Goal: Task Accomplishment & Management: Use online tool/utility

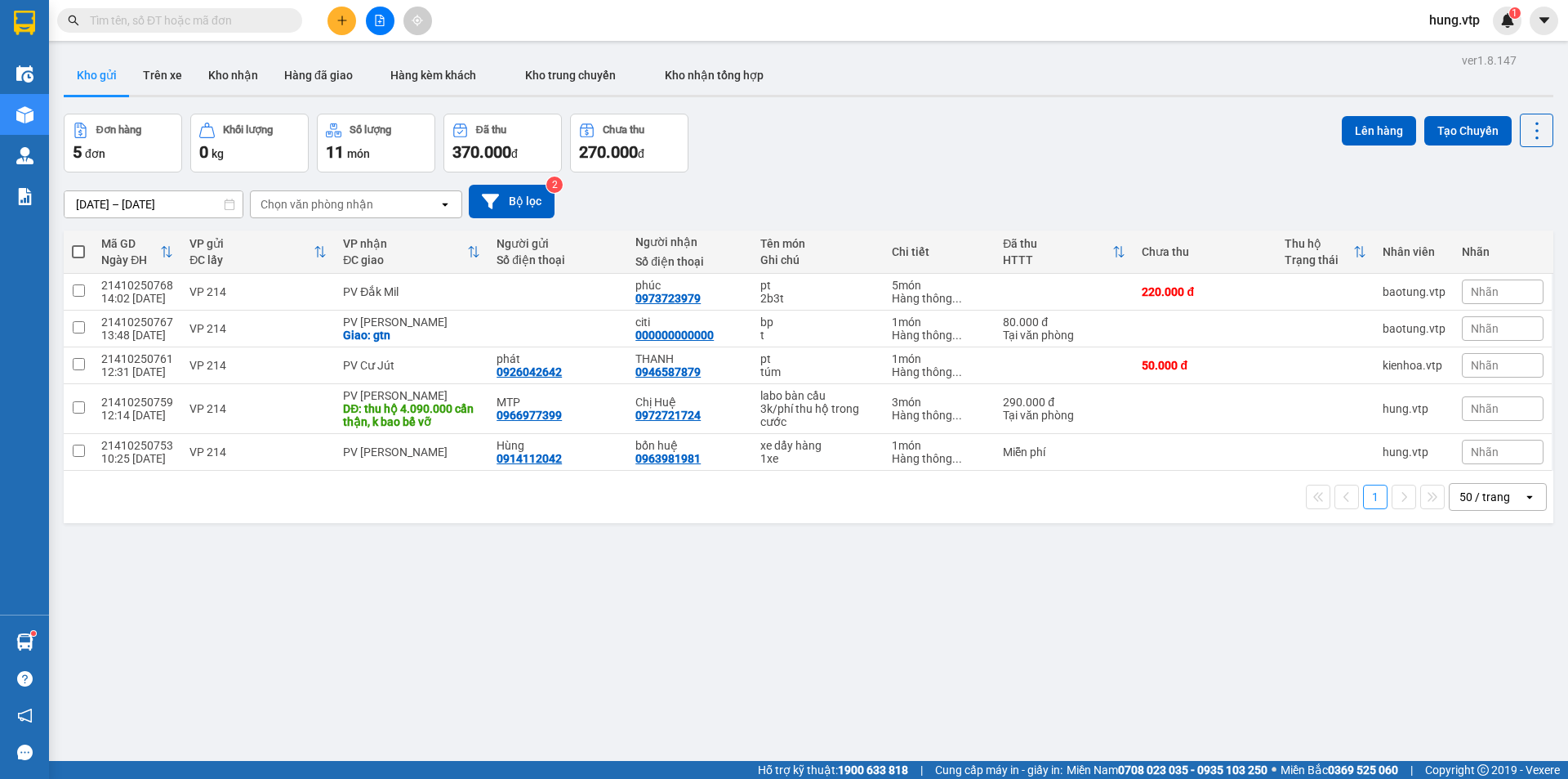
click at [154, 16] on input "text" at bounding box center [186, 20] width 193 height 18
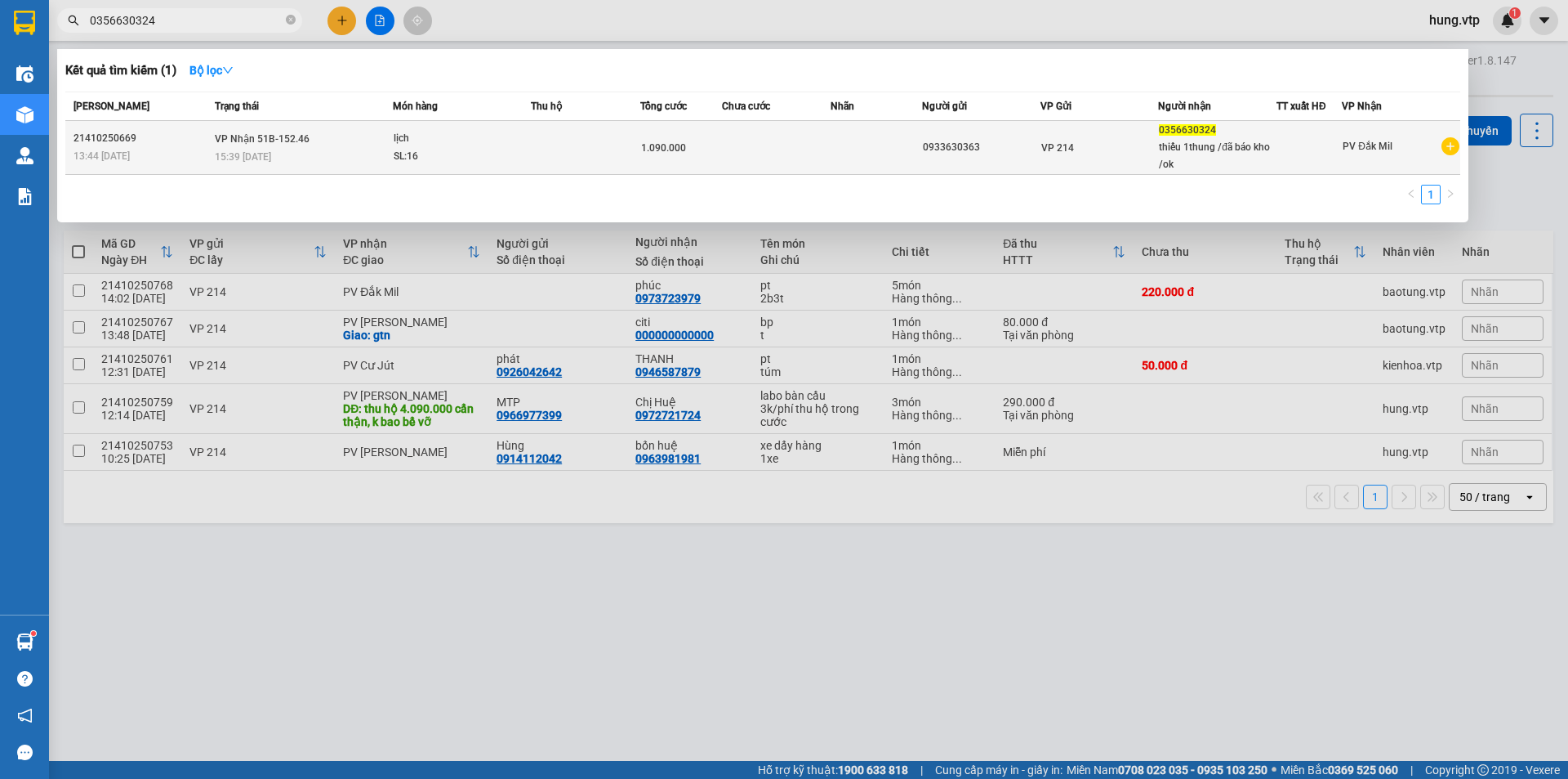
type input "0356630324"
click at [341, 154] on div "15:39 [DATE]" at bounding box center [303, 157] width 177 height 18
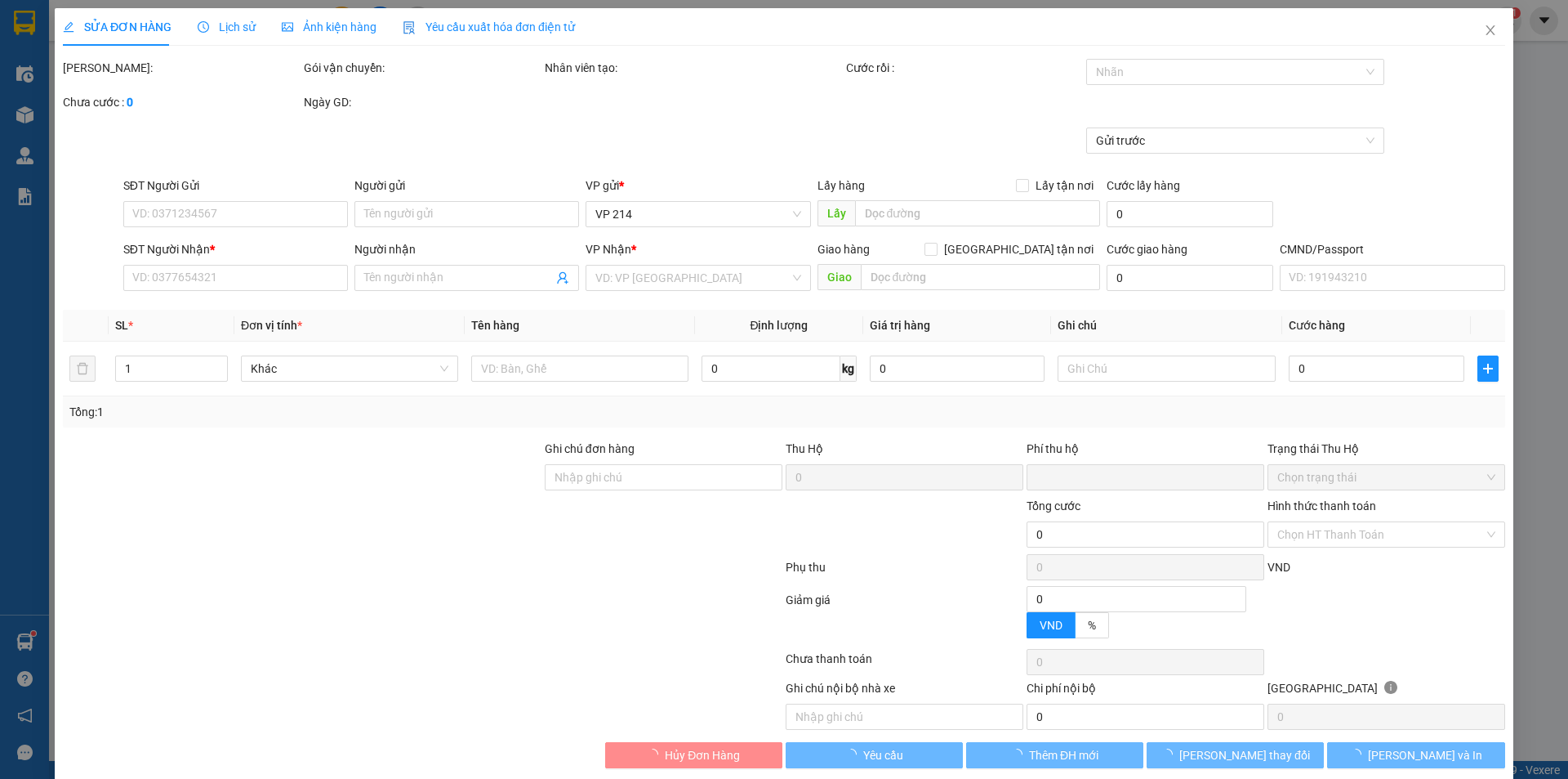
type input "54.500"
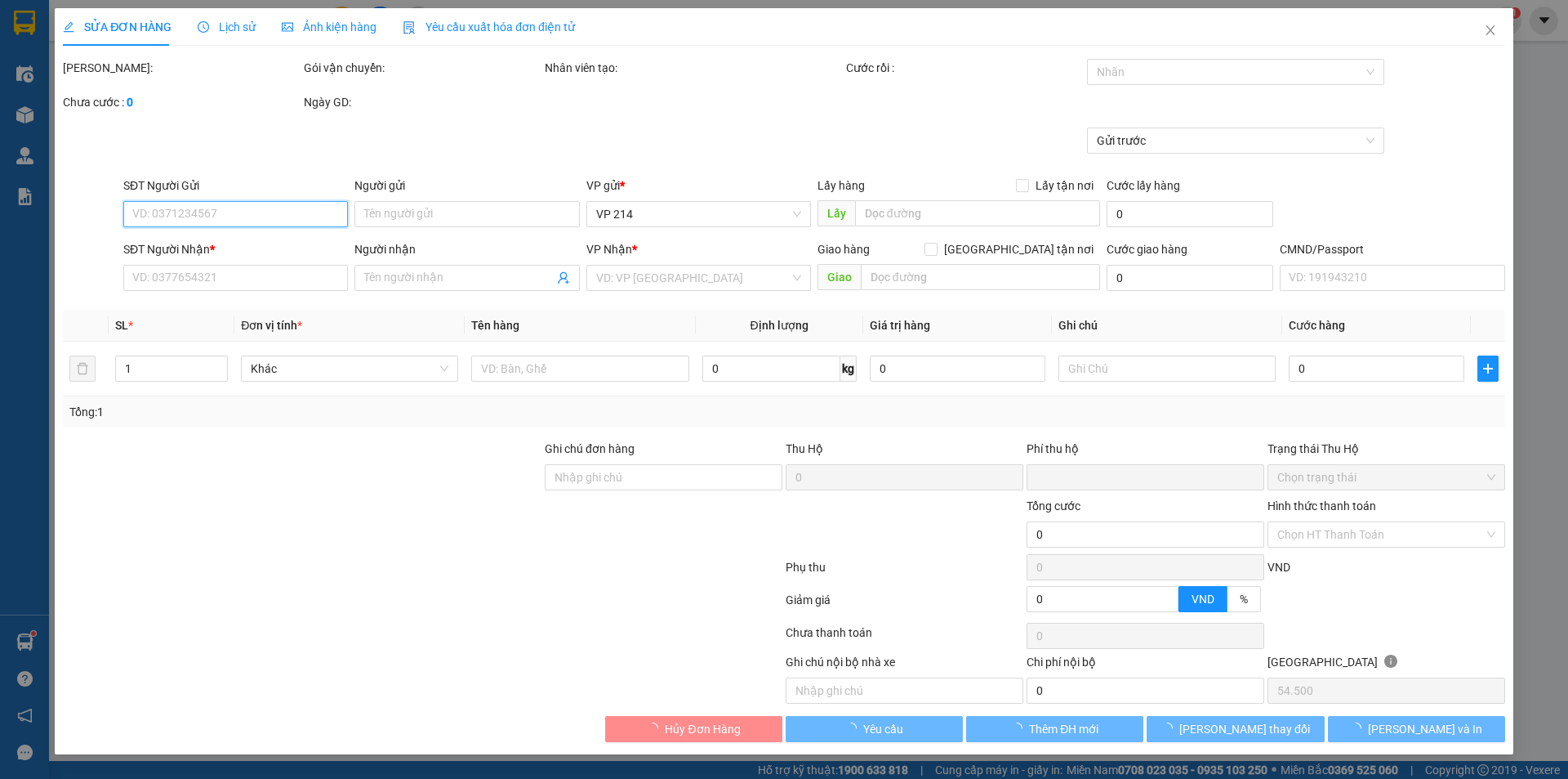
type input "0933630363"
type input "0356630324"
type input "thiếu 1thung /đã báo kho /ok"
type input "0"
type input "1.090.000"
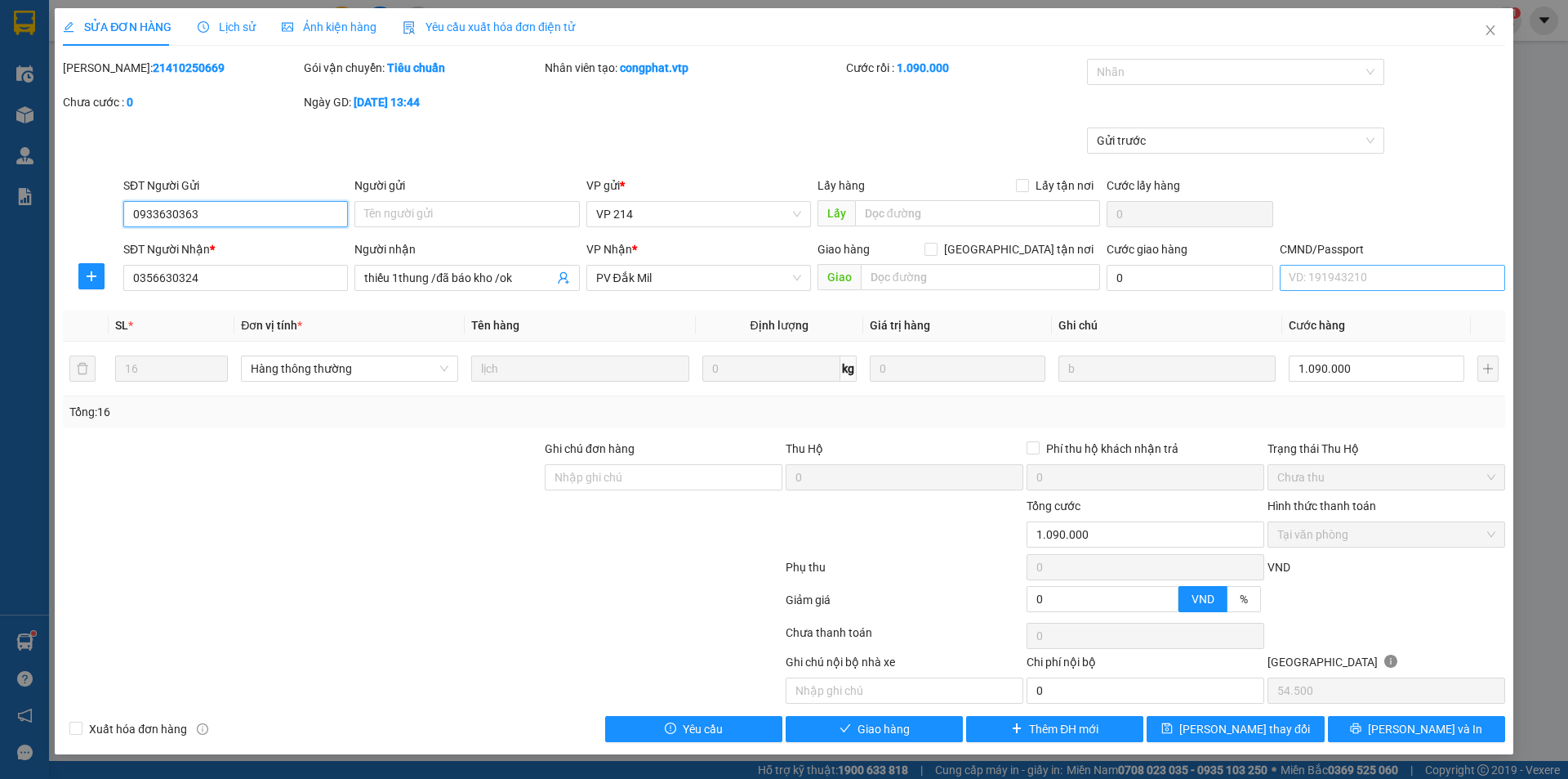
drag, startPoint x: 1309, startPoint y: 72, endPoint x: 1292, endPoint y: 268, distance: 196.7
click at [1311, 241] on div "Total Paid Fee 1.090.000 Total UnPaid Fee 0 Cash Collection Total Fee Mã ĐH: 21…" at bounding box center [784, 400] width 1443 height 683
click at [1292, 268] on input "CMND/Passport" at bounding box center [1392, 278] width 225 height 26
click at [1488, 35] on icon "close" at bounding box center [1490, 30] width 13 height 13
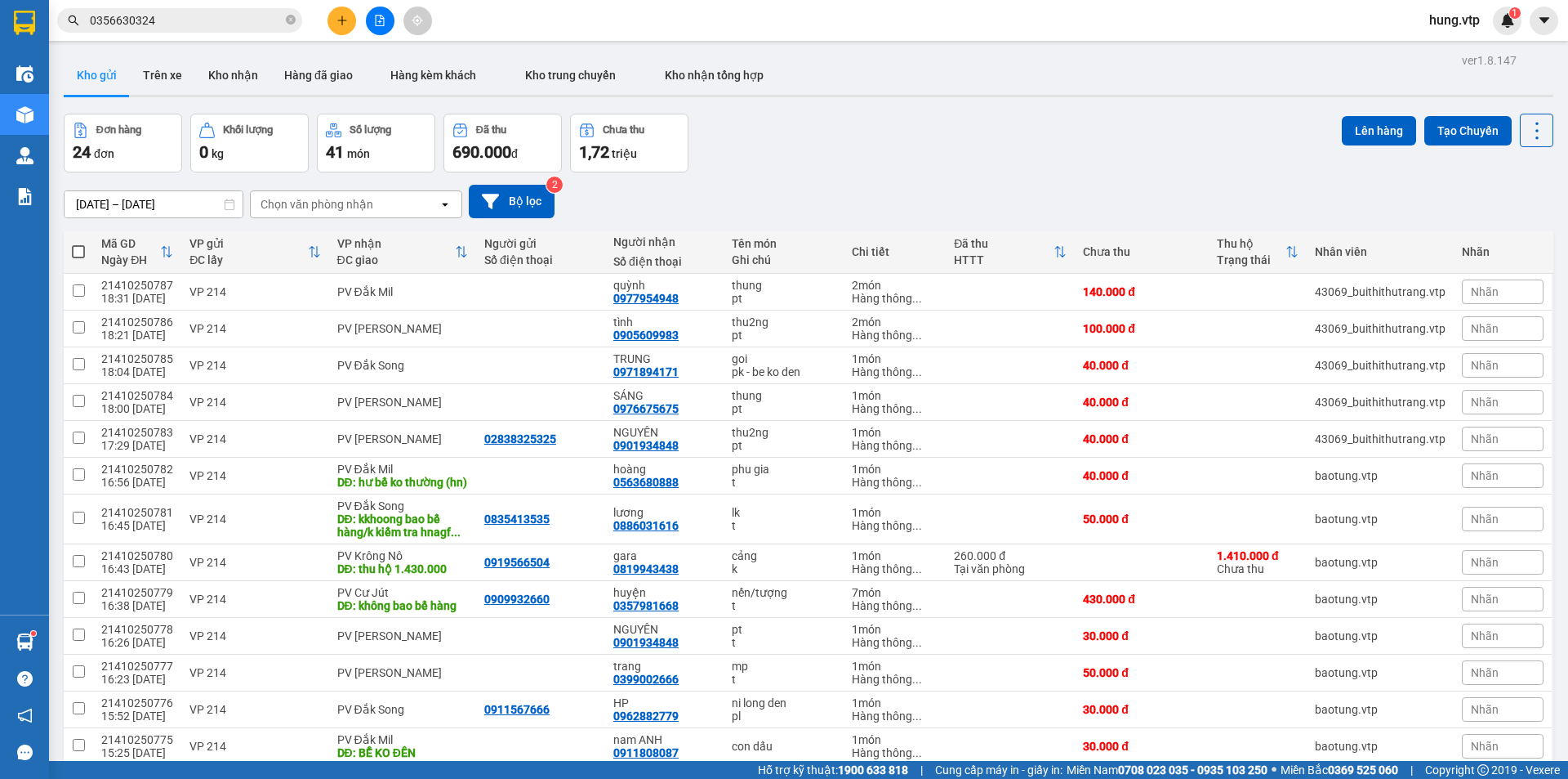
click at [320, 202] on div "Chọn văn phòng nhận" at bounding box center [316, 204] width 112 height 16
type input "dm"
click at [325, 237] on div "PV Đắk Mil" at bounding box center [356, 239] width 212 height 30
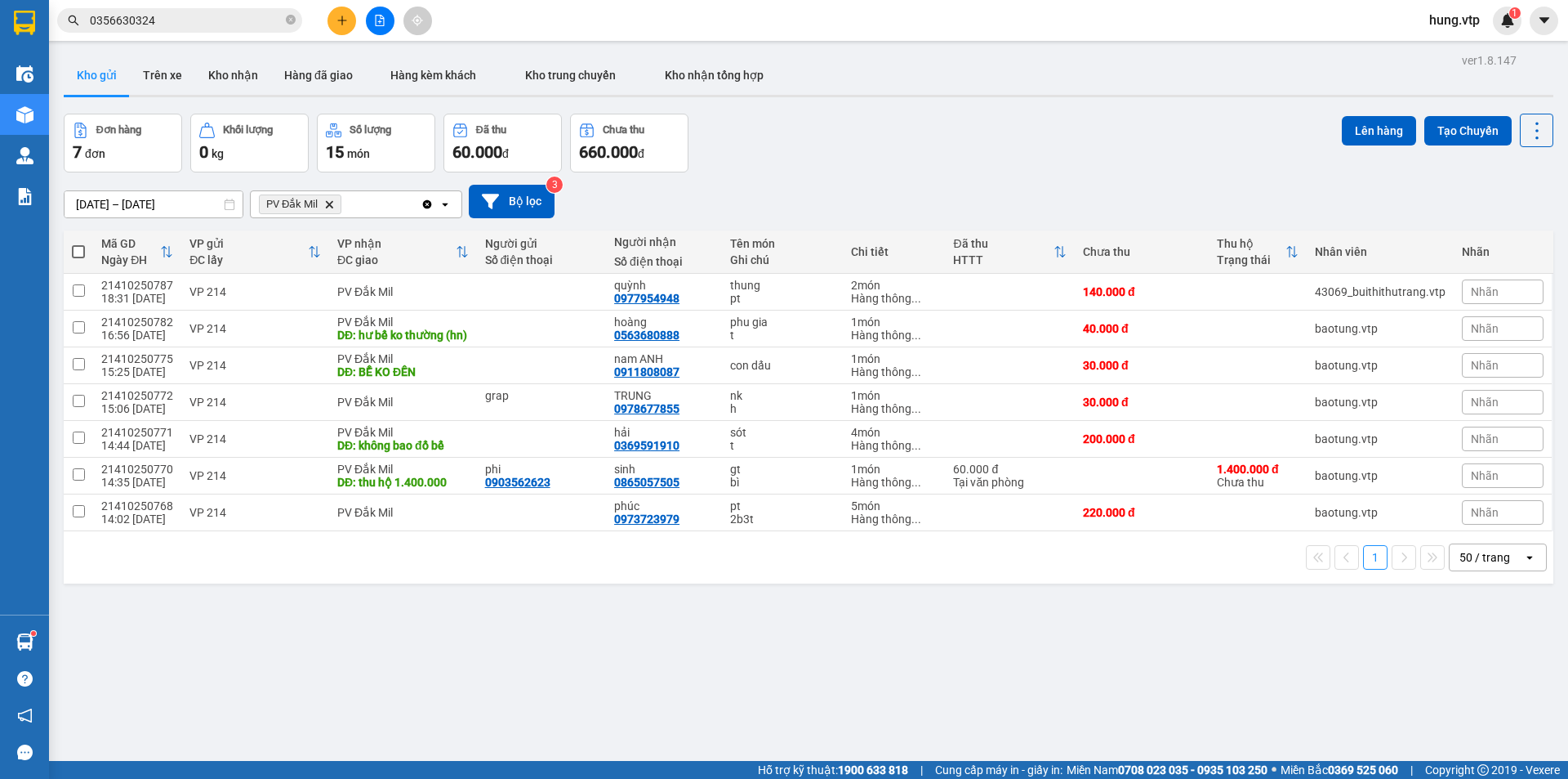
click at [1449, 567] on div "50 / trang" at bounding box center [1486, 558] width 74 height 26
click at [1458, 546] on div "100 / trang" at bounding box center [1486, 535] width 98 height 30
click at [84, 251] on span at bounding box center [79, 252] width 13 height 13
click at [79, 244] on input "checkbox" at bounding box center [79, 244] width 0 height 0
checkbox input "true"
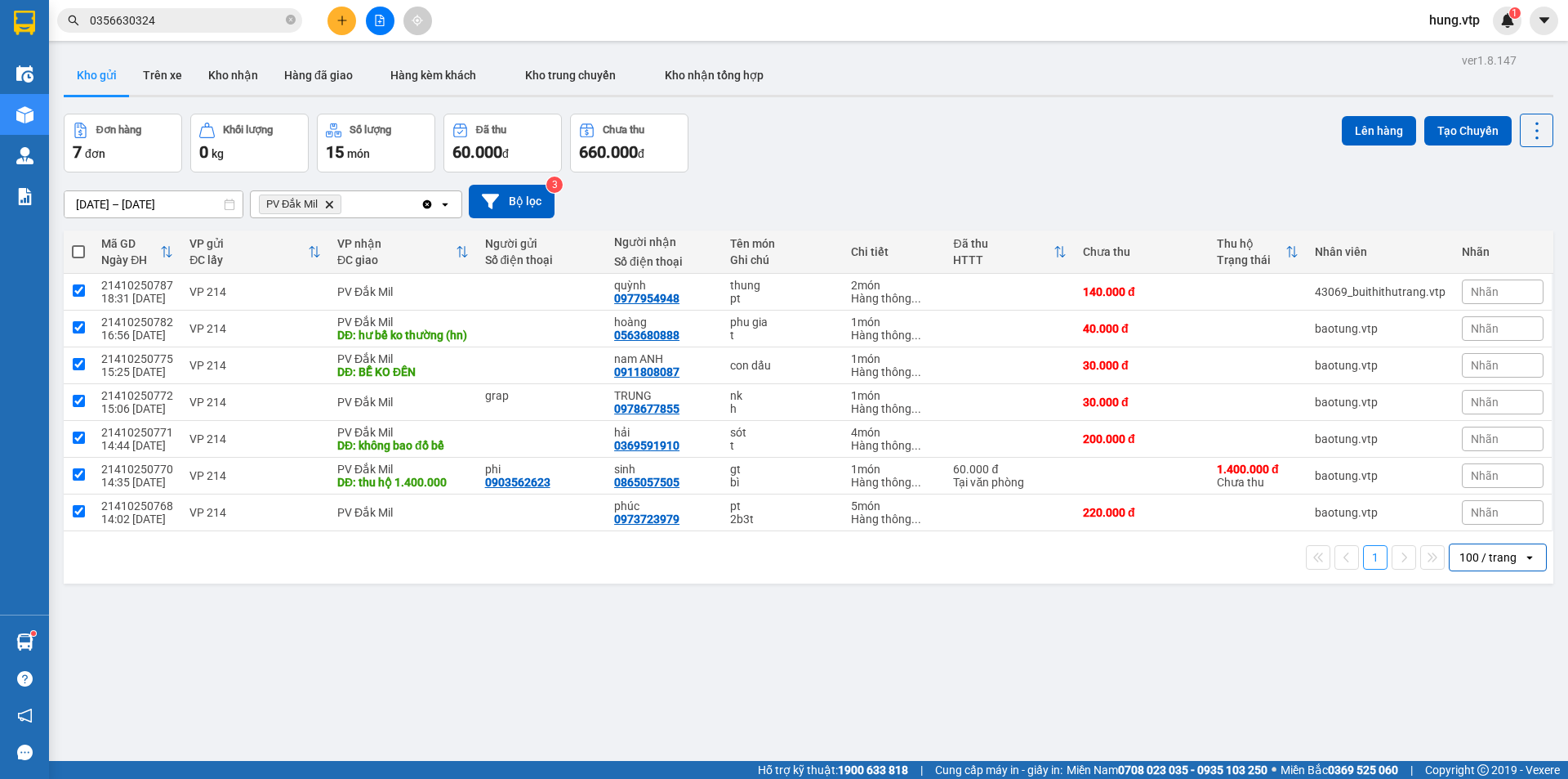
checkbox input "true"
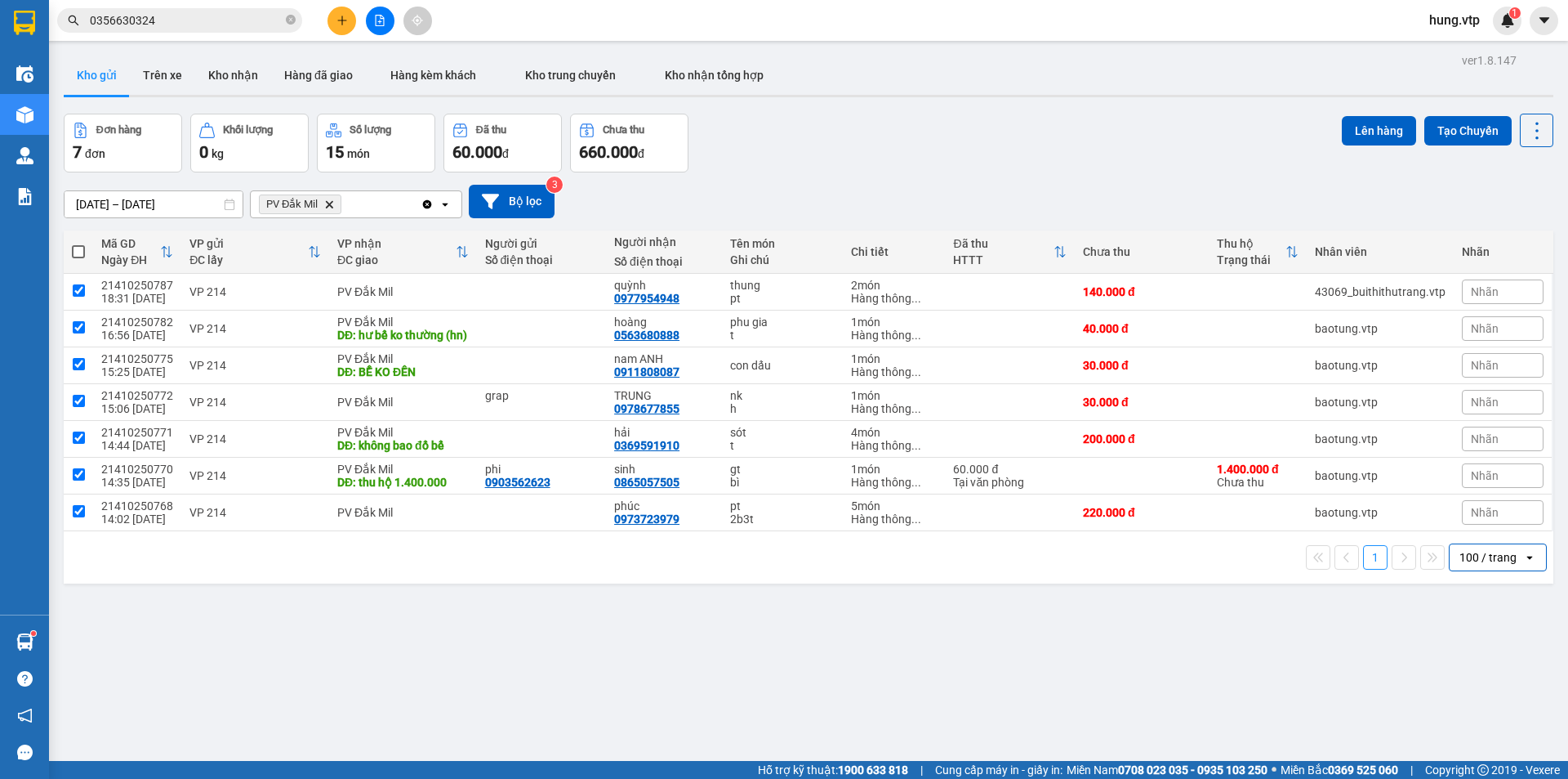
checkbox input "true"
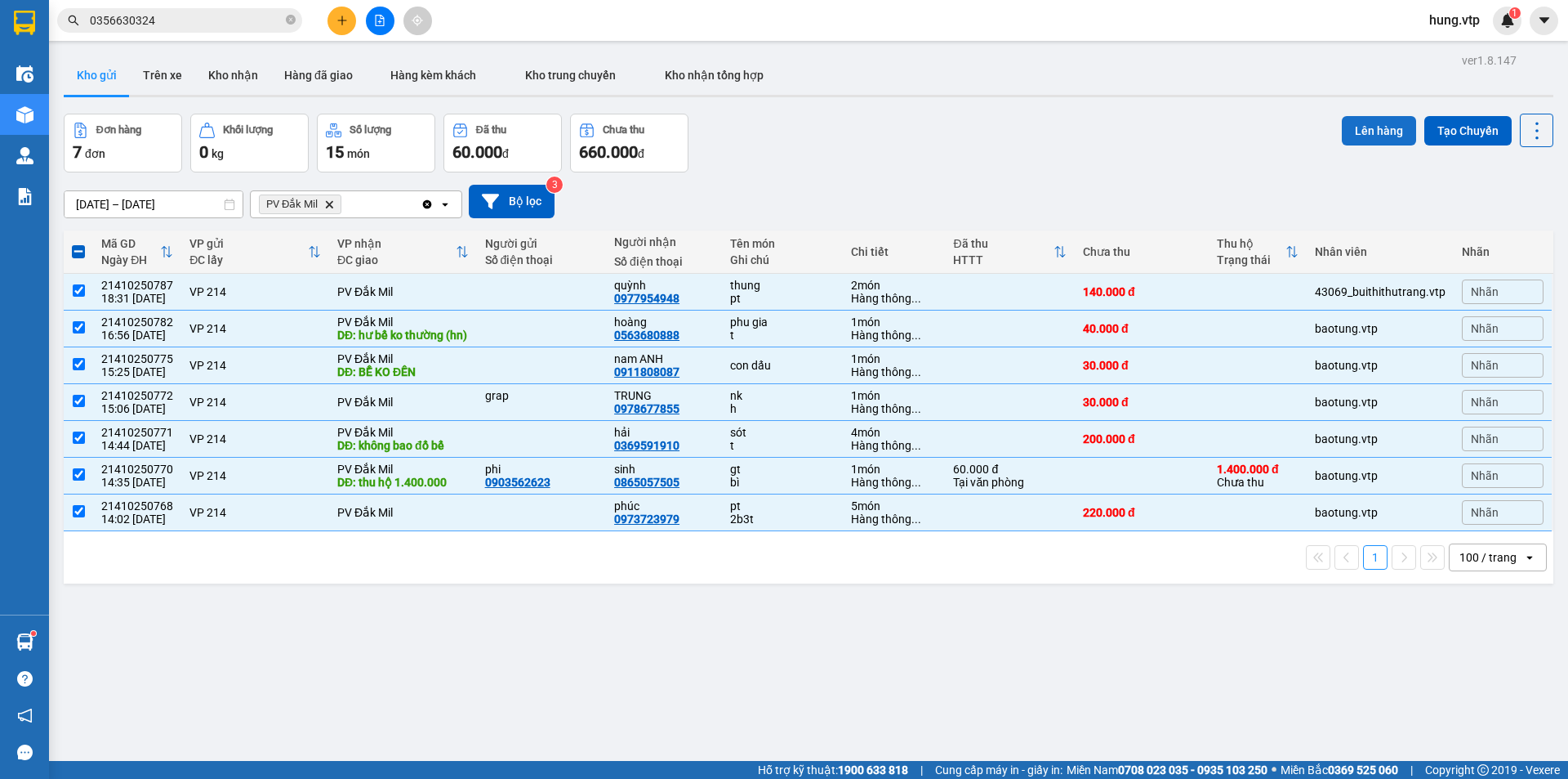
click at [1378, 127] on button "Lên hàng" at bounding box center [1379, 130] width 75 height 30
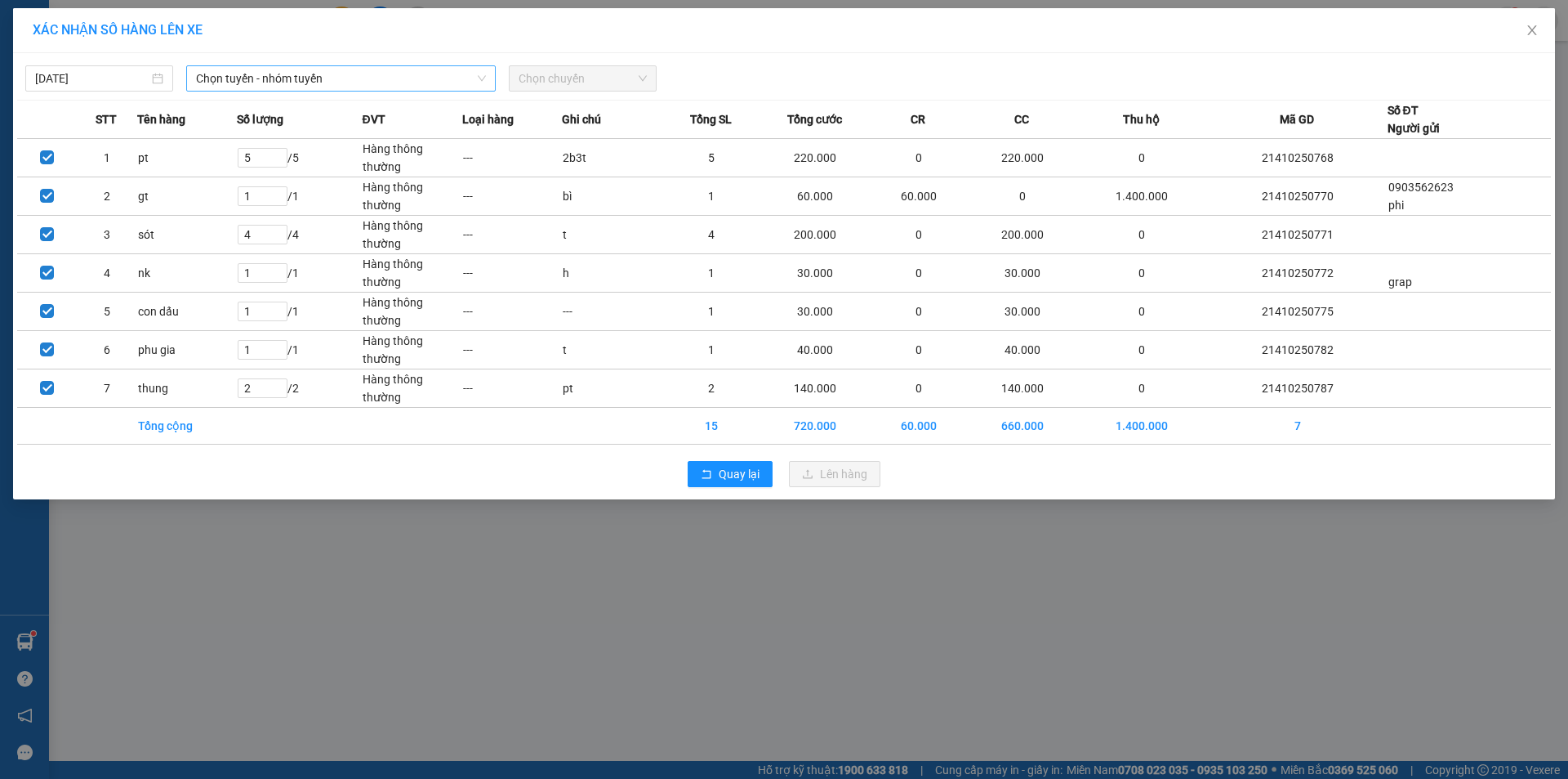
click at [322, 73] on span "Chọn tuyến - nhóm tuyến" at bounding box center [341, 79] width 290 height 25
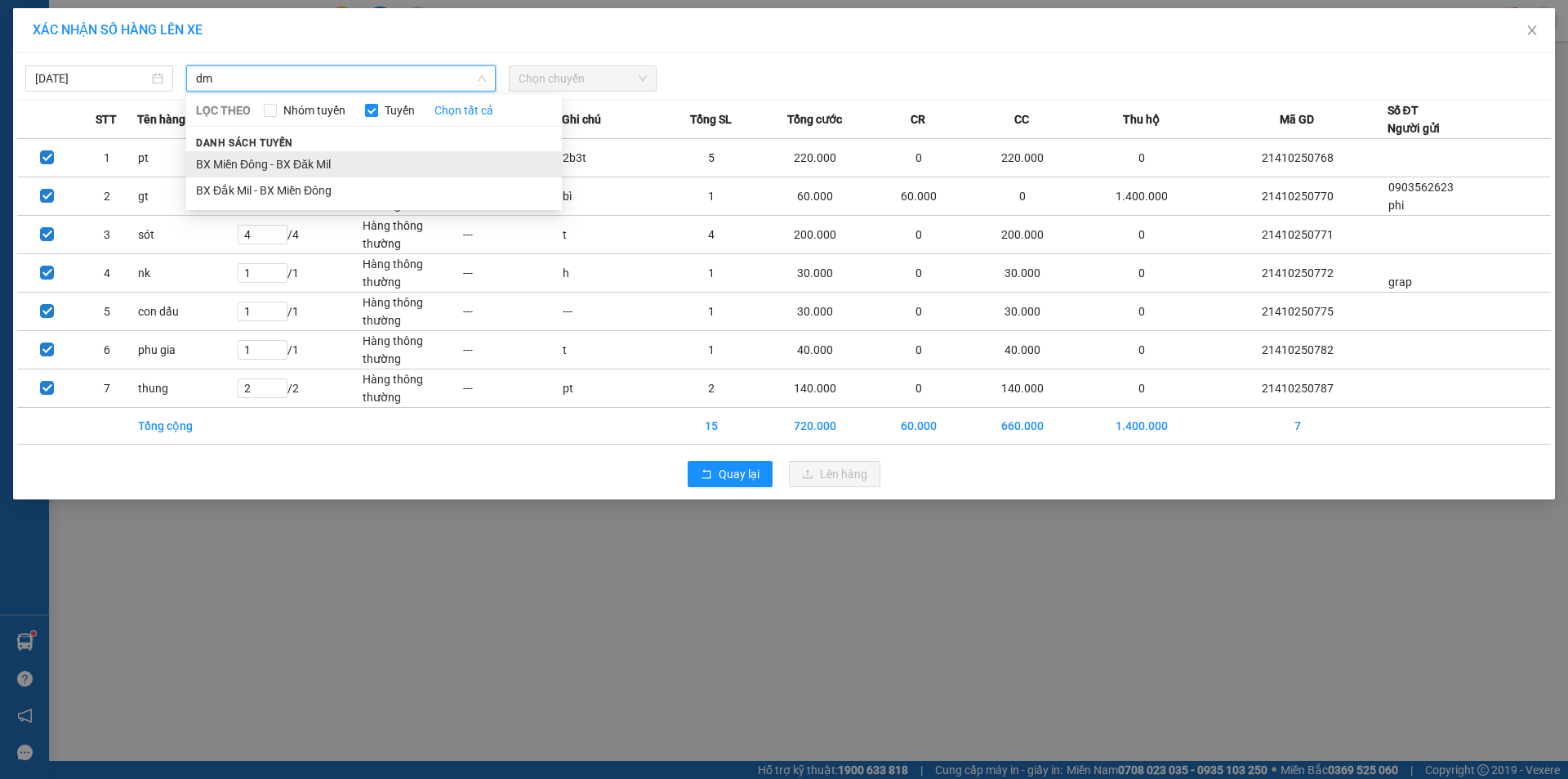
type input "dm"
click at [394, 155] on li "BX Miền Đông - BX Đăk Mil" at bounding box center [374, 164] width 375 height 26
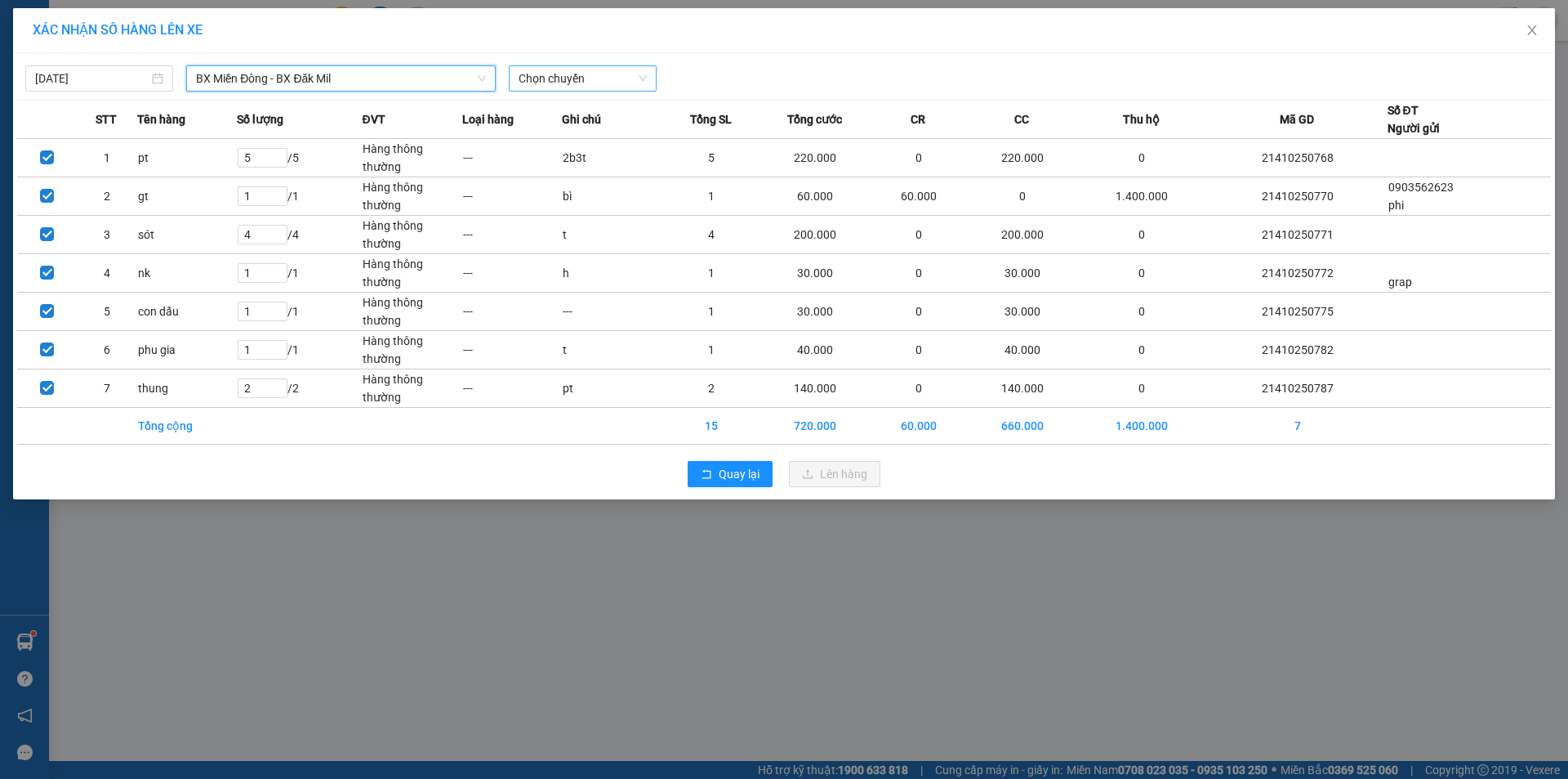
click at [533, 86] on span "Chọn chuyến" at bounding box center [583, 79] width 128 height 25
click at [576, 143] on div "21:00 - 50H-251.23" at bounding box center [582, 137] width 127 height 18
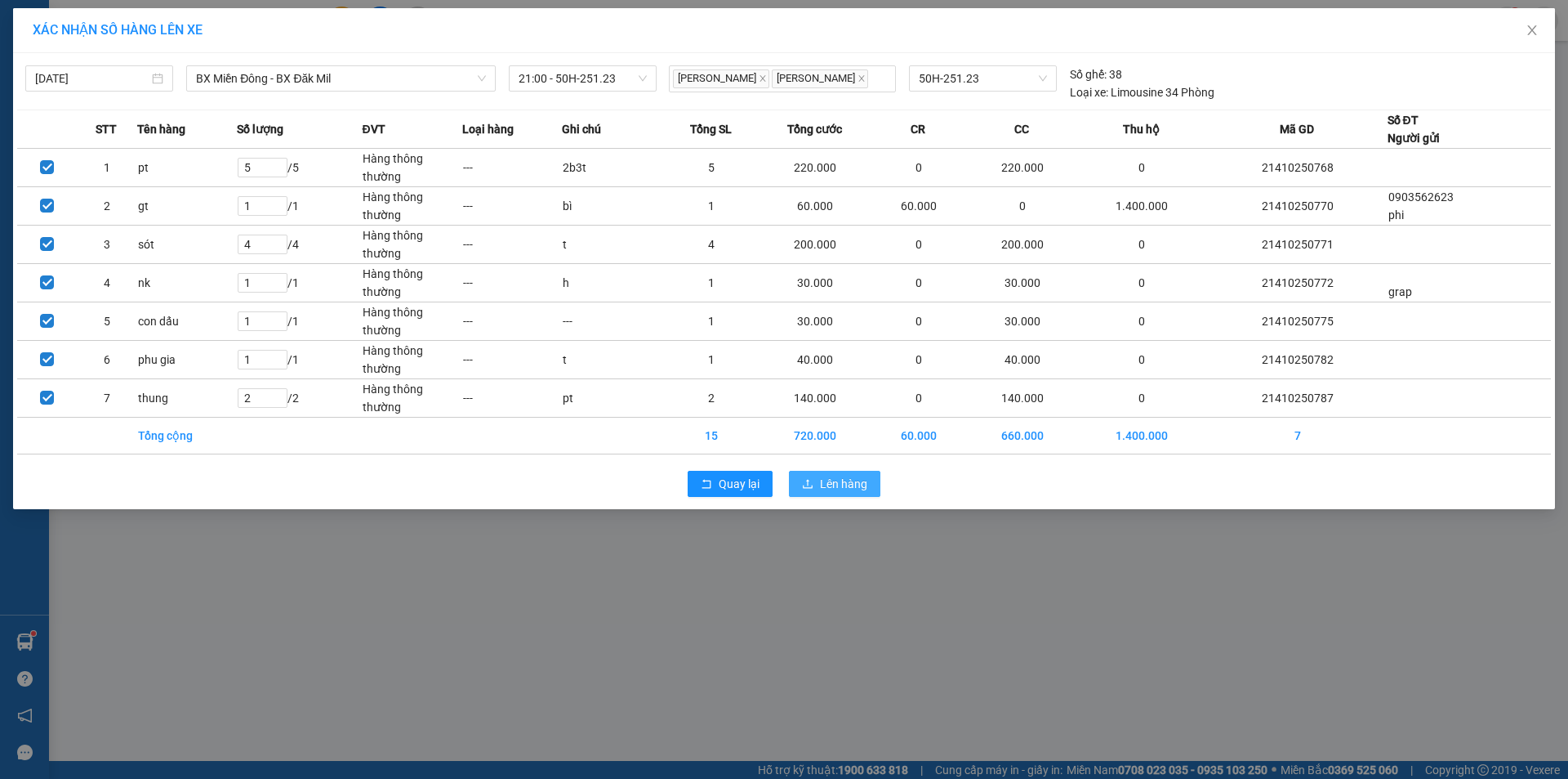
click at [843, 481] on span "Lên hàng" at bounding box center [843, 484] width 48 height 18
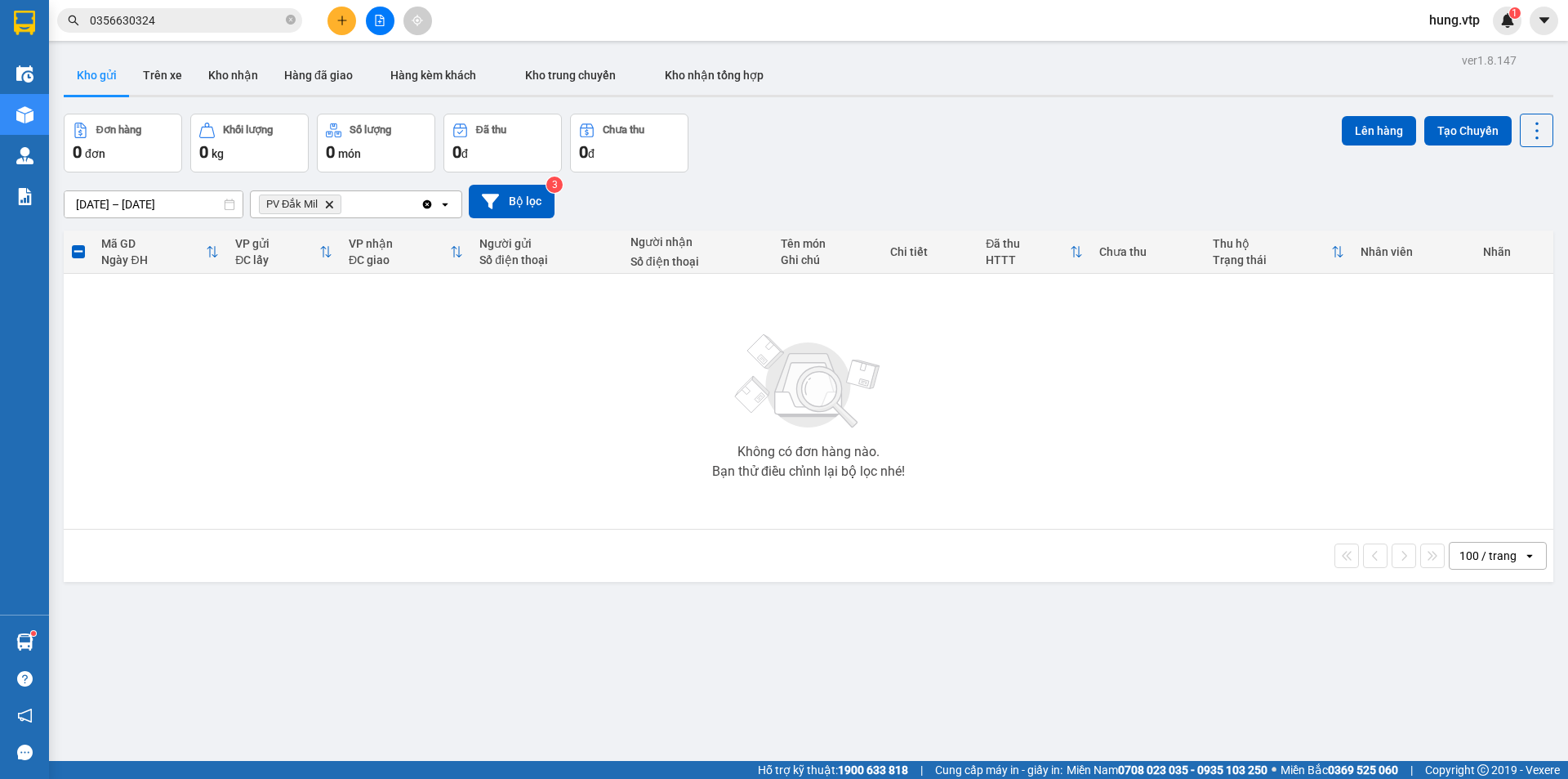
click at [331, 203] on icon "PV Đắk Mil, close by backspace" at bounding box center [330, 203] width 7 height 7
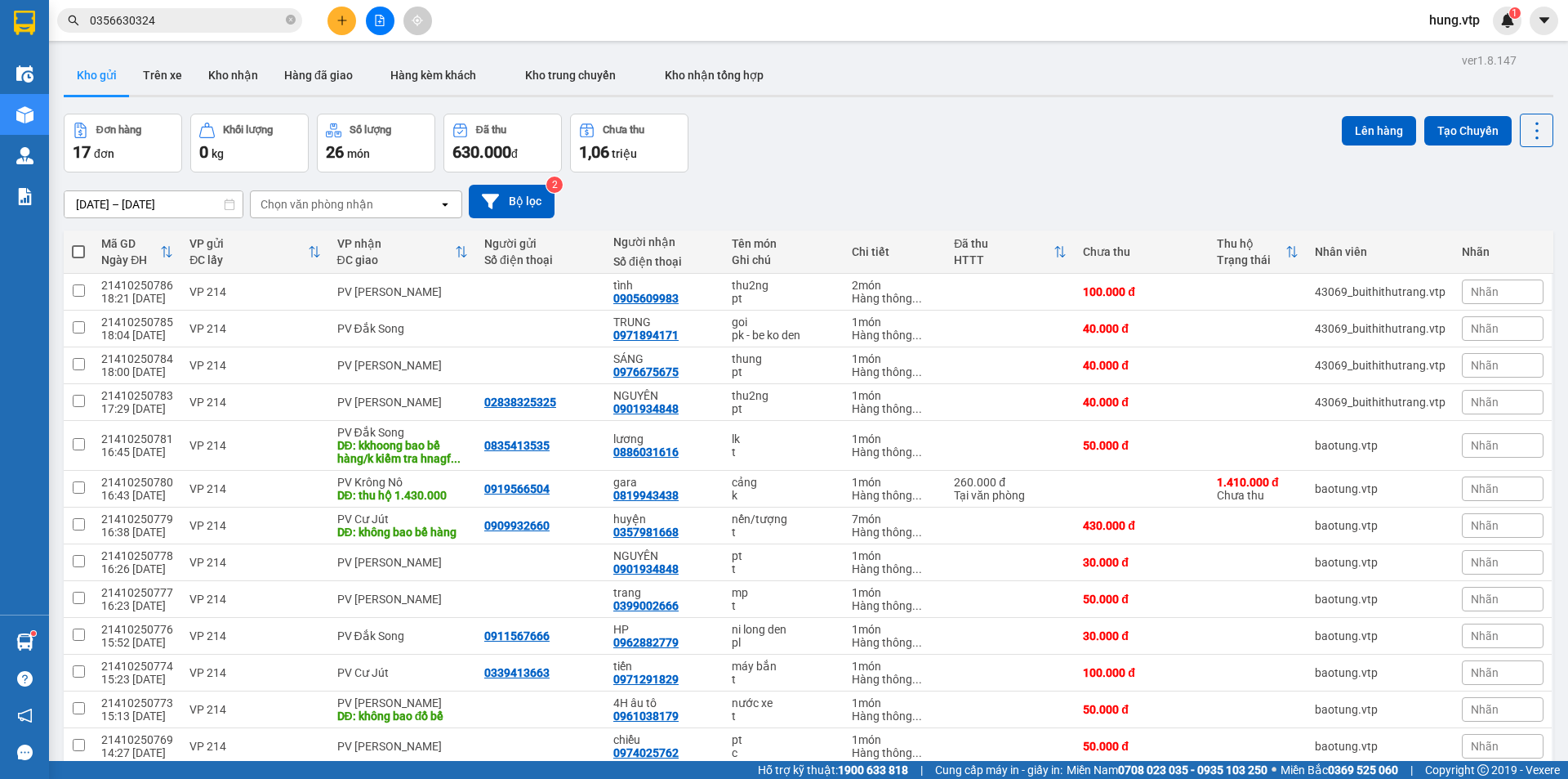
click at [327, 204] on div "Chọn văn phòng nhận" at bounding box center [316, 204] width 112 height 16
type input "cj"
click at [324, 241] on div "PV Cư Jút" at bounding box center [356, 239] width 212 height 30
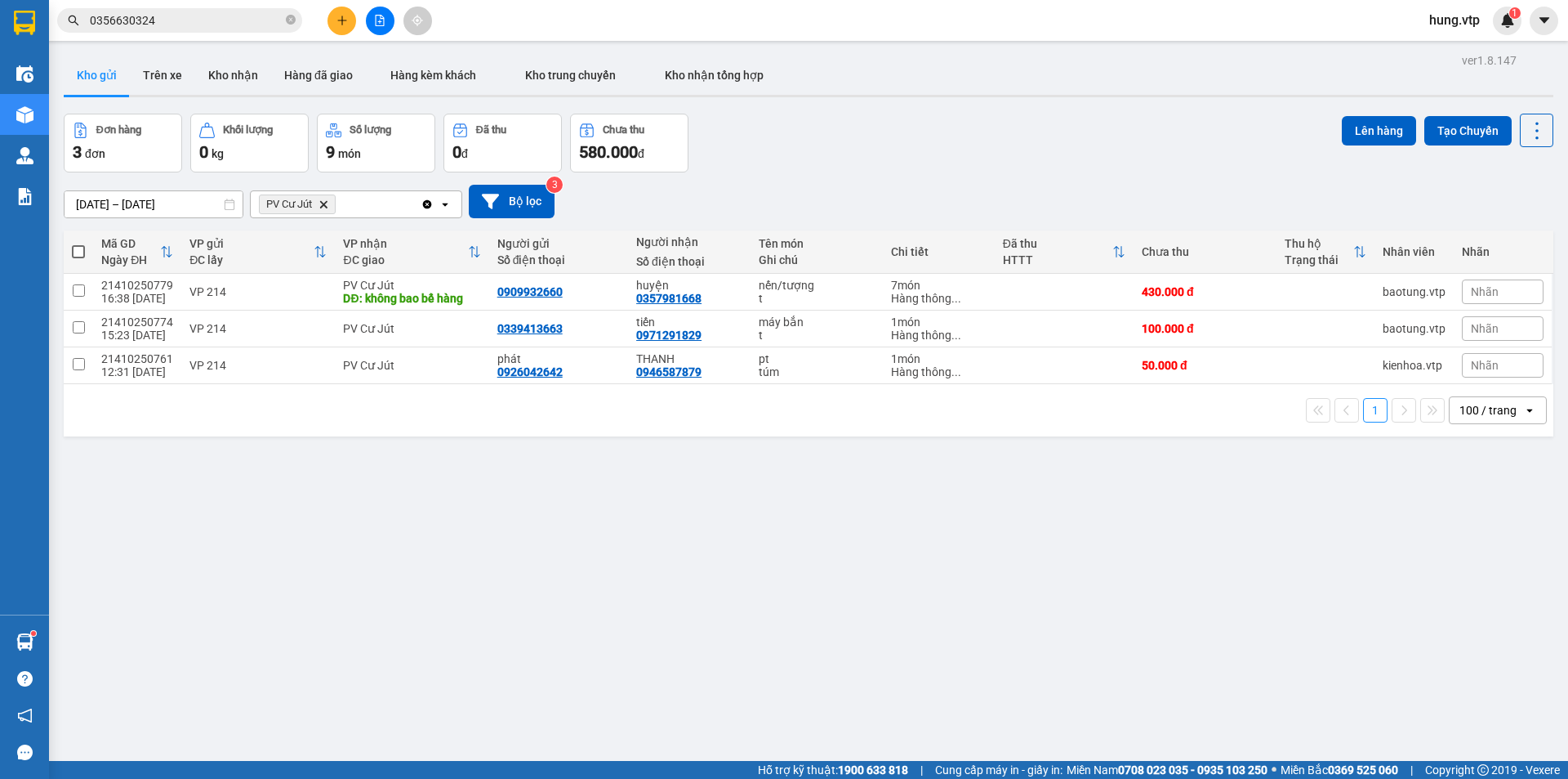
click at [383, 207] on div "PV Cư Jút Delete" at bounding box center [335, 204] width 170 height 26
type input "nd"
click at [380, 236] on div "PV [PERSON_NAME]" at bounding box center [356, 239] width 212 height 30
click at [77, 252] on span at bounding box center [79, 252] width 13 height 13
click at [79, 244] on input "checkbox" at bounding box center [79, 244] width 0 height 0
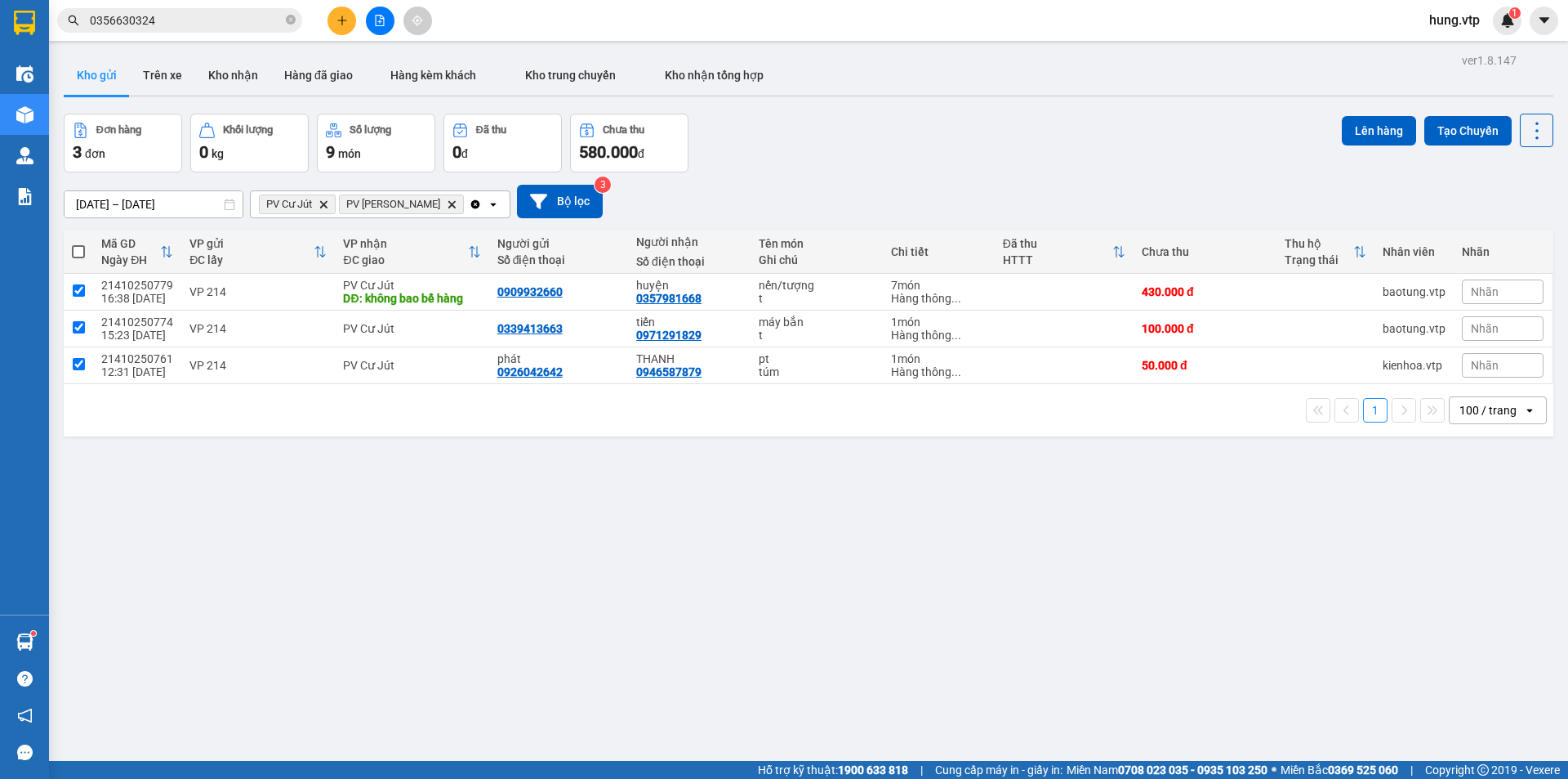
checkbox input "true"
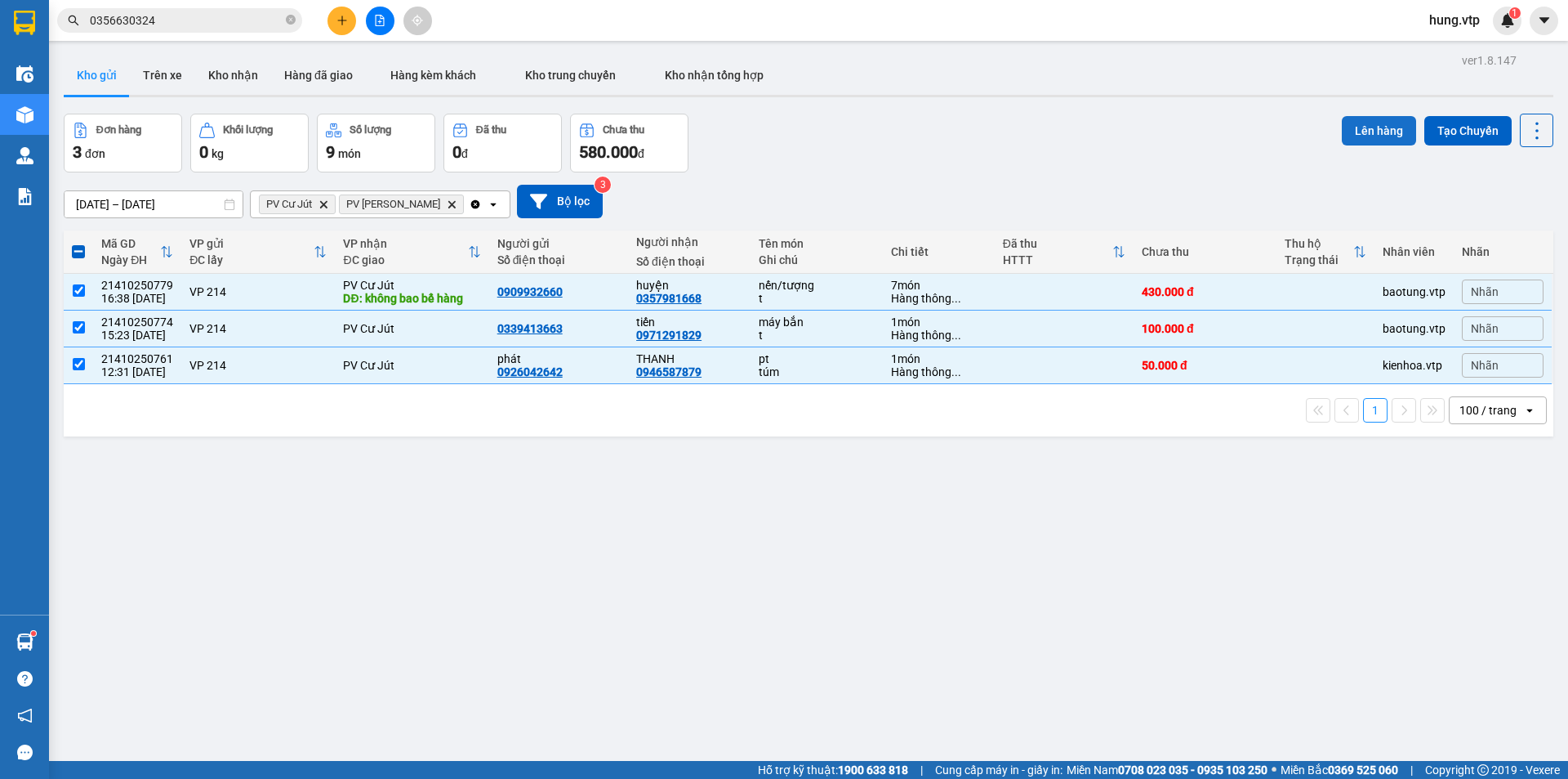
click at [1381, 125] on button "Lên hàng" at bounding box center [1379, 130] width 75 height 30
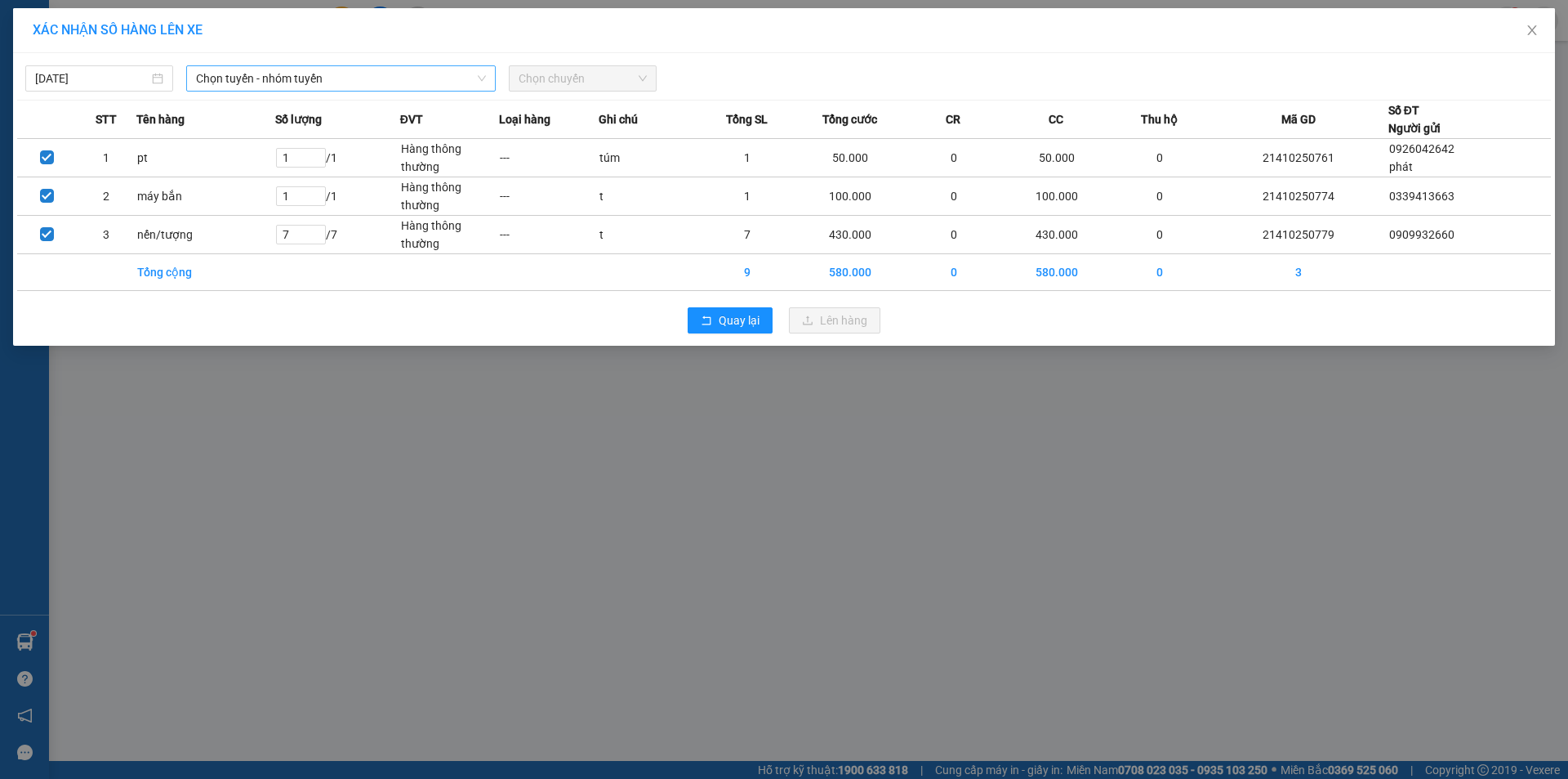
click at [384, 83] on span "Chọn tuyến - nhóm tuyến" at bounding box center [341, 79] width 290 height 25
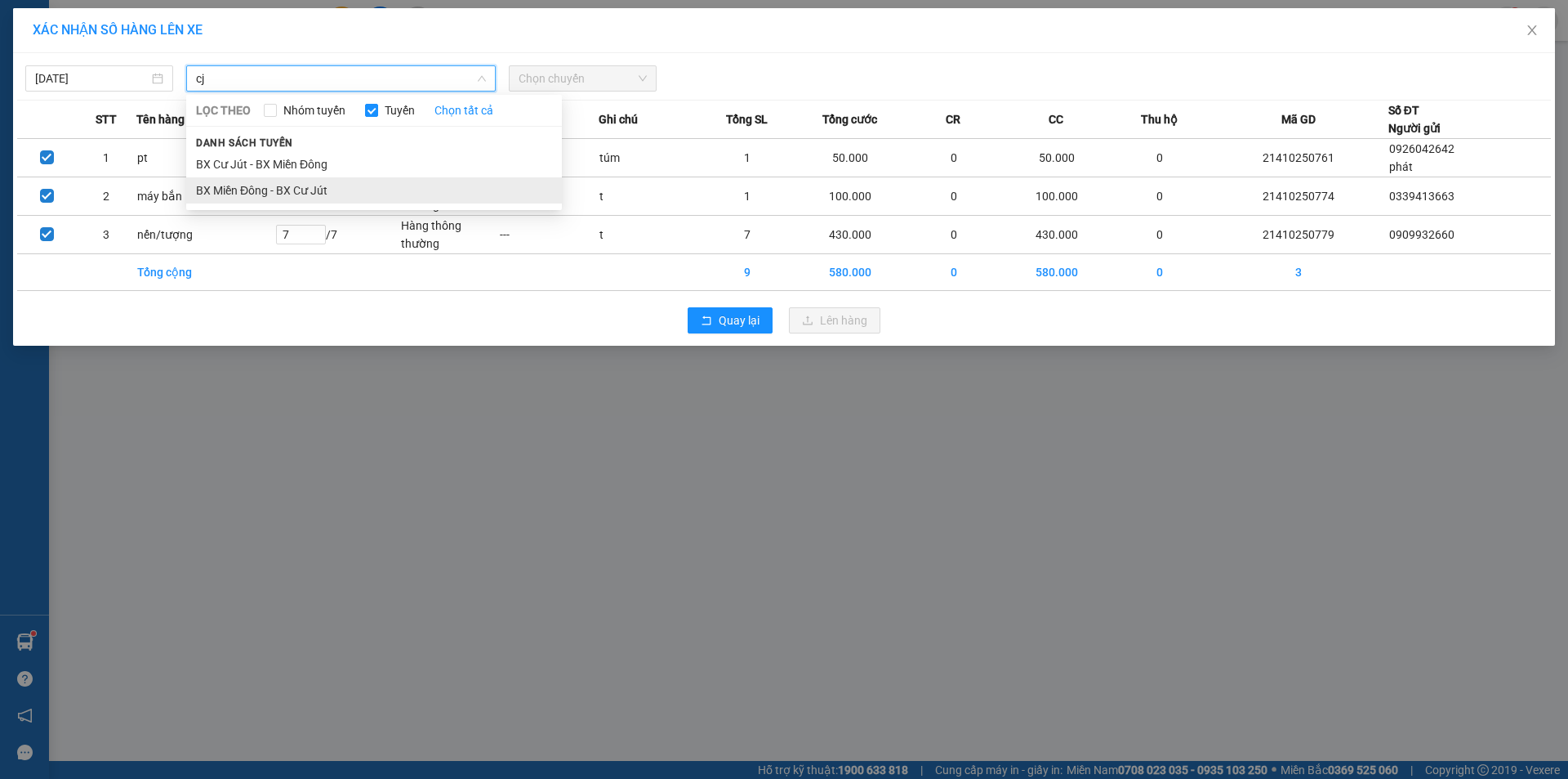
type input "cj"
click at [349, 190] on li "BX Miền Đông - BX Cư Jút" at bounding box center [374, 190] width 375 height 26
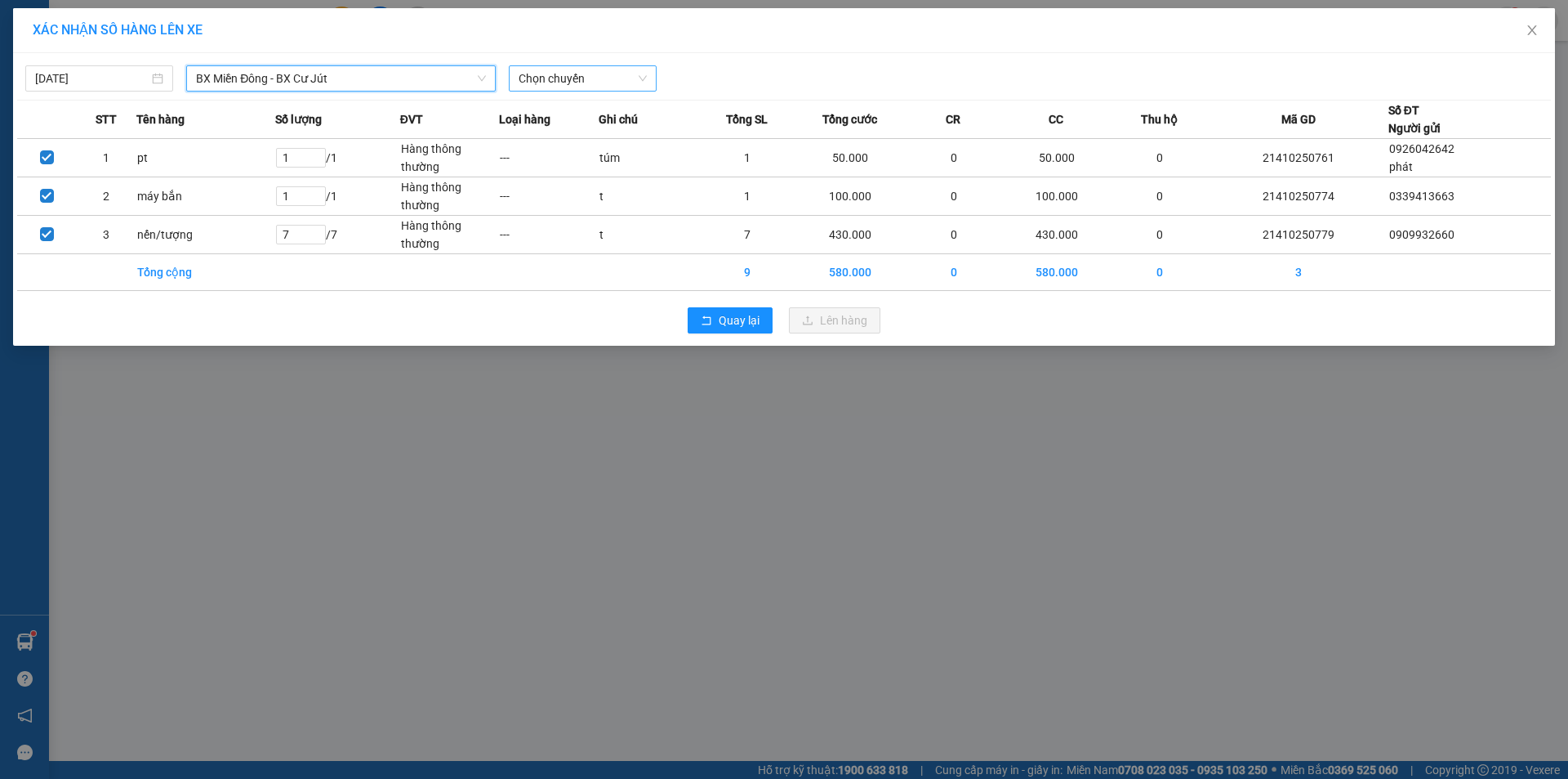
click at [589, 75] on span "Chọn chuyến" at bounding box center [583, 79] width 128 height 25
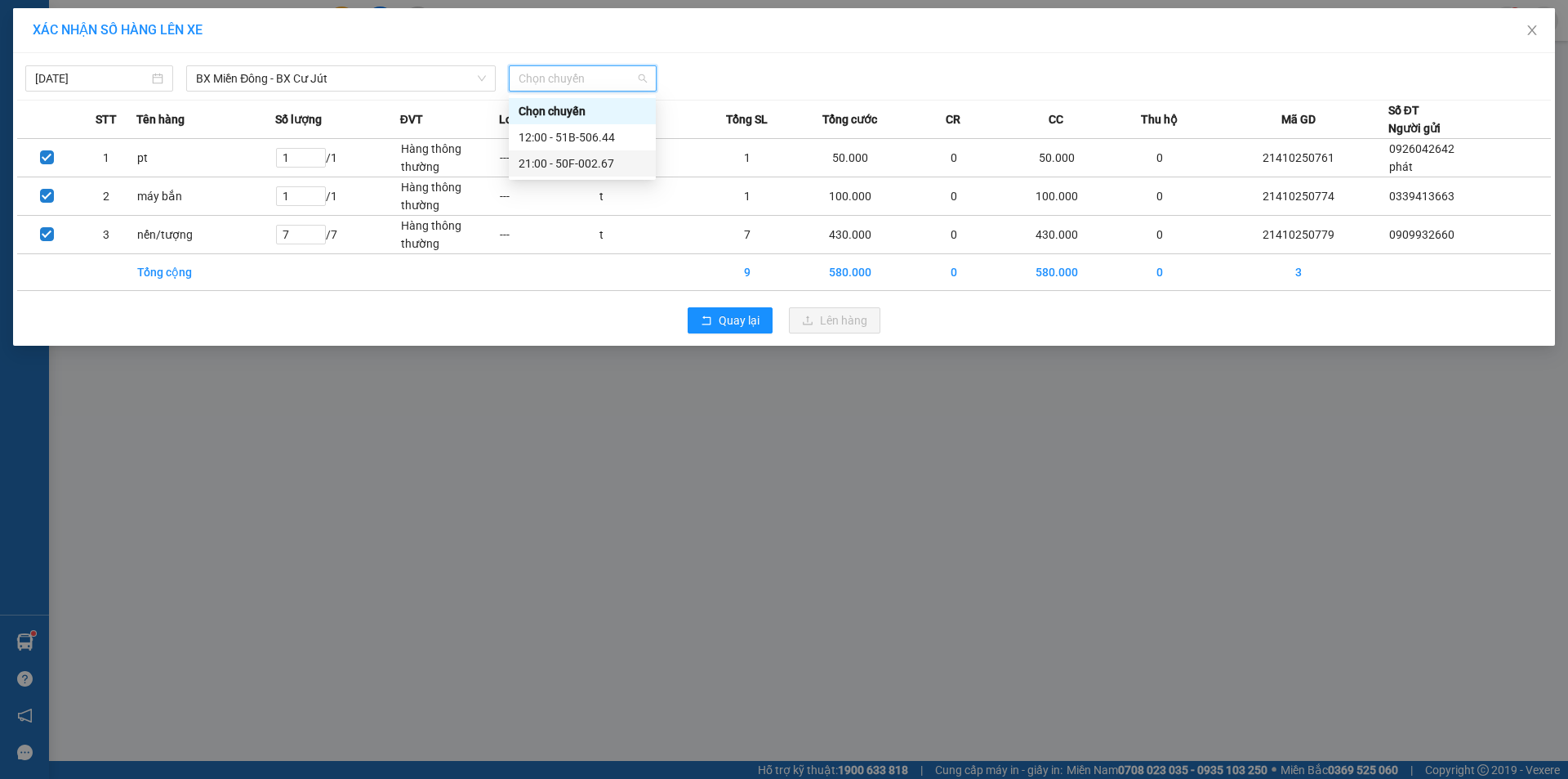
click at [577, 164] on div "21:00 - 50F-002.67" at bounding box center [582, 163] width 127 height 18
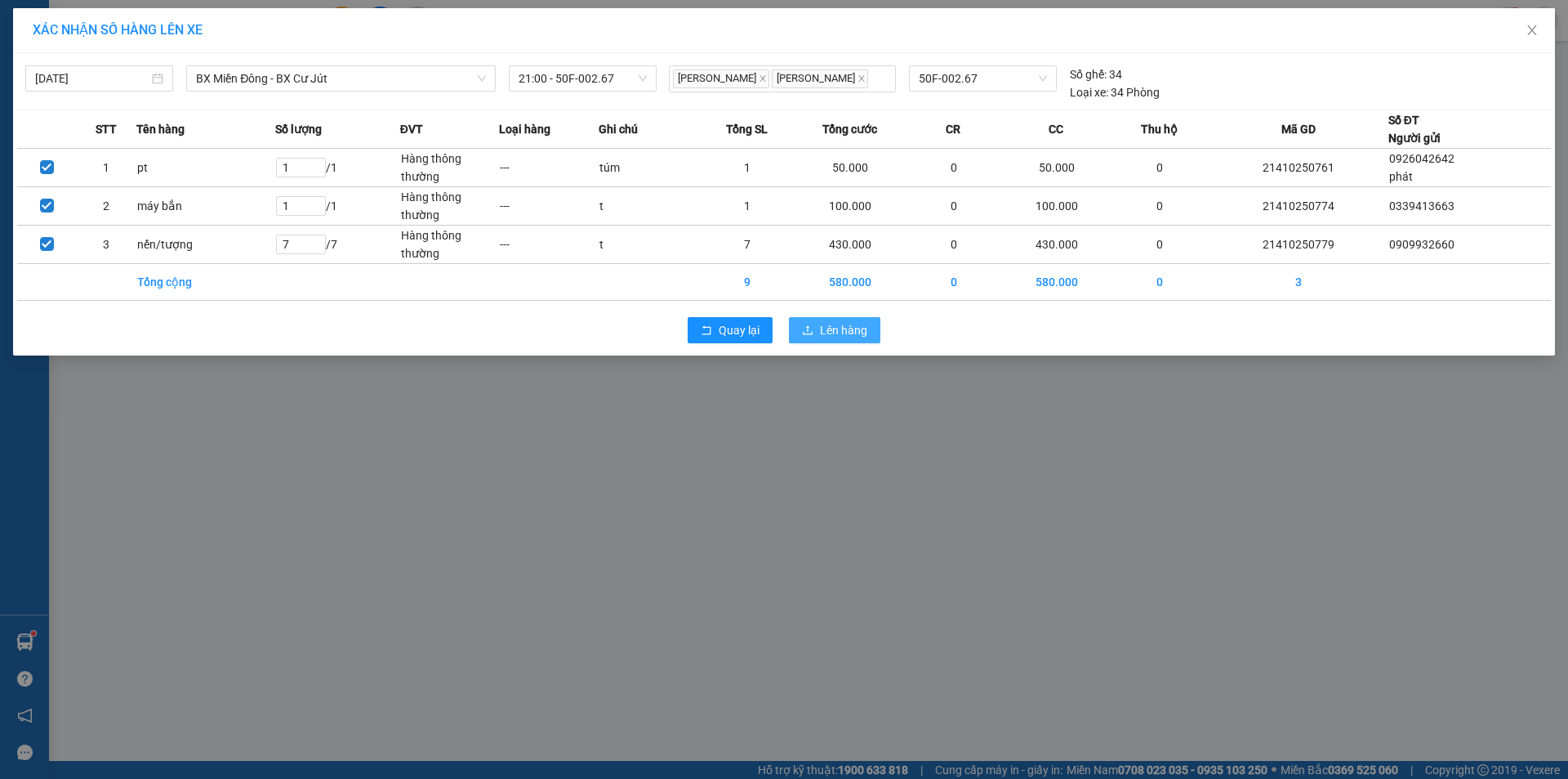
click at [857, 331] on span "Lên hàng" at bounding box center [843, 330] width 48 height 18
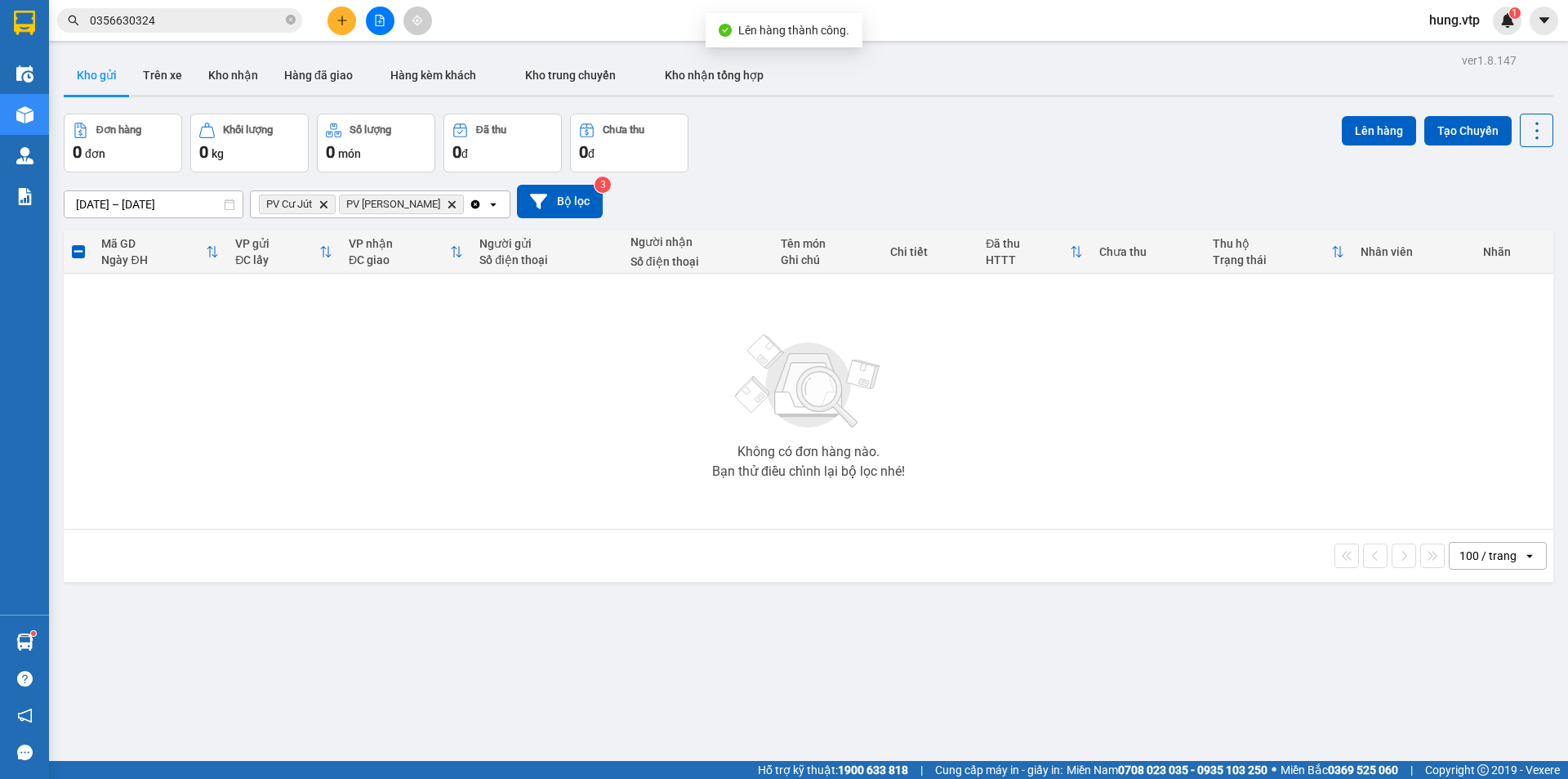
click at [469, 205] on icon "Clear all" at bounding box center [475, 204] width 13 height 13
click at [334, 203] on div "Chọn văn phòng nhận" at bounding box center [316, 204] width 112 height 16
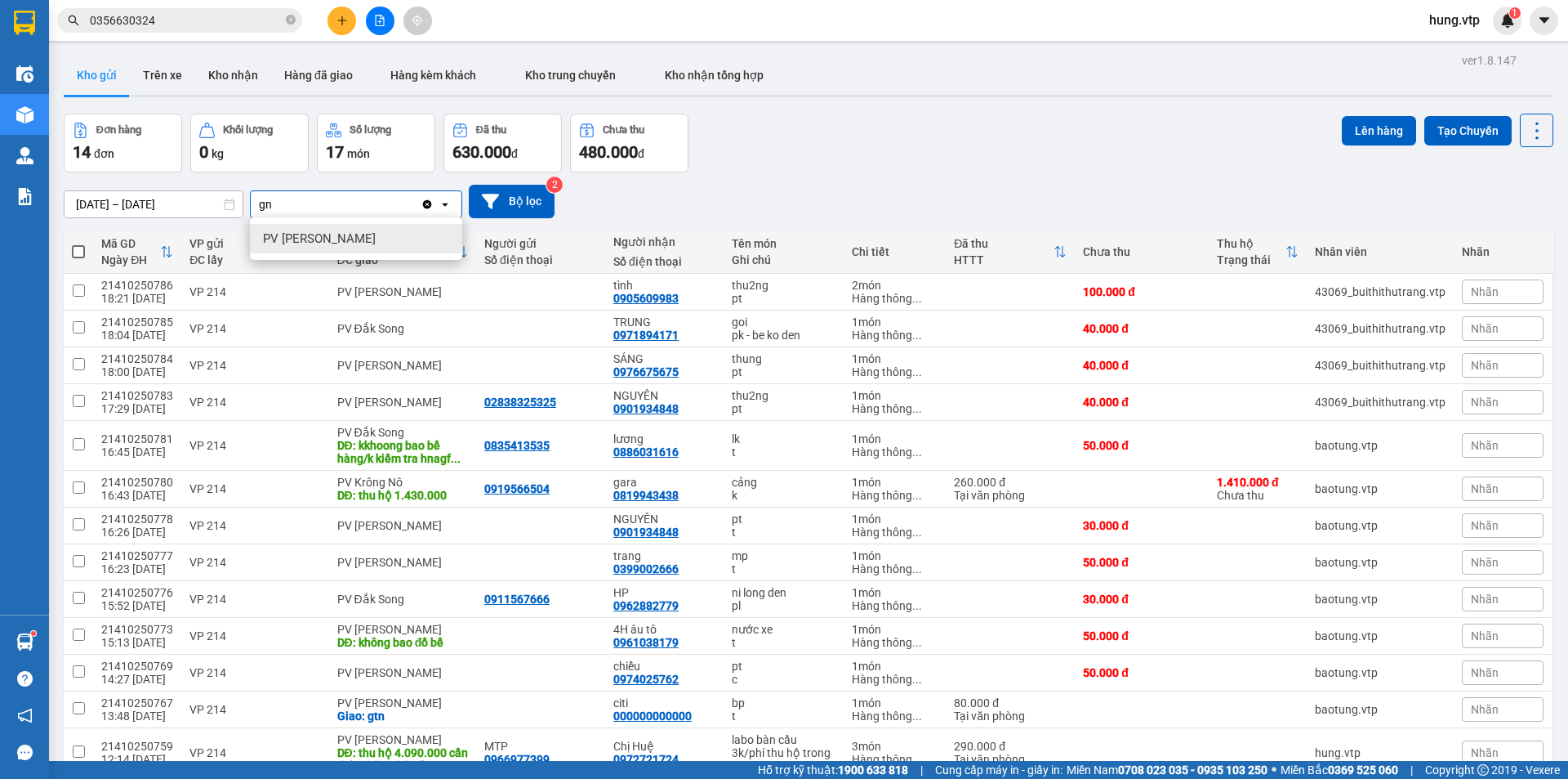
type input "gn"
click at [311, 244] on span "PV [PERSON_NAME]" at bounding box center [319, 239] width 112 height 16
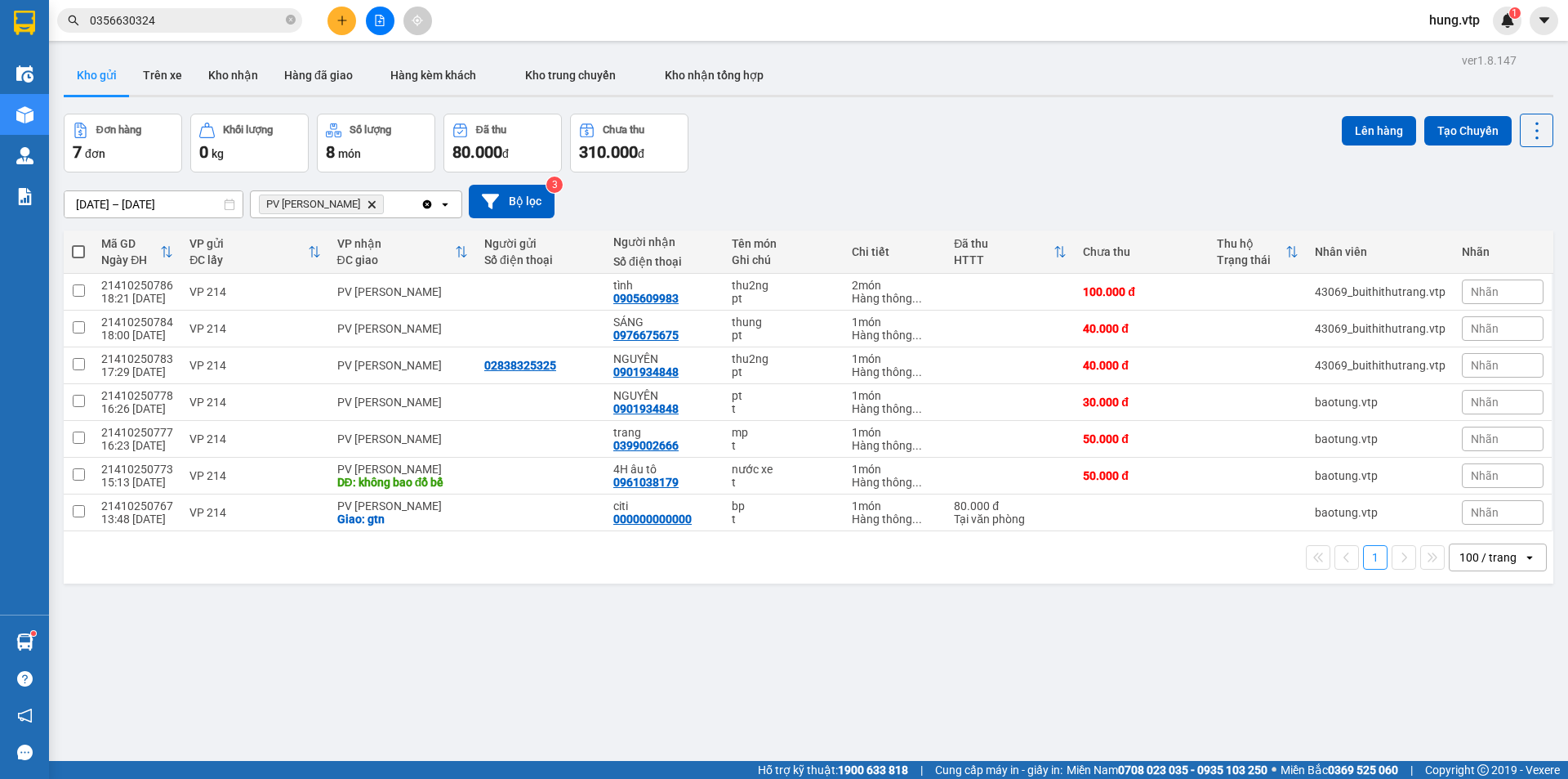
click at [375, 205] on div "PV [PERSON_NAME]" at bounding box center [335, 204] width 170 height 26
type input "dx"
click at [354, 239] on div "PV [PERSON_NAME]" at bounding box center [356, 239] width 212 height 30
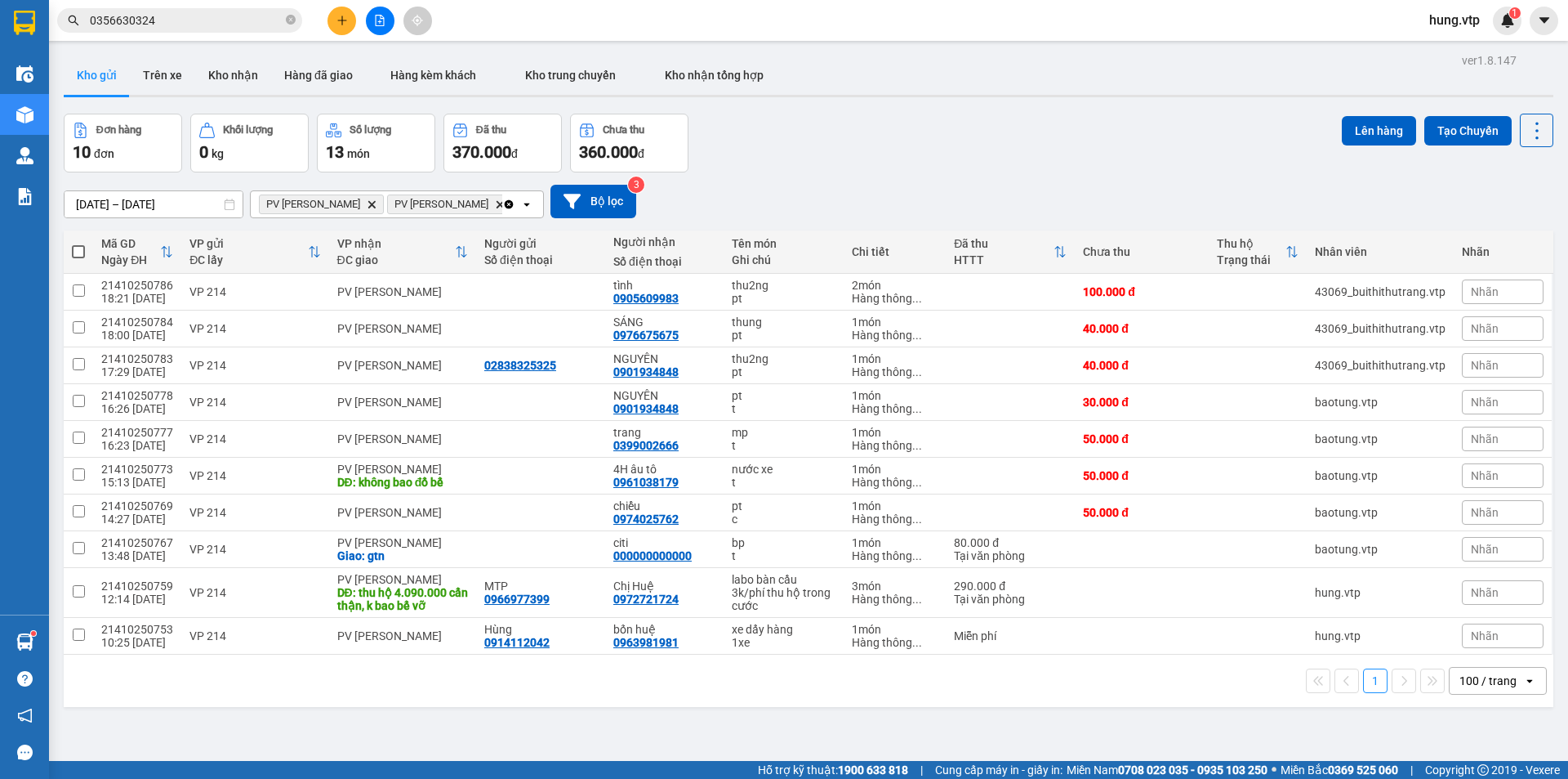
click at [87, 250] on th at bounding box center [79, 252] width 30 height 43
click at [75, 250] on span at bounding box center [79, 252] width 13 height 13
click at [79, 244] on input "checkbox" at bounding box center [79, 244] width 0 height 0
checkbox input "true"
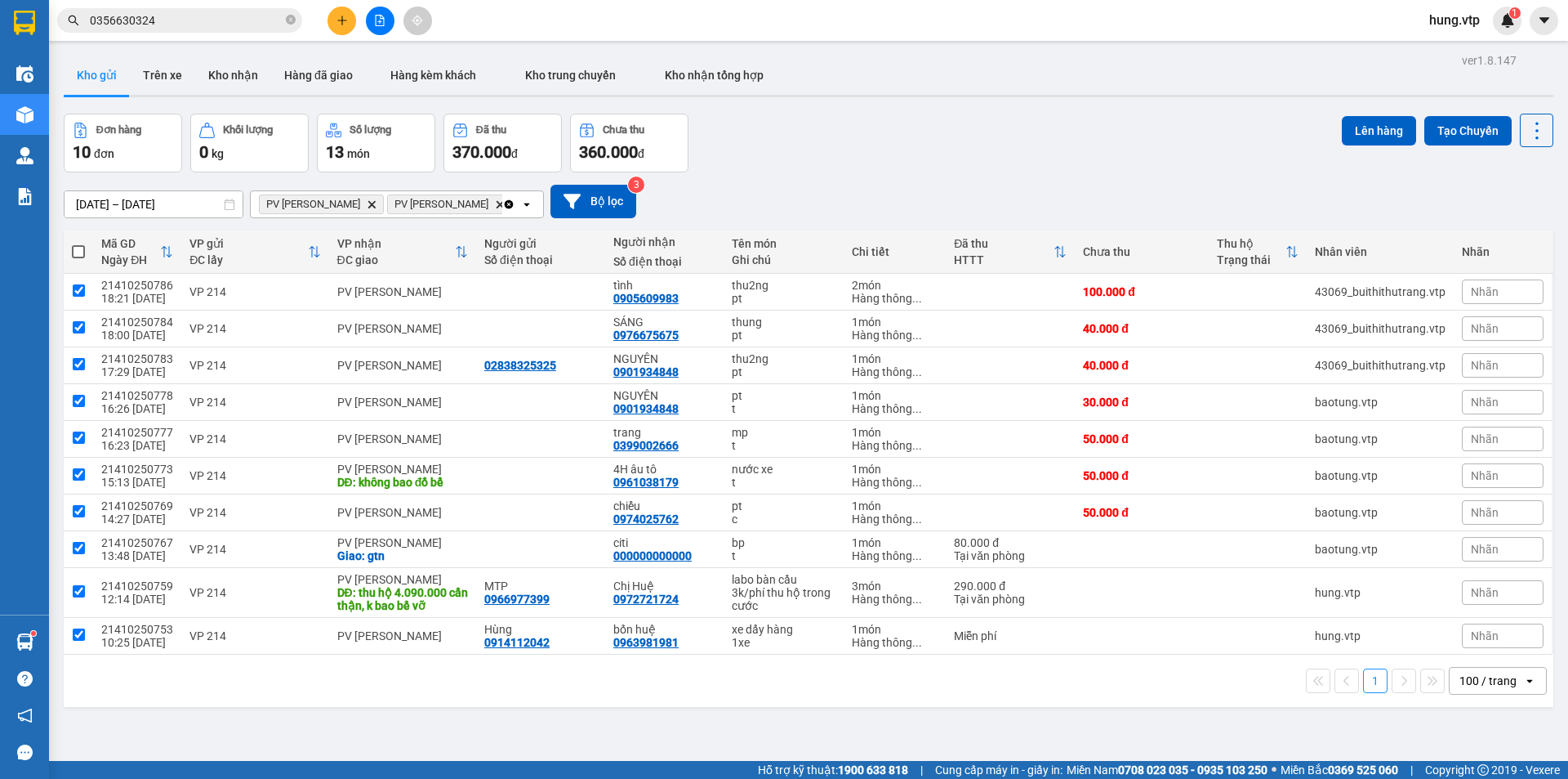
checkbox input "true"
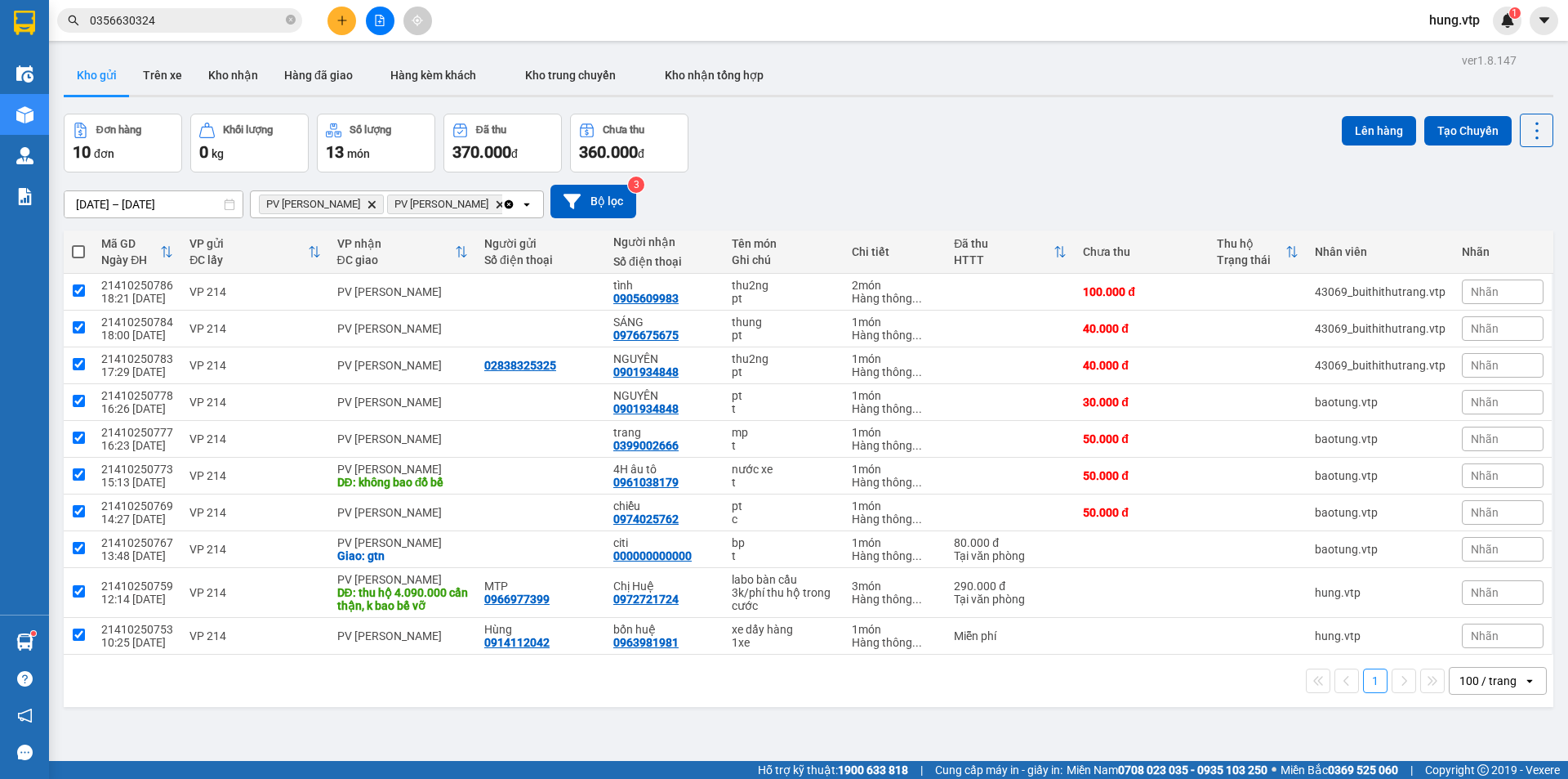
checkbox input "true"
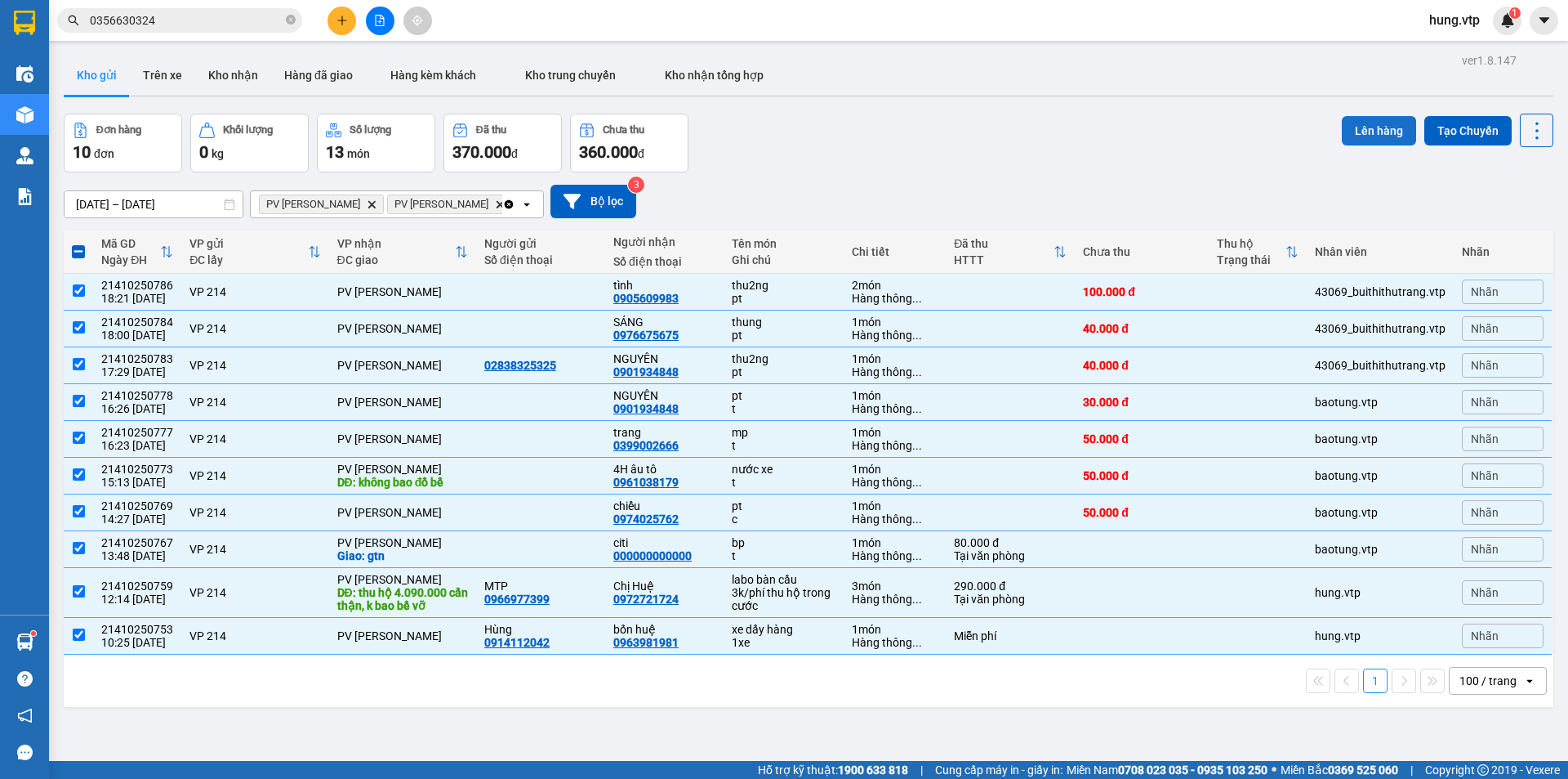
click at [1371, 129] on button "Lên hàng" at bounding box center [1379, 130] width 75 height 30
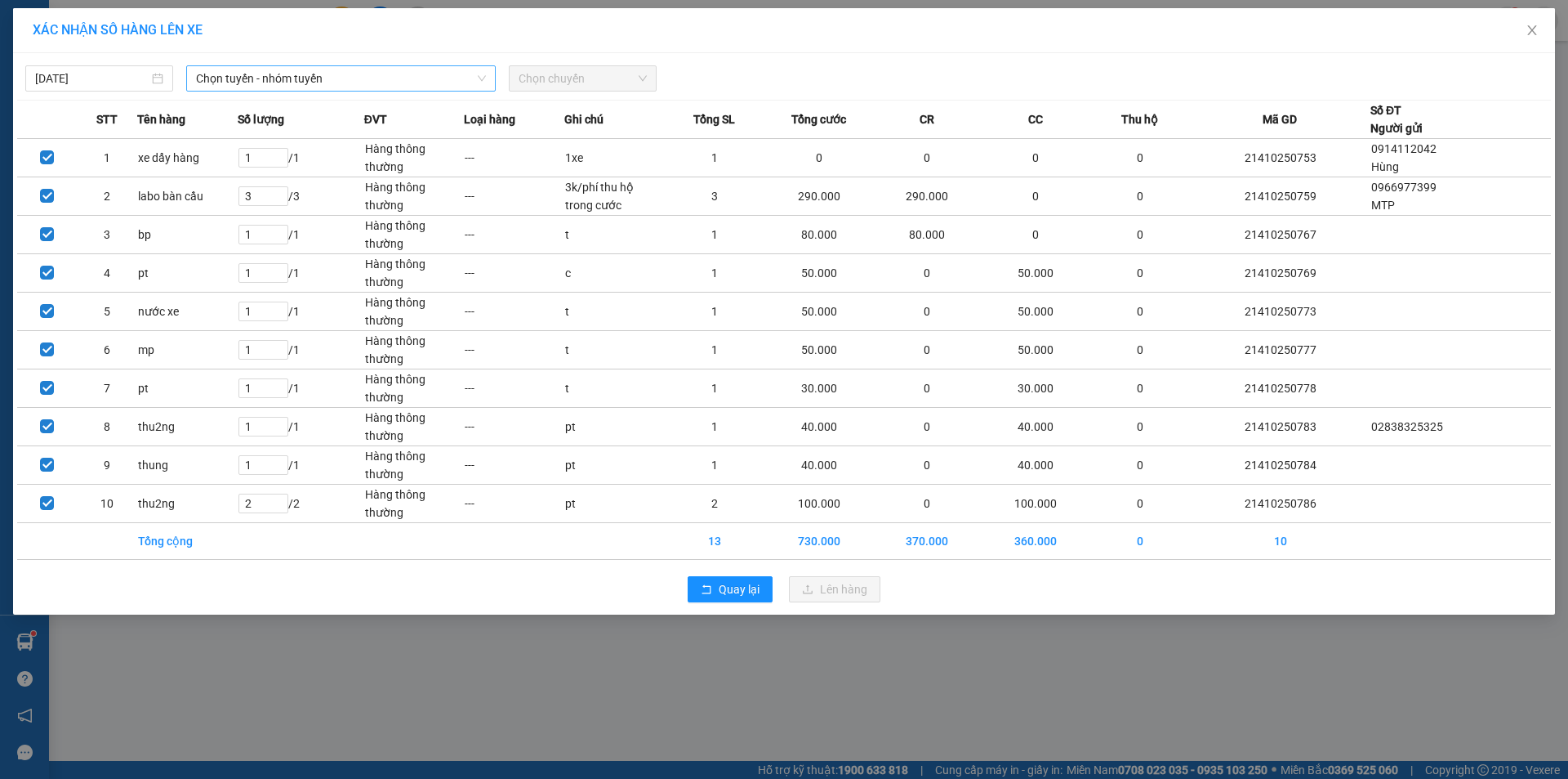
click at [395, 80] on span "Chọn tuyến - nhóm tuyến" at bounding box center [341, 79] width 290 height 25
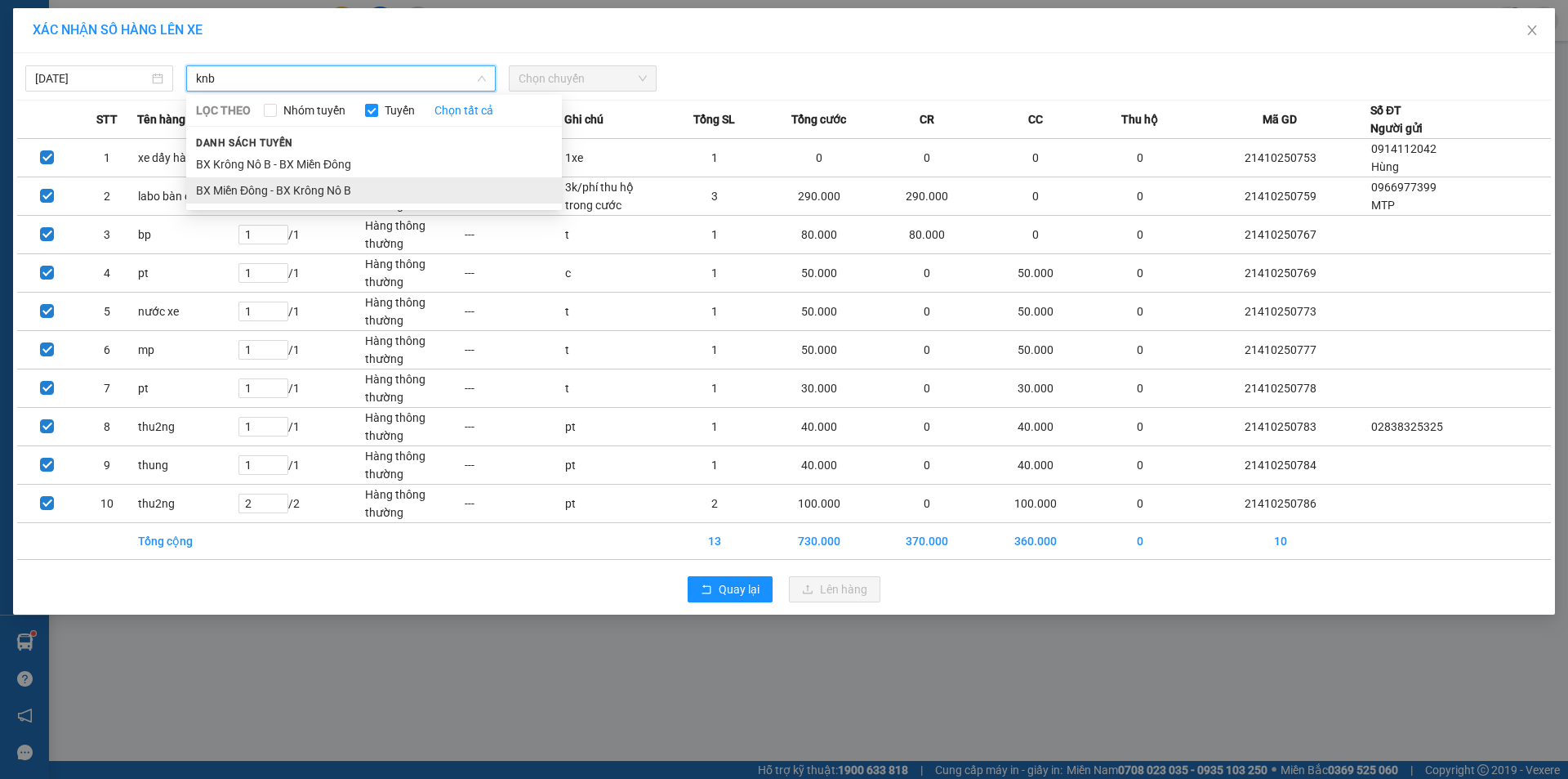
type input "knb"
click at [385, 179] on li "BX Miền Đông - BX Krông Nô B" at bounding box center [374, 190] width 375 height 26
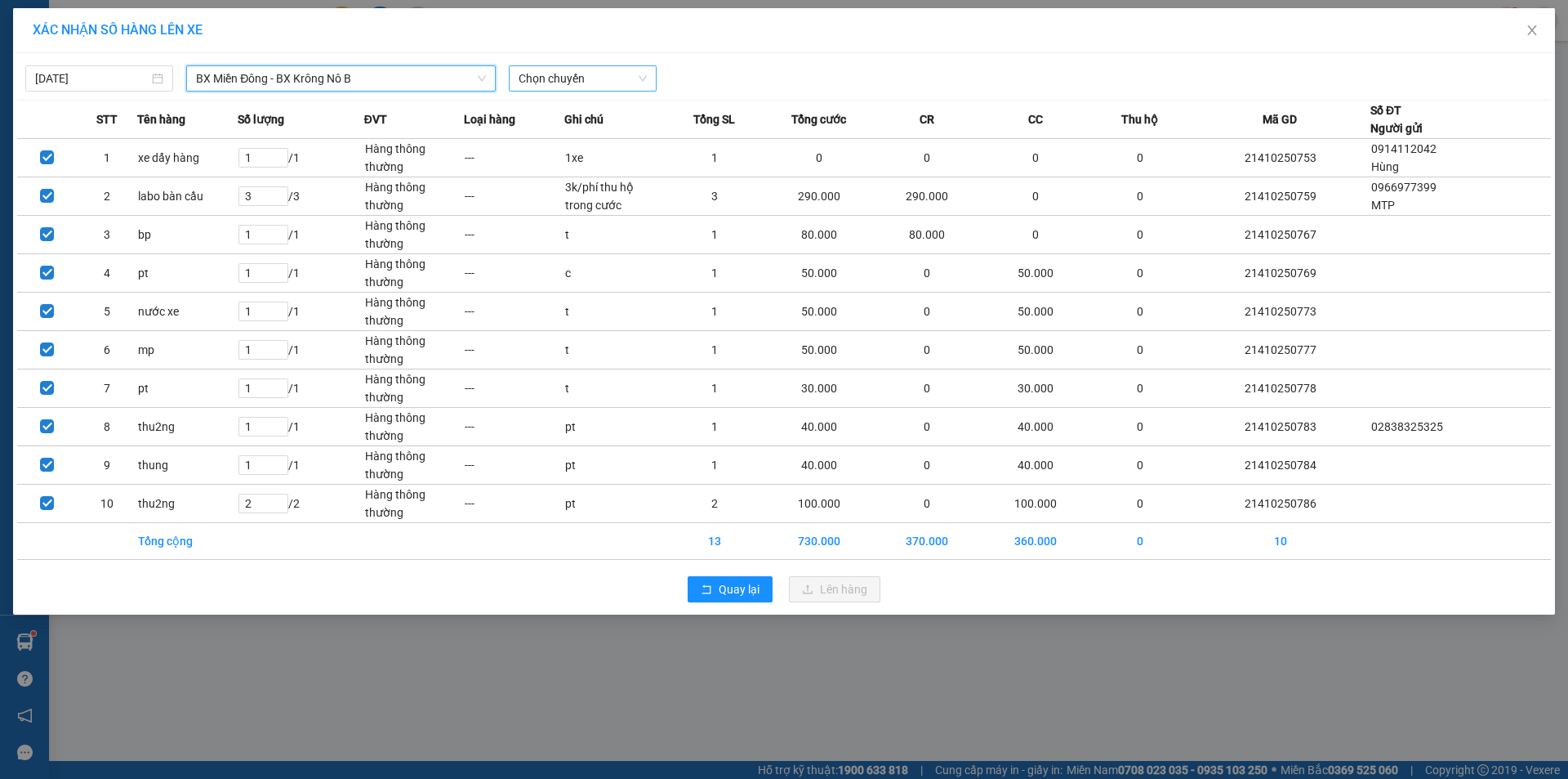
click at [552, 83] on span "Chọn chuyến" at bounding box center [583, 79] width 128 height 25
click at [570, 134] on div "20:30 - 51B-171.73" at bounding box center [582, 137] width 127 height 18
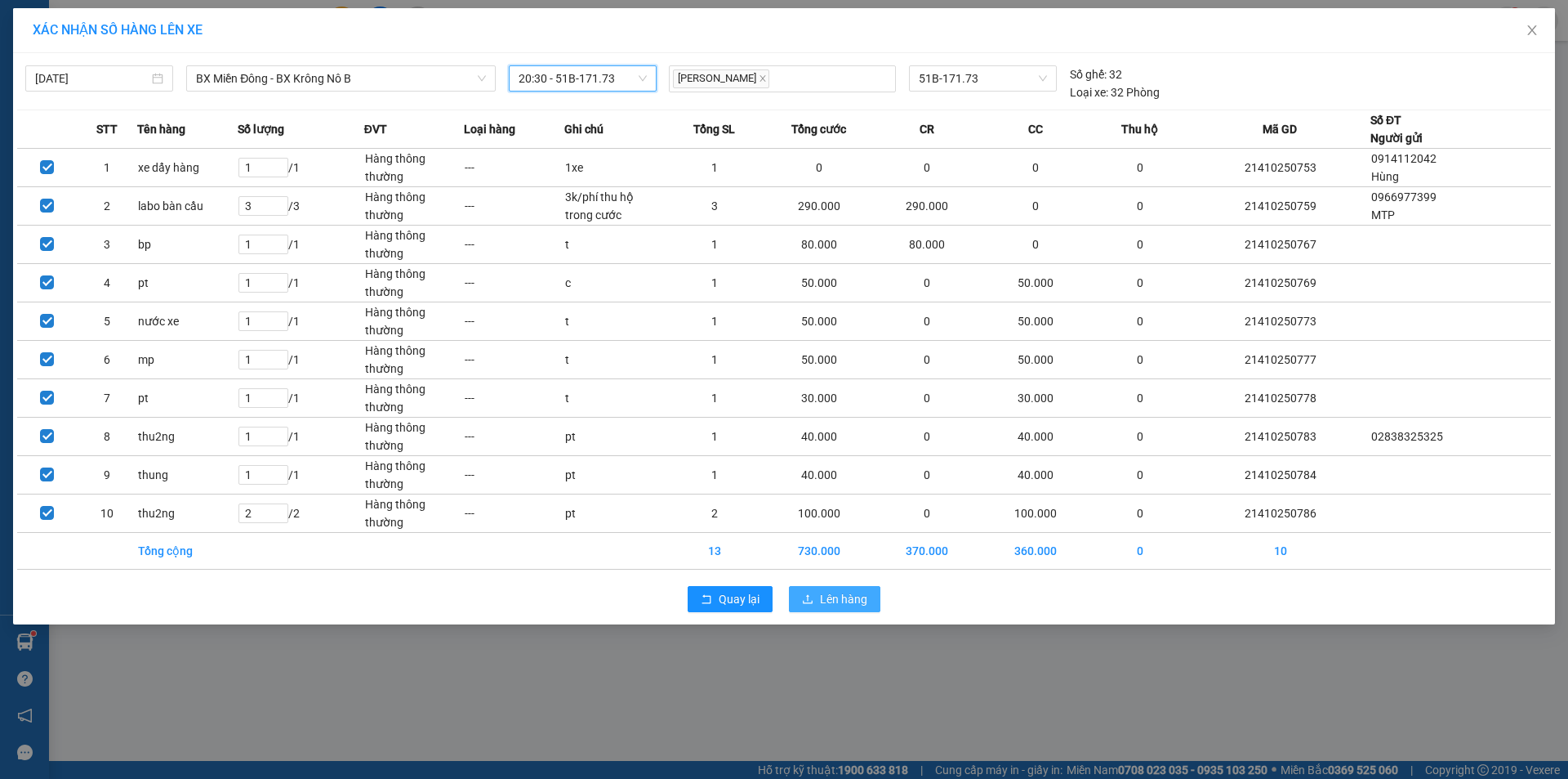
click at [829, 590] on span "Lên hàng" at bounding box center [843, 599] width 48 height 18
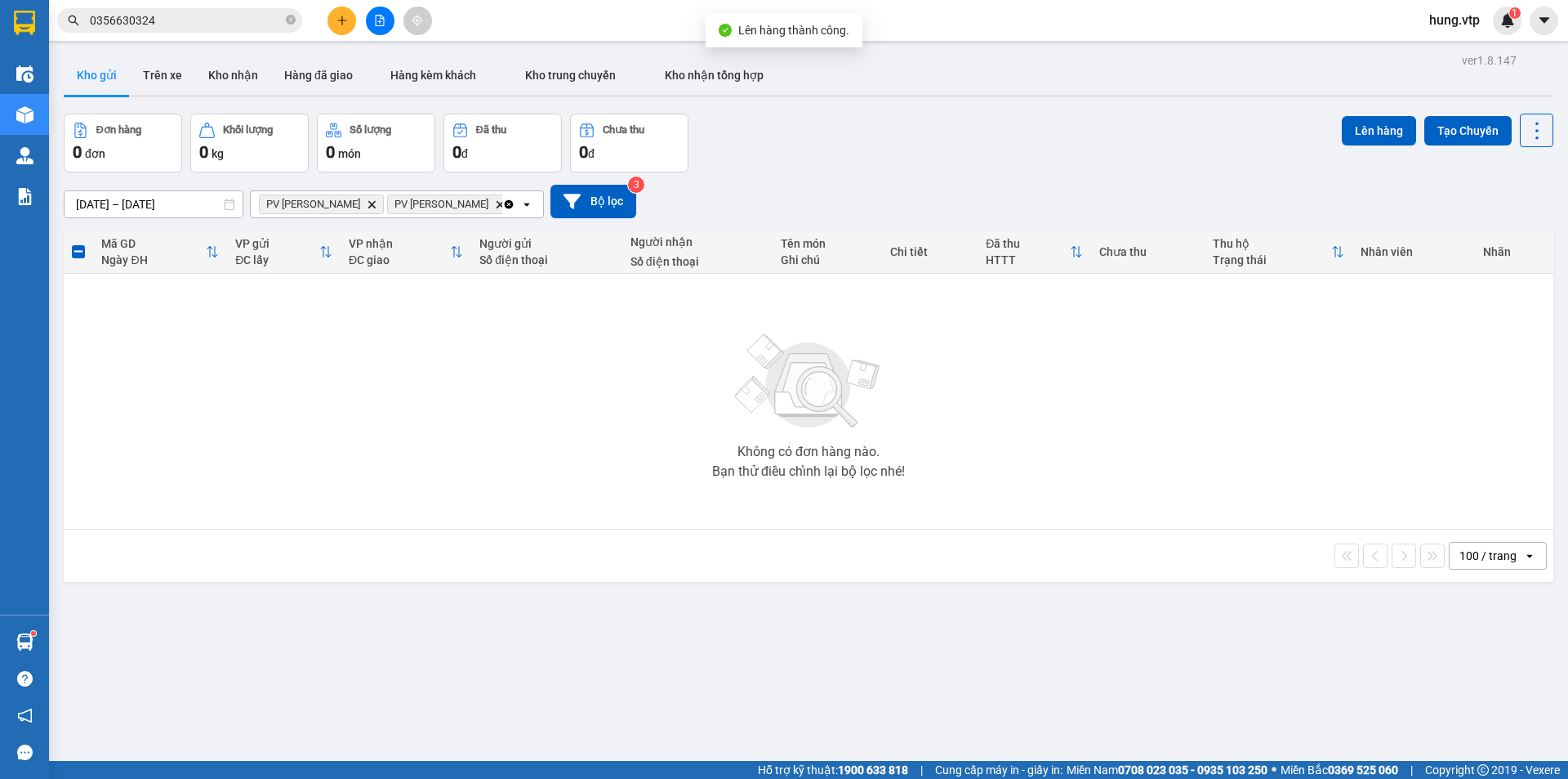
click at [502, 203] on icon "Clear all" at bounding box center [509, 204] width 13 height 13
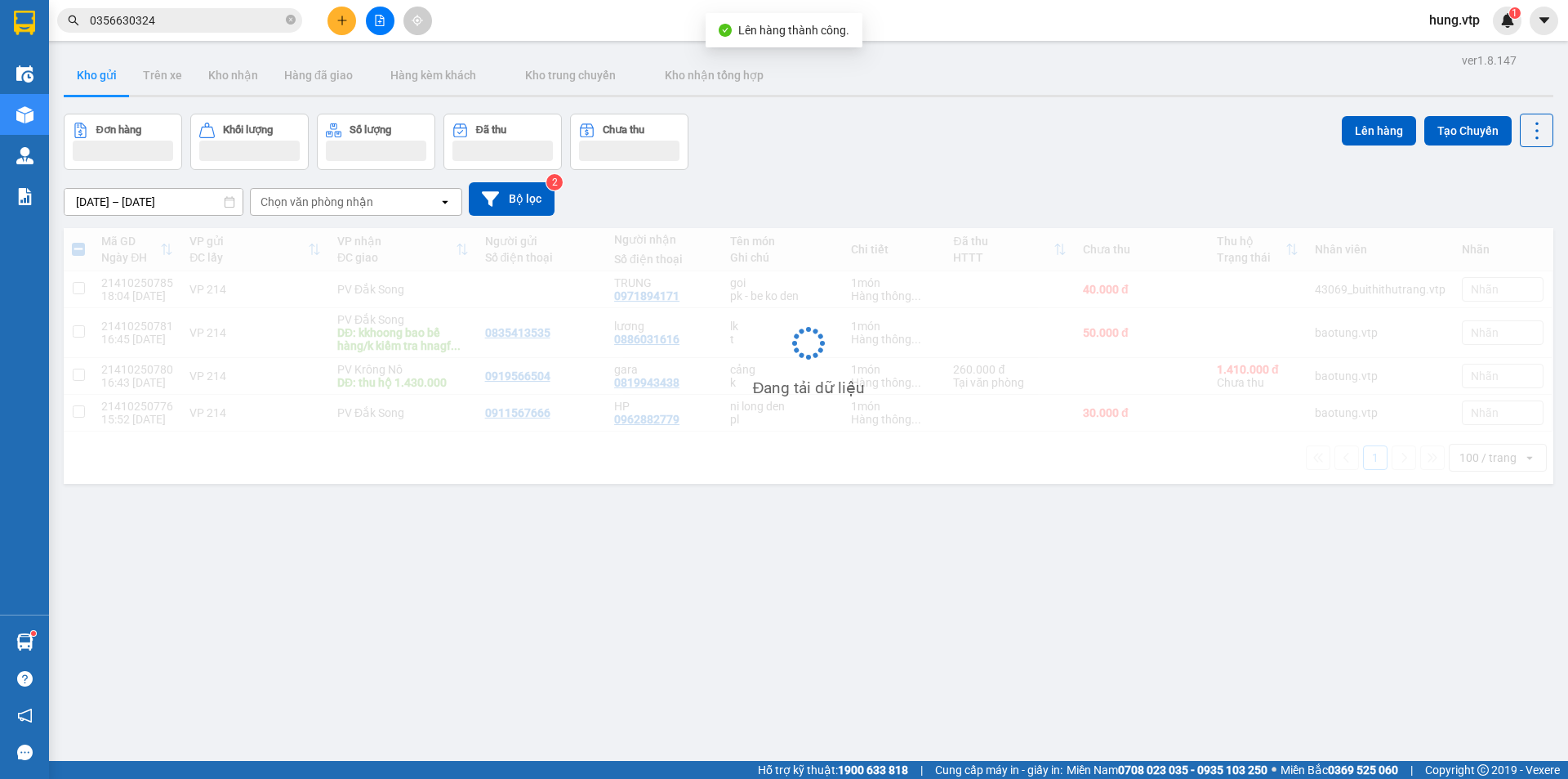
click at [366, 203] on div "Chọn văn phòng nhận" at bounding box center [316, 202] width 112 height 16
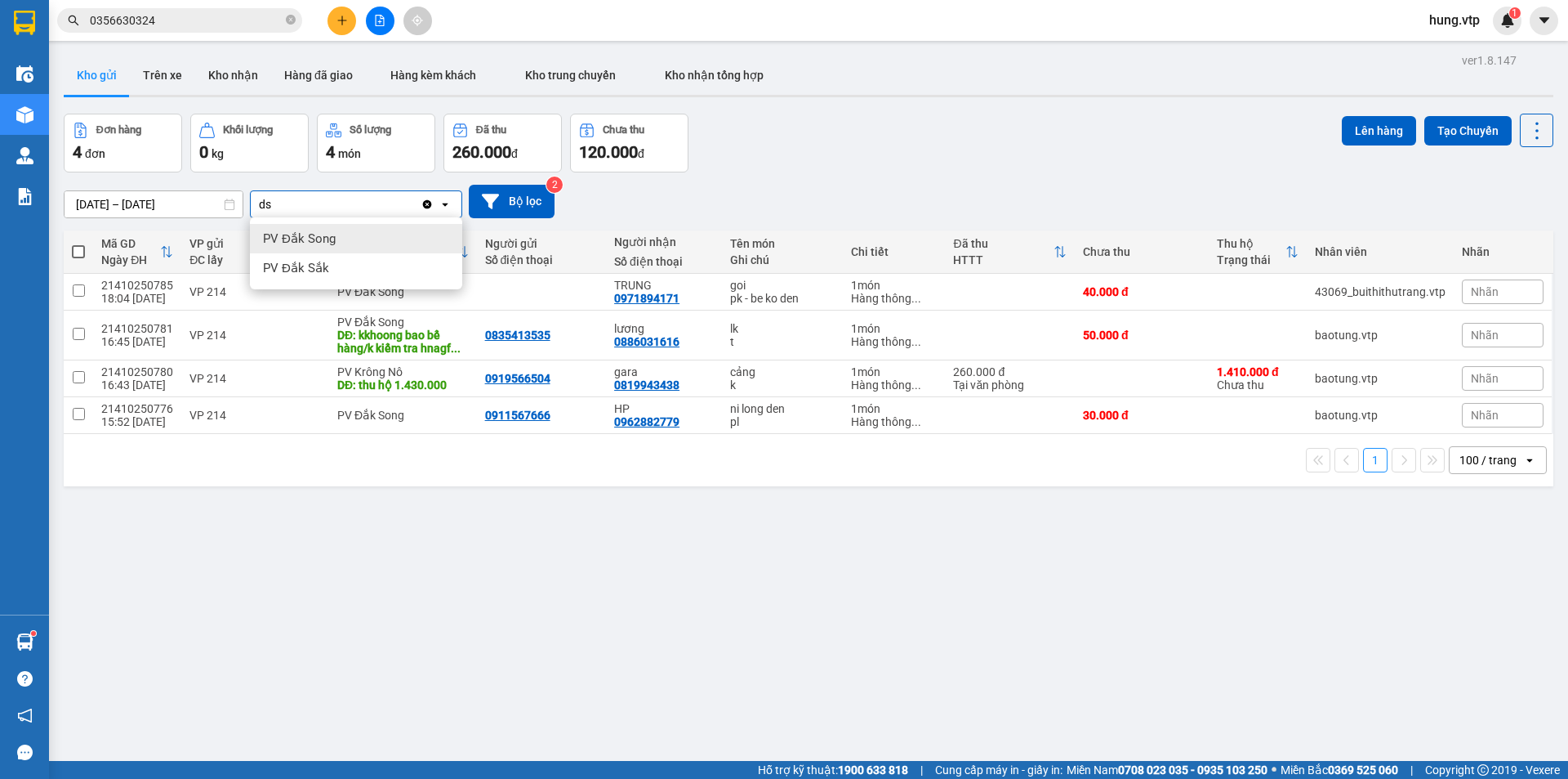
type input "ds"
click at [355, 233] on div "PV Đắk Song" at bounding box center [356, 239] width 212 height 30
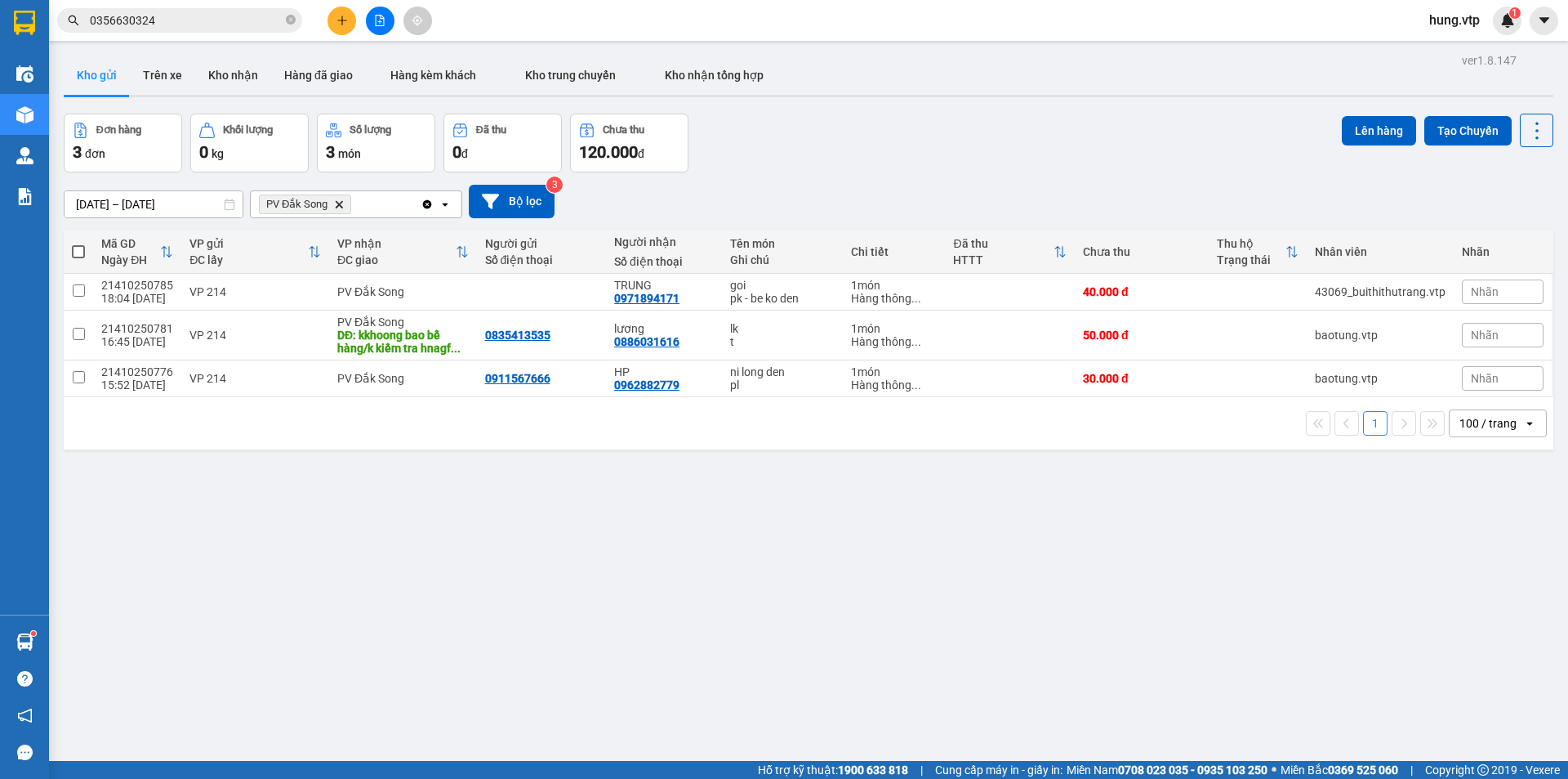
click at [376, 207] on div "PV Đắk Song Delete" at bounding box center [335, 204] width 170 height 26
type input "kn"
click at [371, 228] on div "PV Krông Nô" at bounding box center [356, 239] width 212 height 30
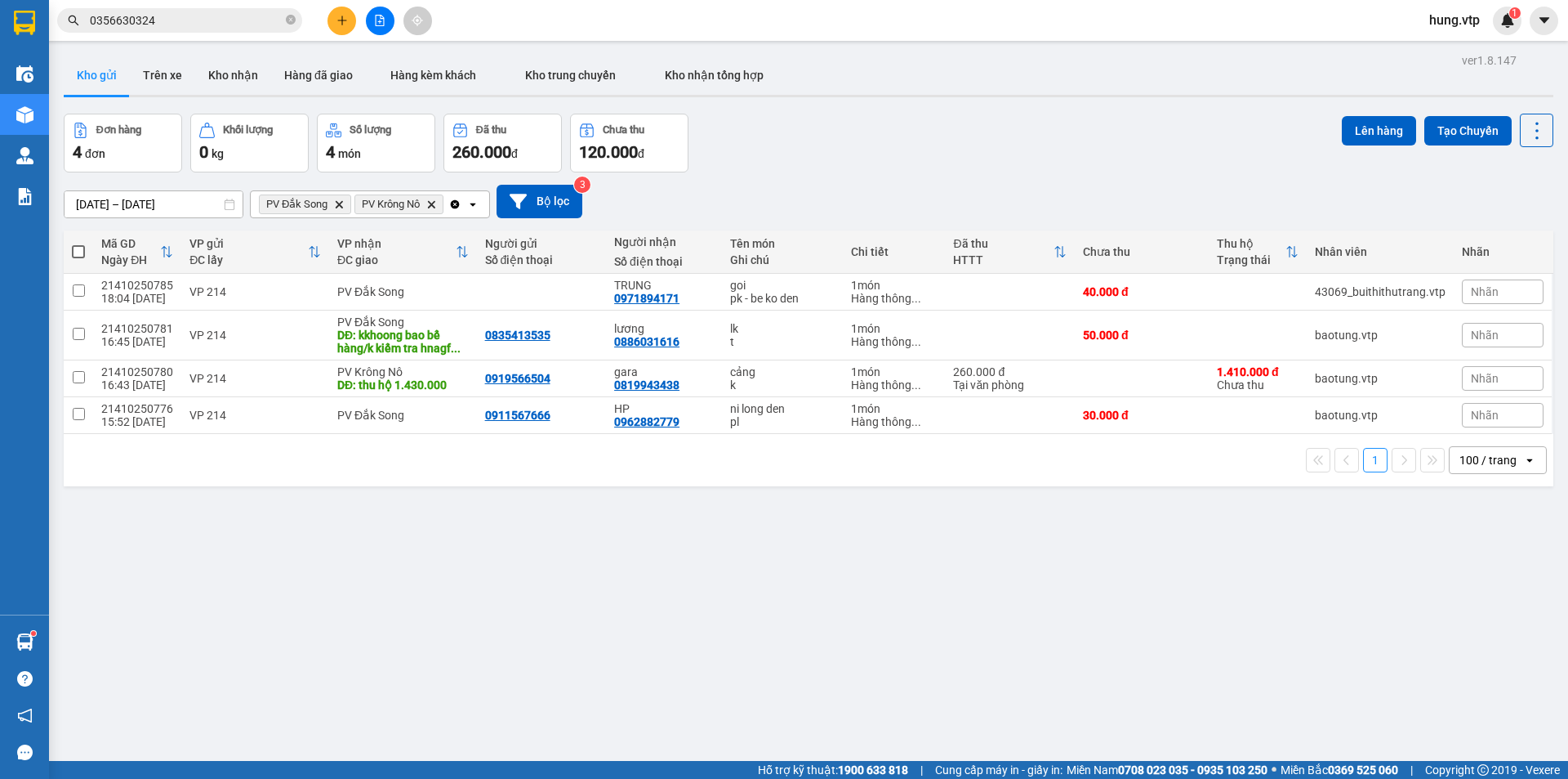
click at [85, 257] on label at bounding box center [79, 252] width 13 height 16
click at [79, 244] on input "checkbox" at bounding box center [79, 244] width 0 height 0
checkbox input "true"
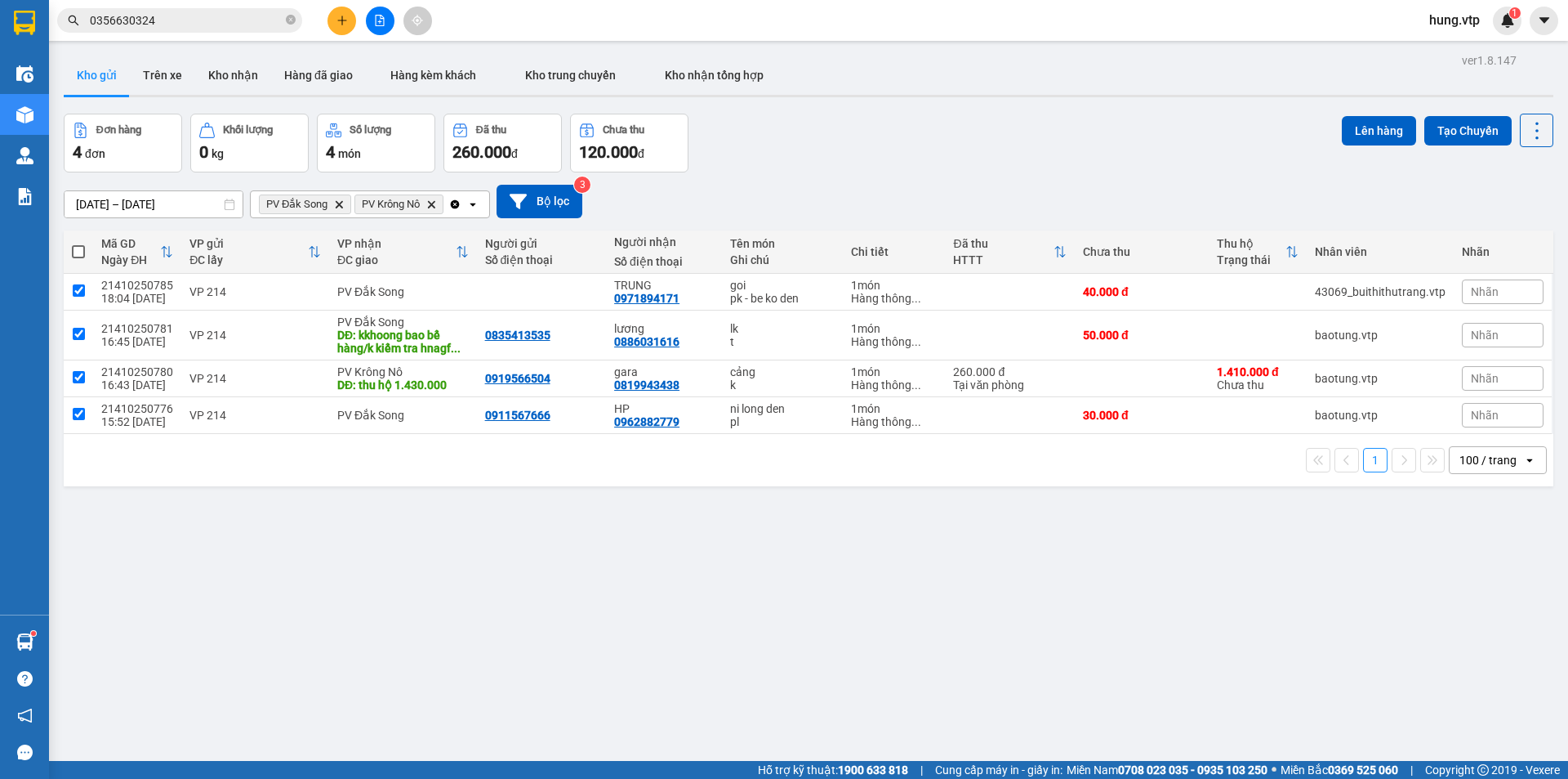
checkbox input "true"
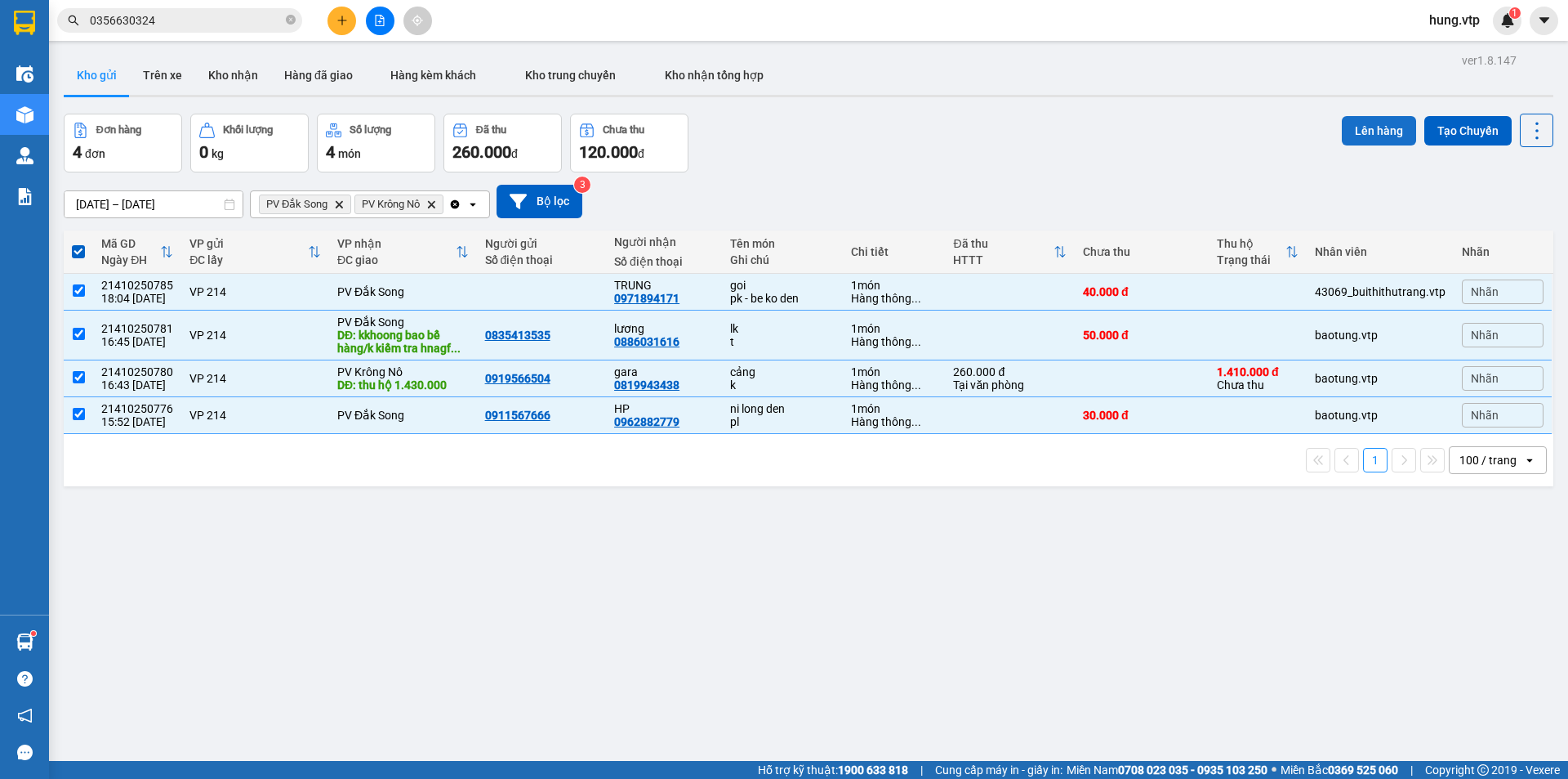
click at [1384, 117] on button "Lên hàng" at bounding box center [1379, 130] width 75 height 30
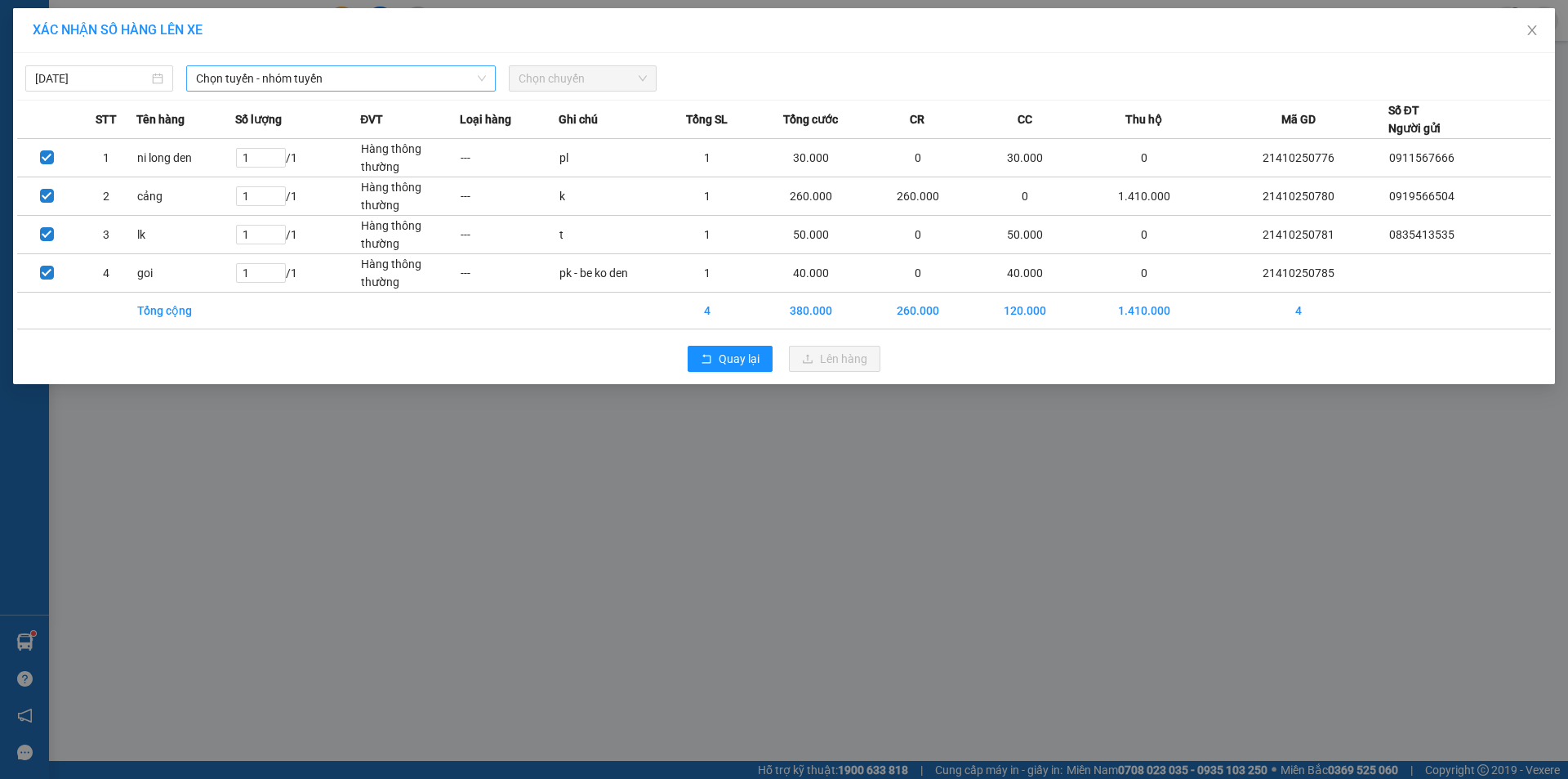
click at [423, 87] on span "Chọn tuyến - nhóm tuyến" at bounding box center [341, 79] width 290 height 25
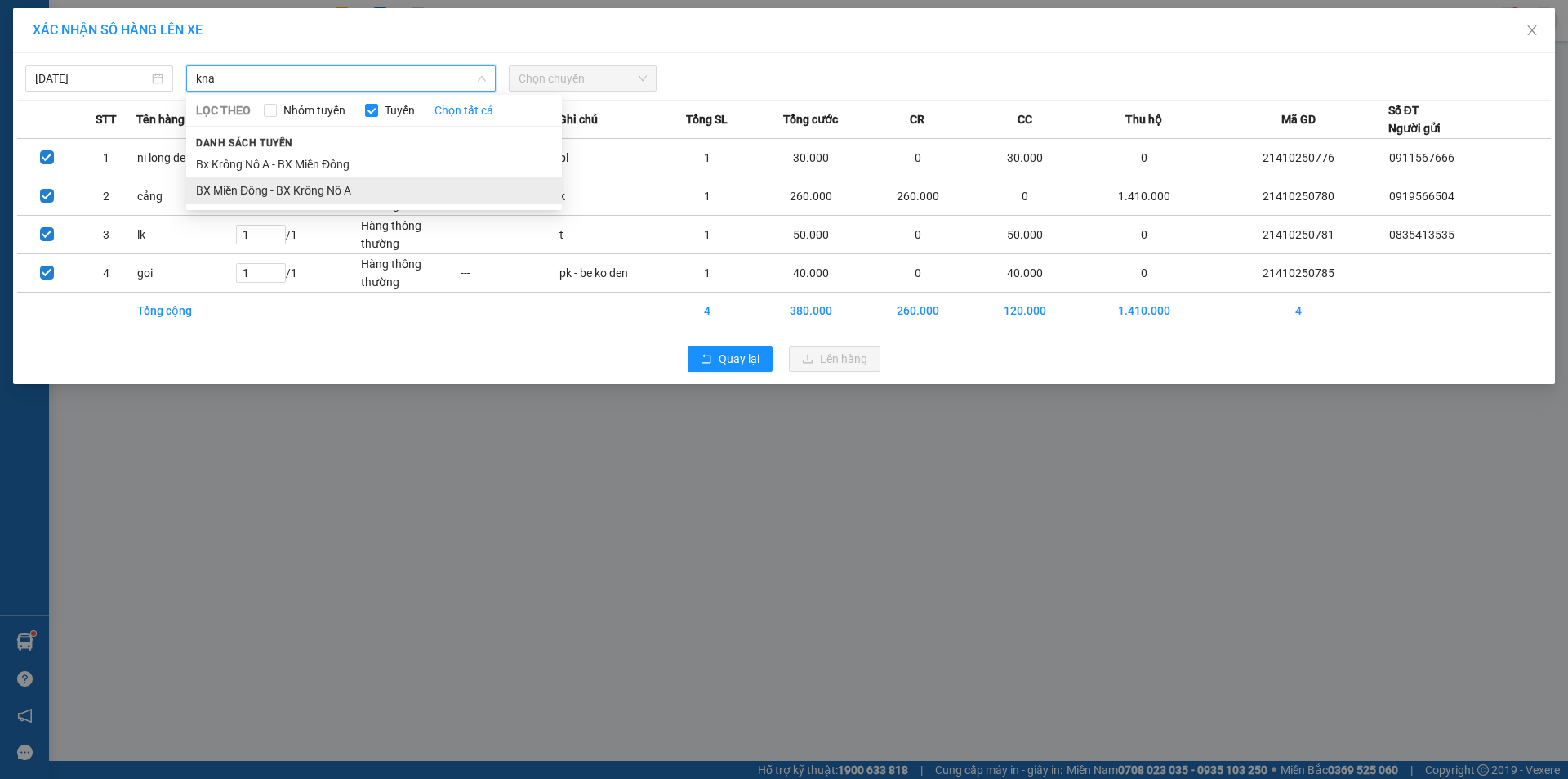
type input "kna"
drag, startPoint x: 395, startPoint y: 185, endPoint x: 453, endPoint y: 110, distance: 94.8
click at [395, 186] on li "BX Miền Đông - BX Krông Nô A" at bounding box center [374, 190] width 375 height 26
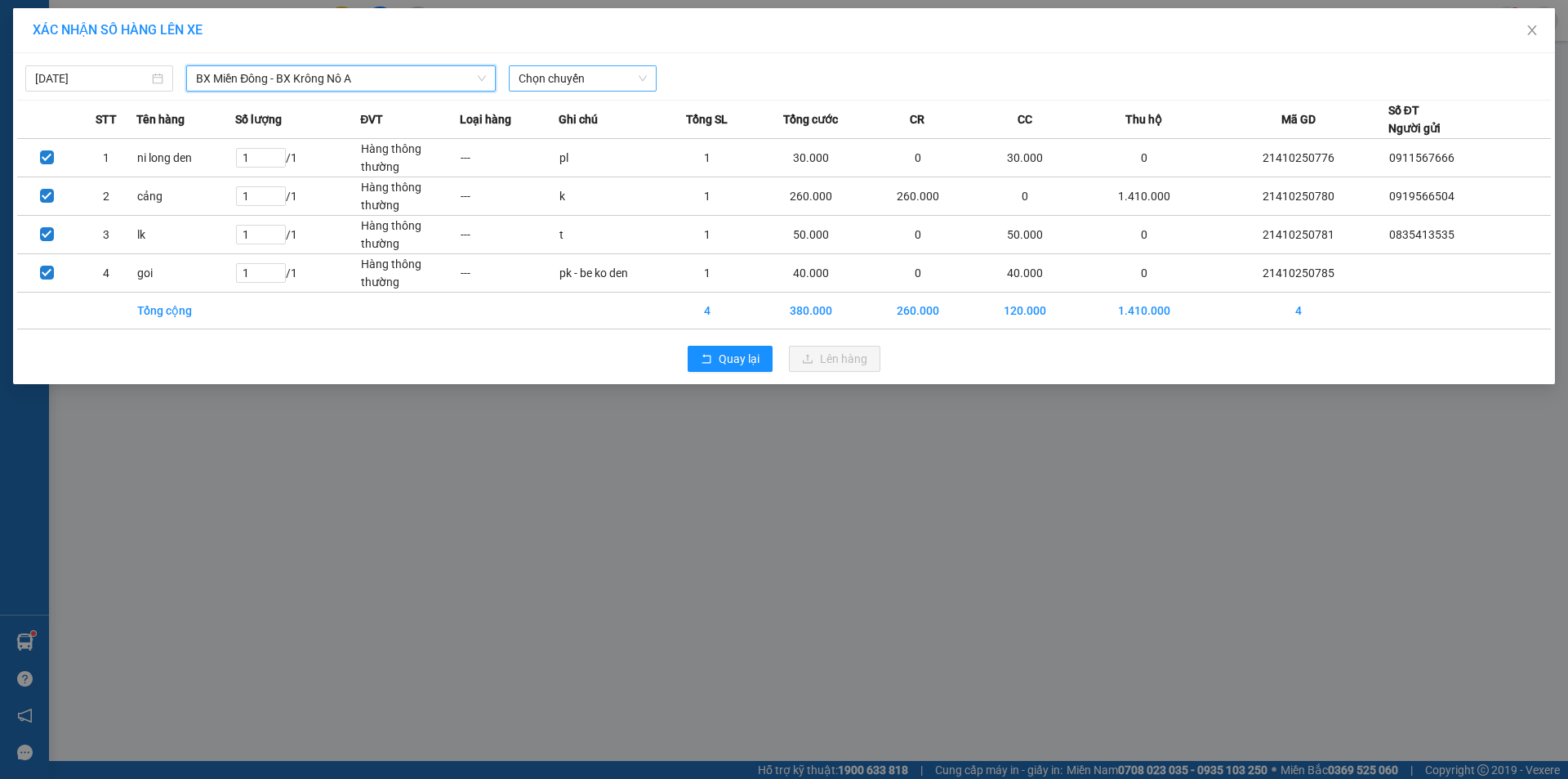
click at [538, 78] on span "Chọn chuyến" at bounding box center [583, 79] width 128 height 25
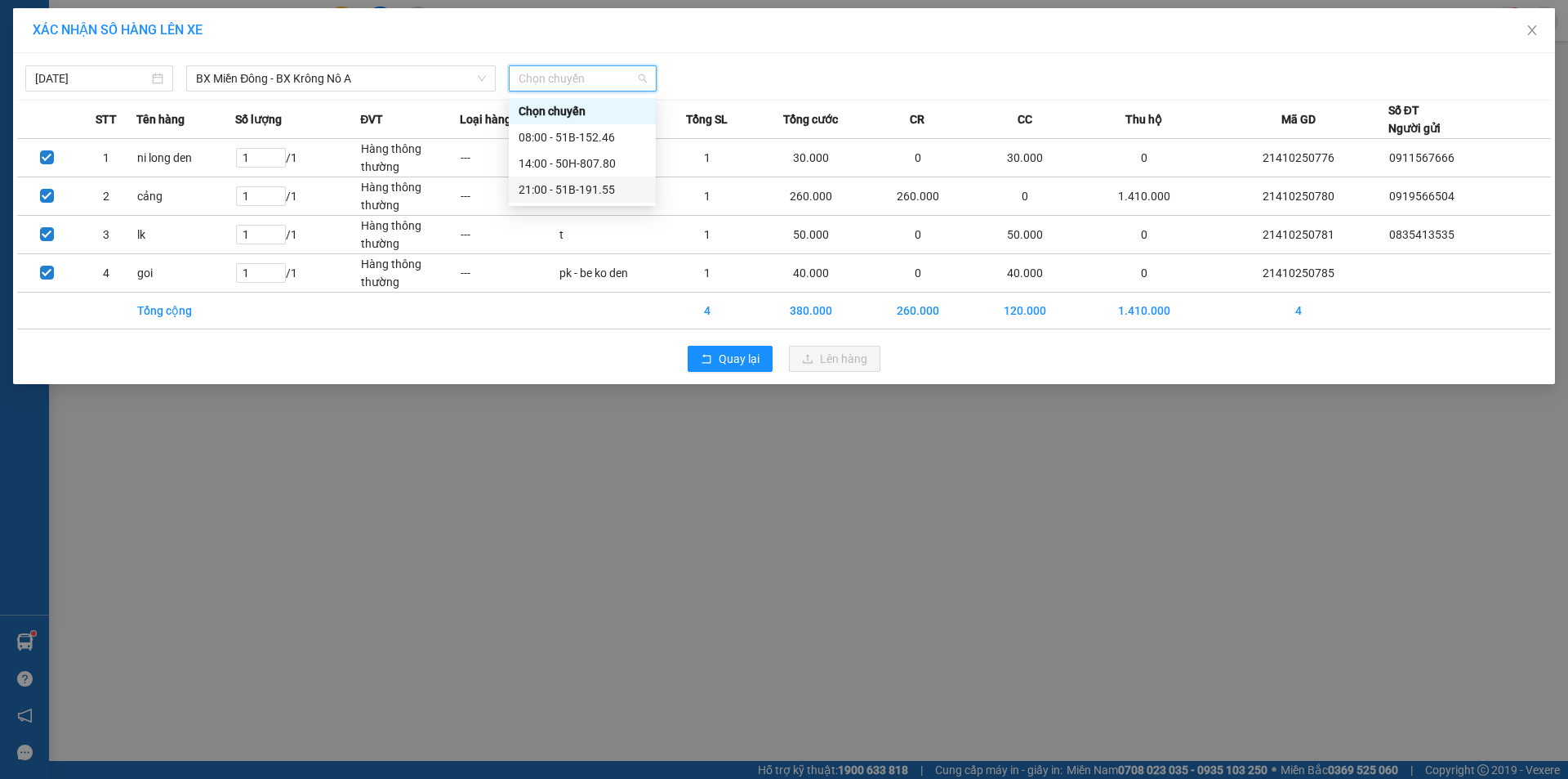
click at [559, 184] on div "21:00 - 51B-191.55" at bounding box center [582, 189] width 127 height 18
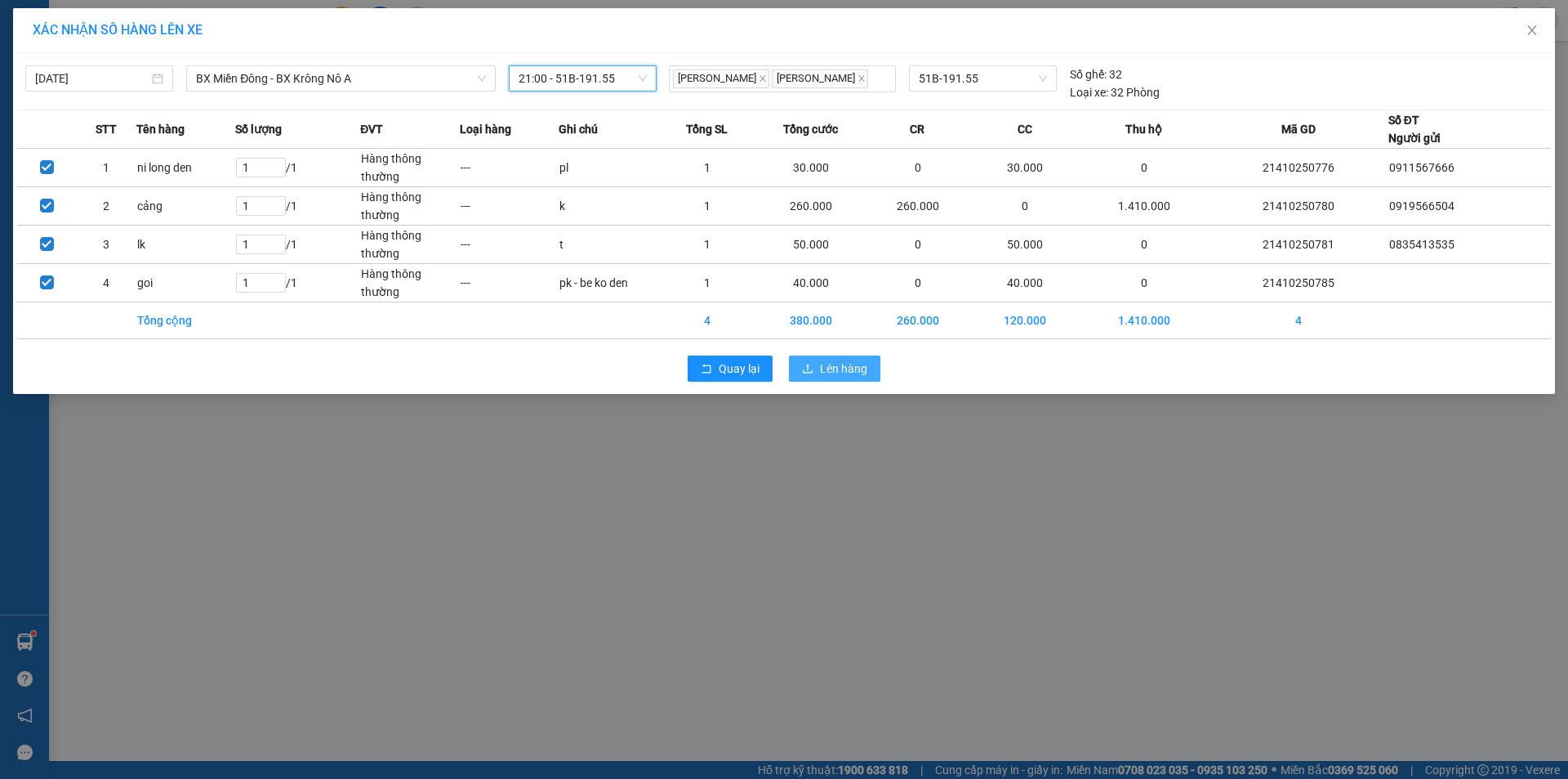
click at [855, 369] on span "Lên hàng" at bounding box center [843, 368] width 48 height 18
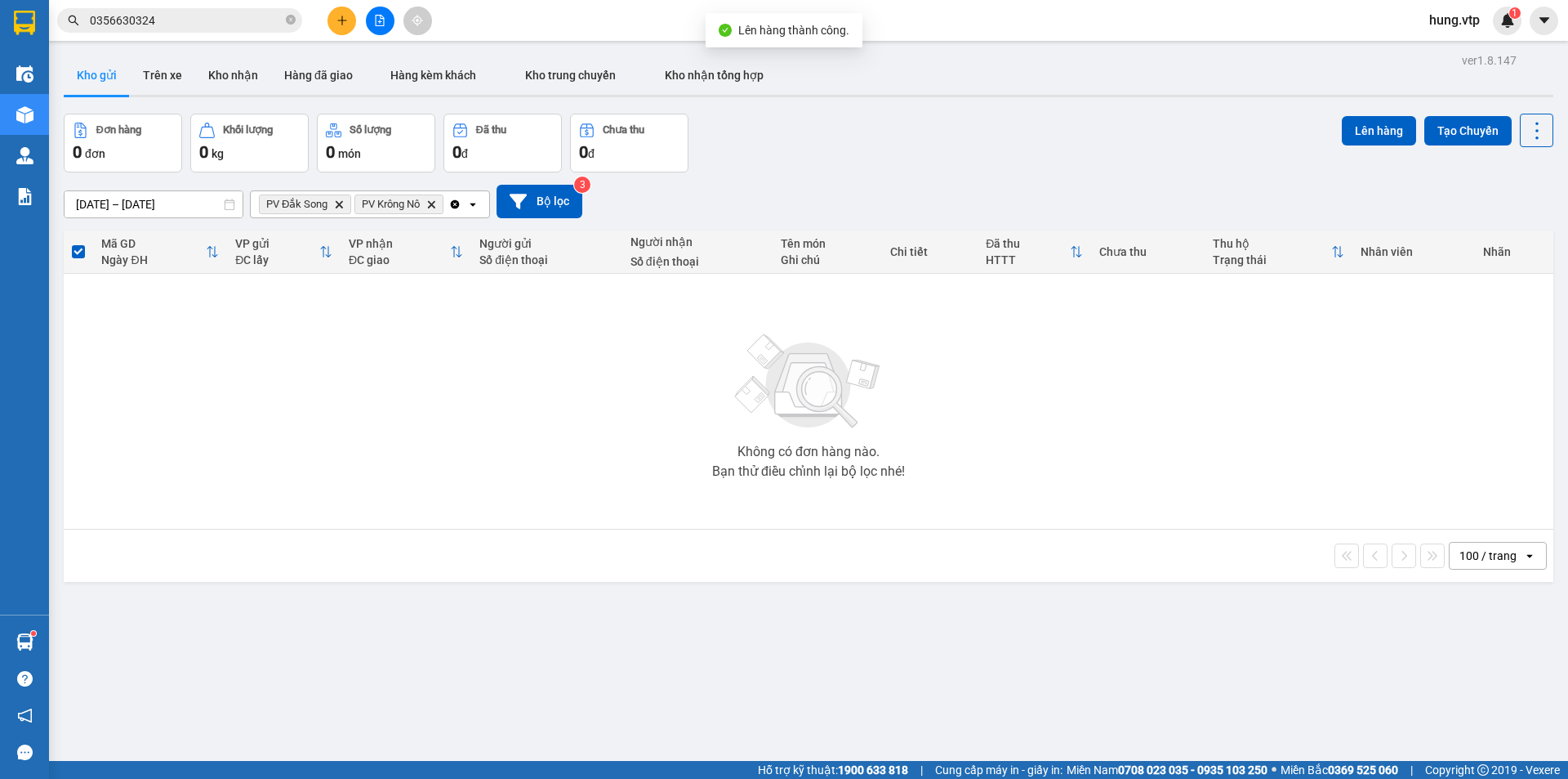
click at [453, 203] on icon "Clear all" at bounding box center [455, 203] width 9 height 9
click at [481, 191] on button "Bộ lọc" at bounding box center [511, 201] width 86 height 34
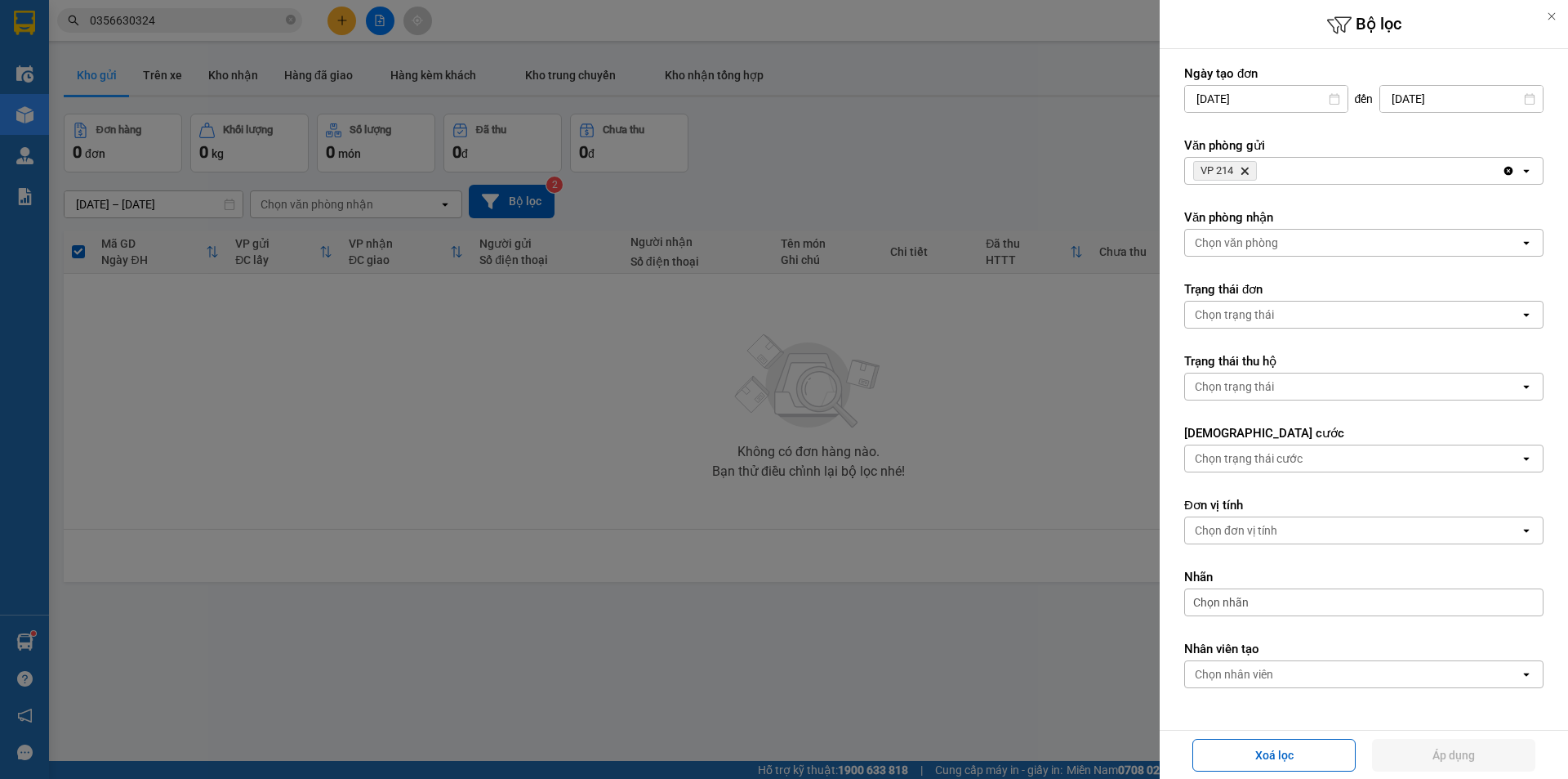
click at [965, 160] on div at bounding box center [784, 390] width 1568 height 779
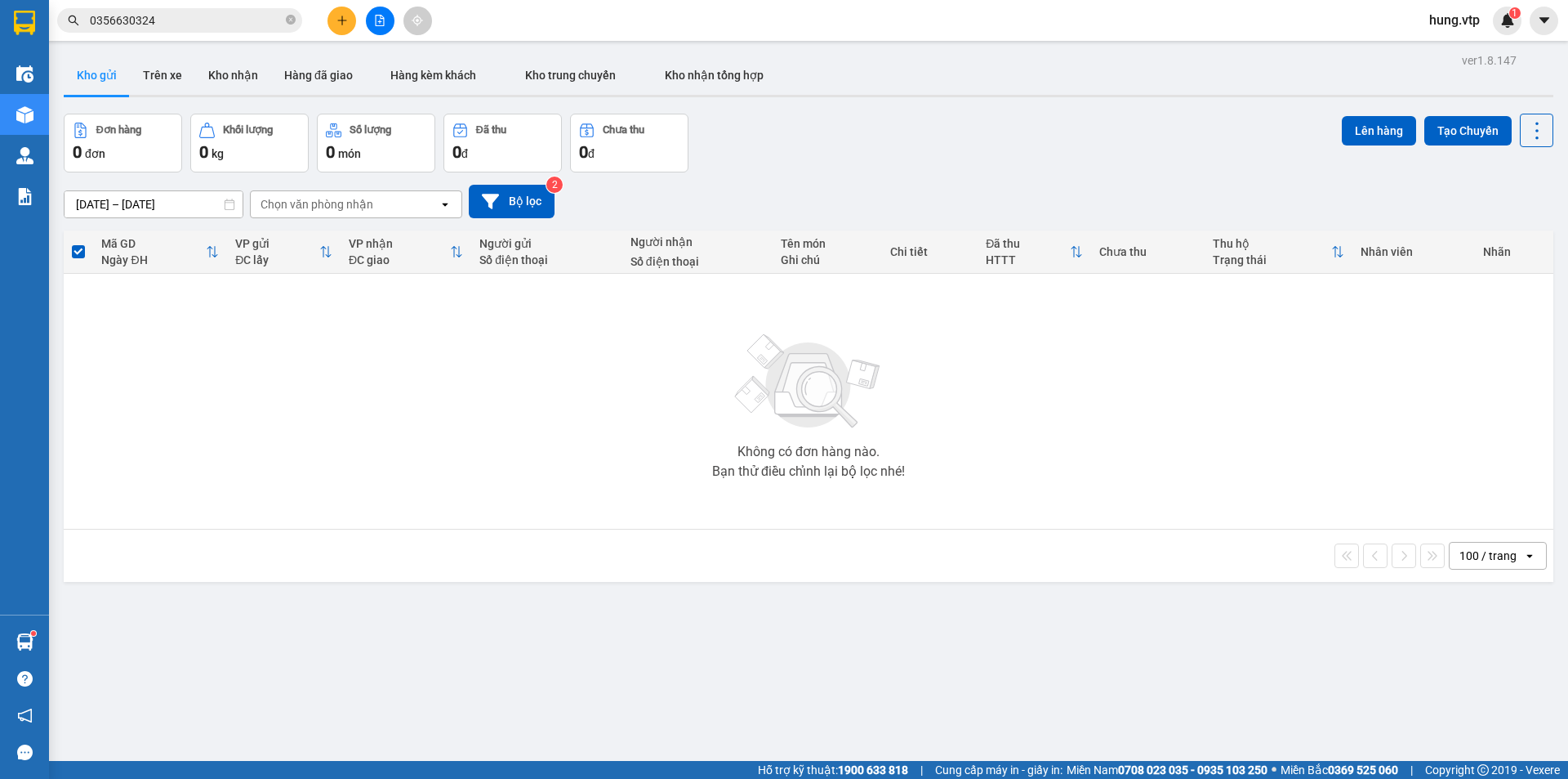
click at [829, 174] on div "[DATE] – [DATE] Press the down arrow key to interact with the calendar and sele…" at bounding box center [808, 201] width 1489 height 58
click at [831, 180] on div "[DATE] – [DATE] Press the down arrow key to interact with the calendar and sele…" at bounding box center [808, 201] width 1489 height 58
click at [1518, 9] on sup "1" at bounding box center [1515, 13] width 11 height 11
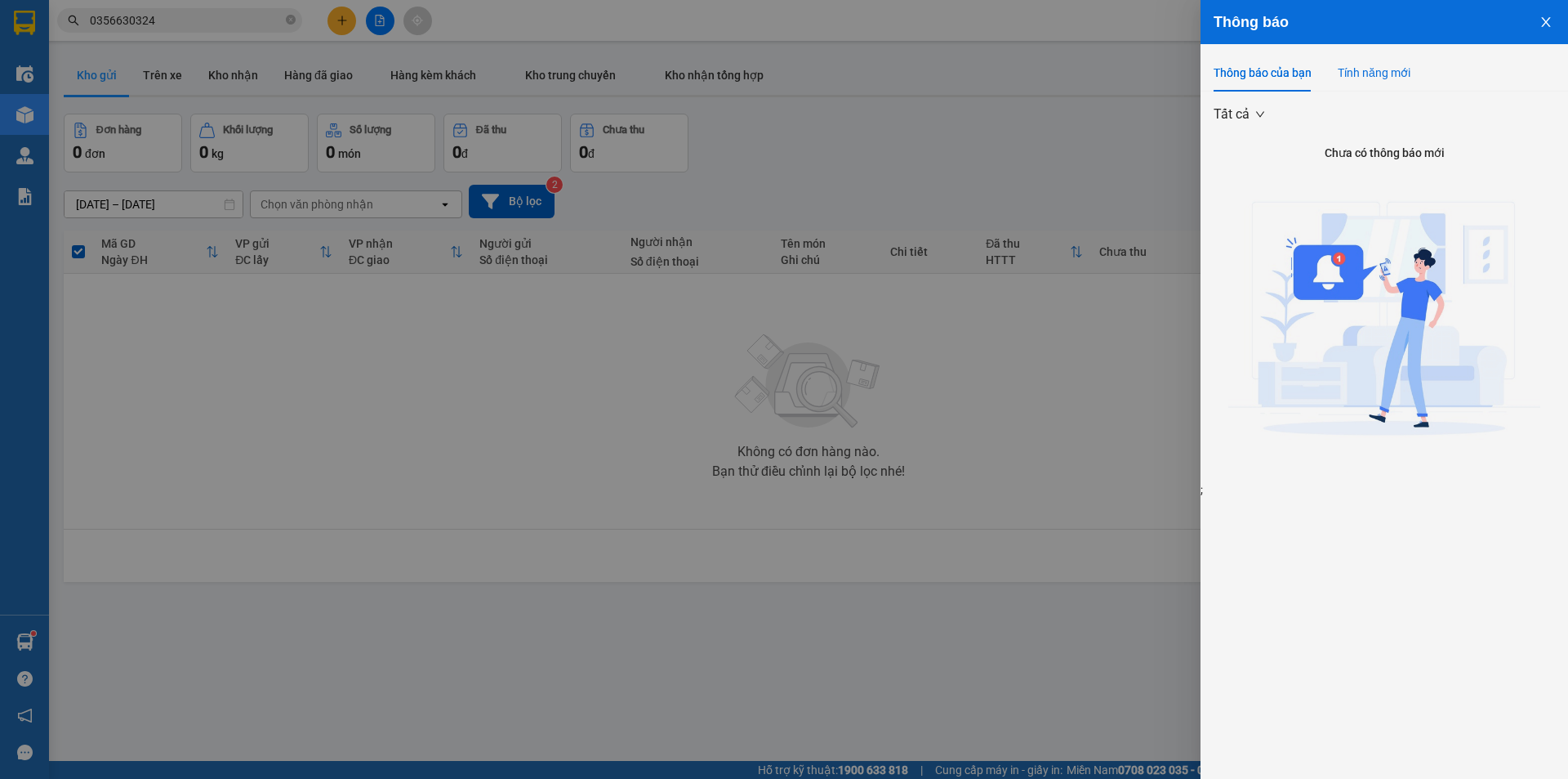
drag, startPoint x: 1378, startPoint y: 66, endPoint x: 1393, endPoint y: 66, distance: 15.0
click at [1377, 66] on div "Tính năng mới" at bounding box center [1374, 73] width 73 height 18
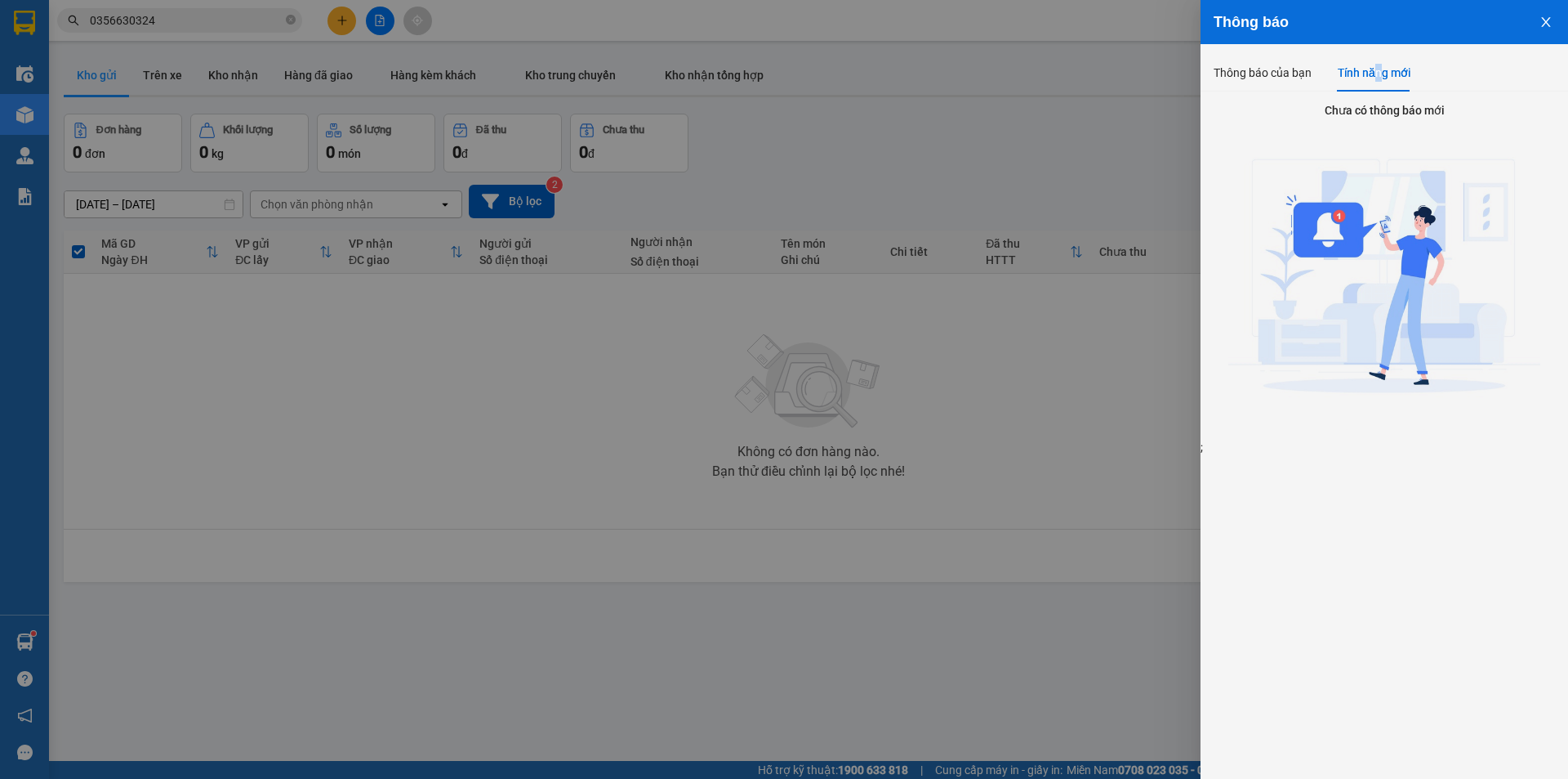
click at [1542, 25] on icon "close" at bounding box center [1546, 22] width 13 height 13
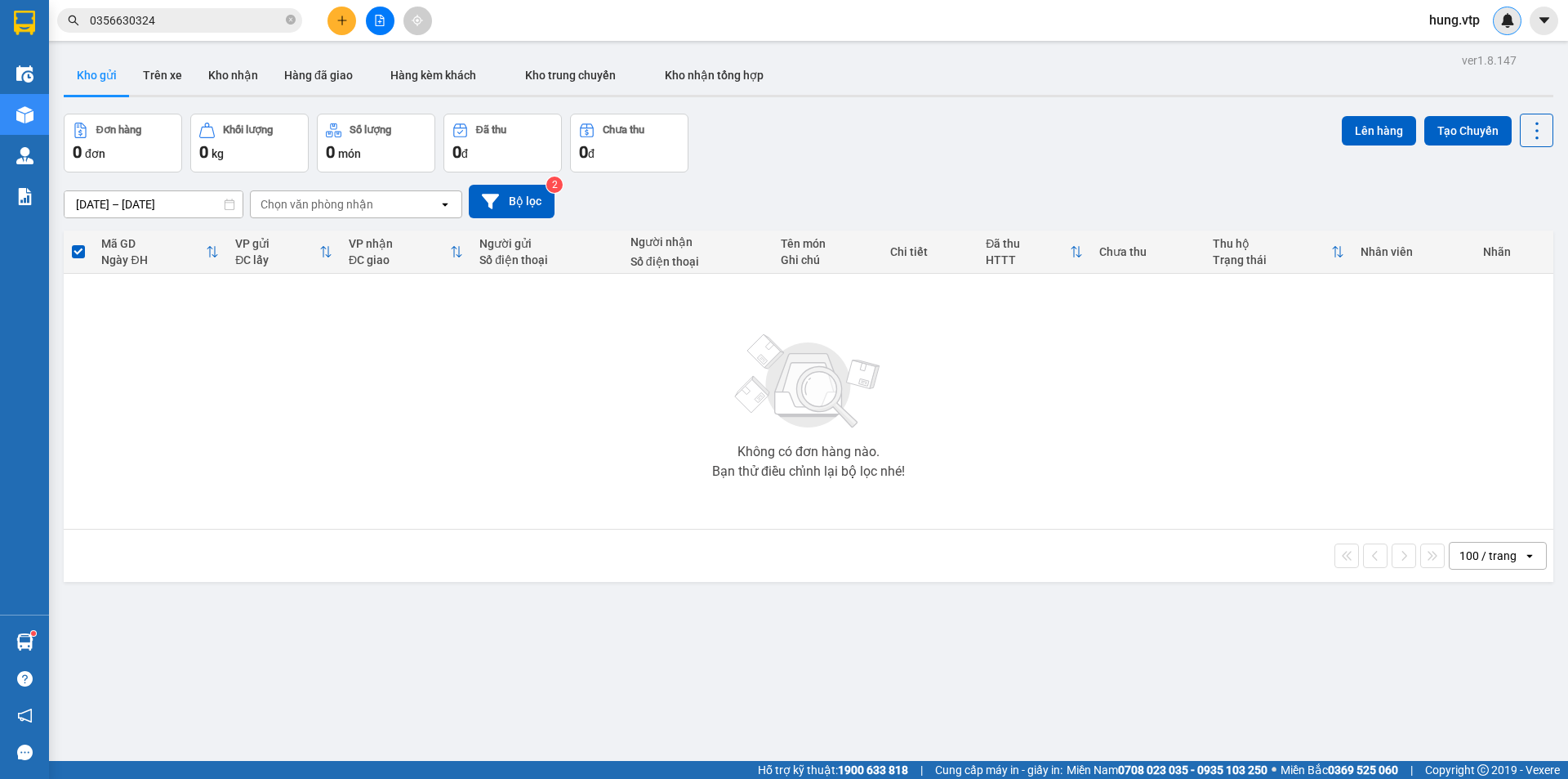
click at [1464, 16] on span "hung.vtp" at bounding box center [1455, 20] width 77 height 20
click at [1451, 41] on li "Đăng xuất" at bounding box center [1466, 51] width 105 height 26
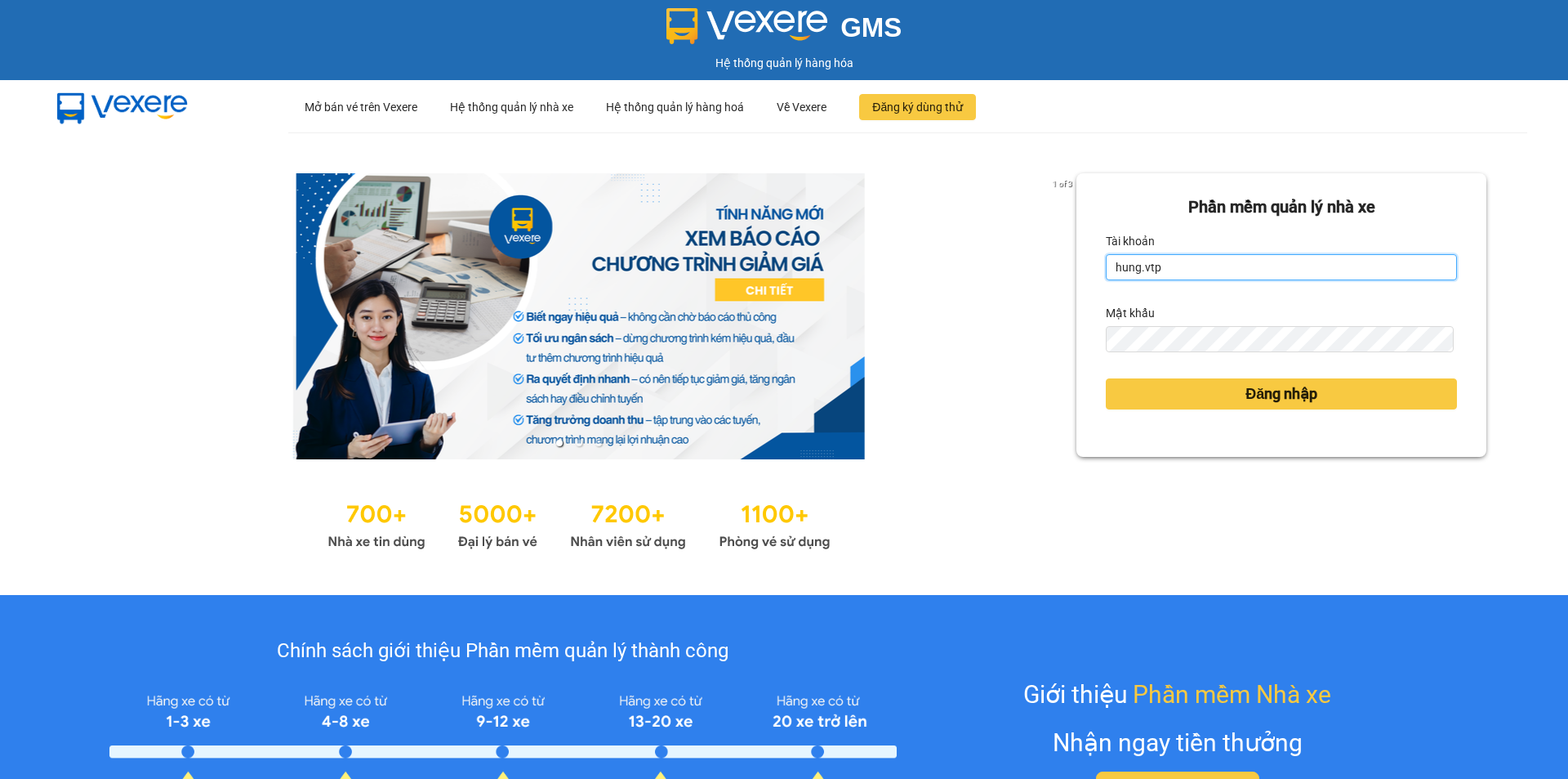
click at [1193, 258] on input "hung.vtp" at bounding box center [1281, 267] width 351 height 26
type input "kienhoa.vtp"
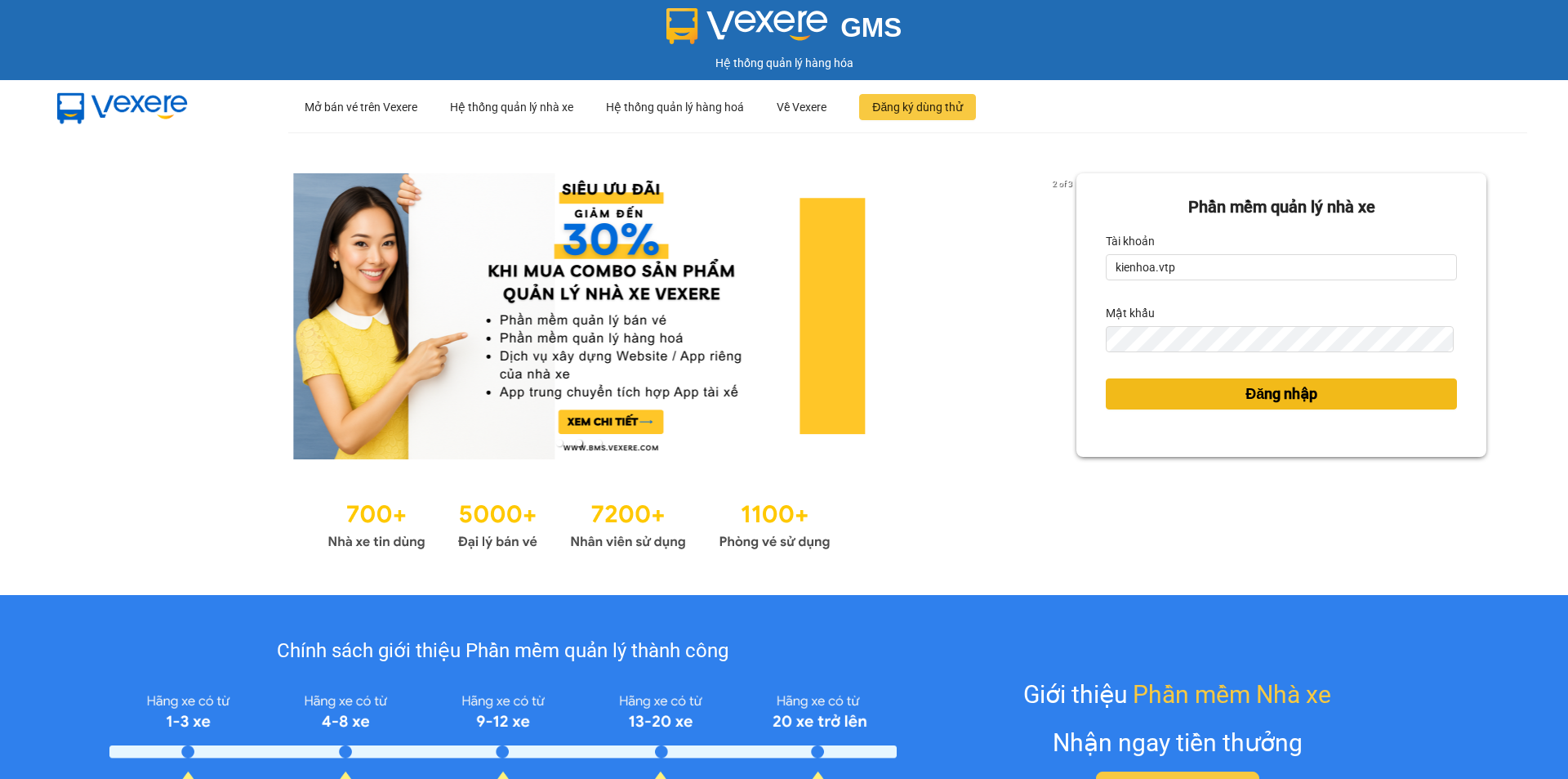
click at [1226, 382] on button "Đăng nhập" at bounding box center [1281, 394] width 351 height 31
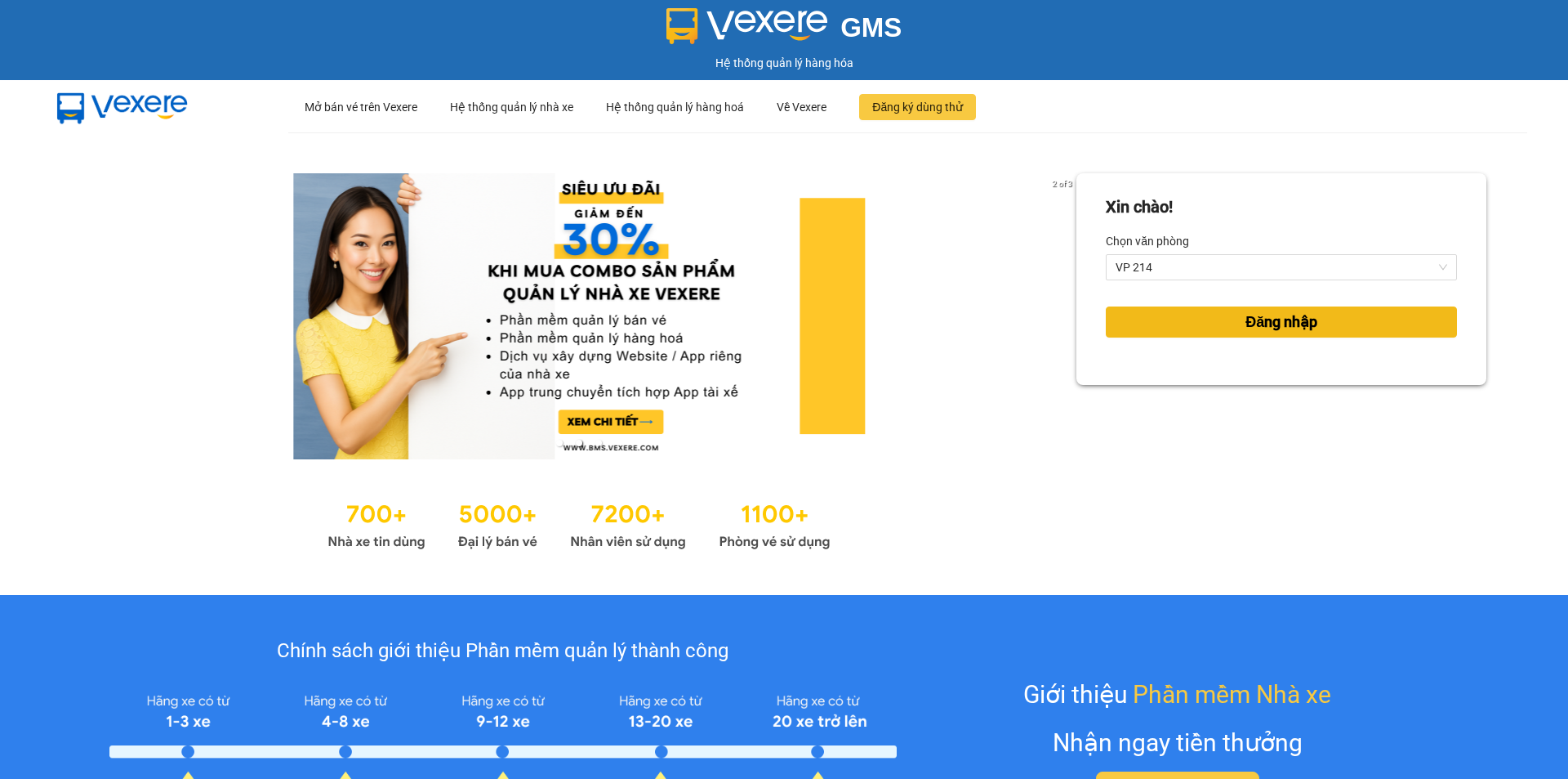
click at [1205, 332] on button "Đăng nhập" at bounding box center [1281, 322] width 351 height 31
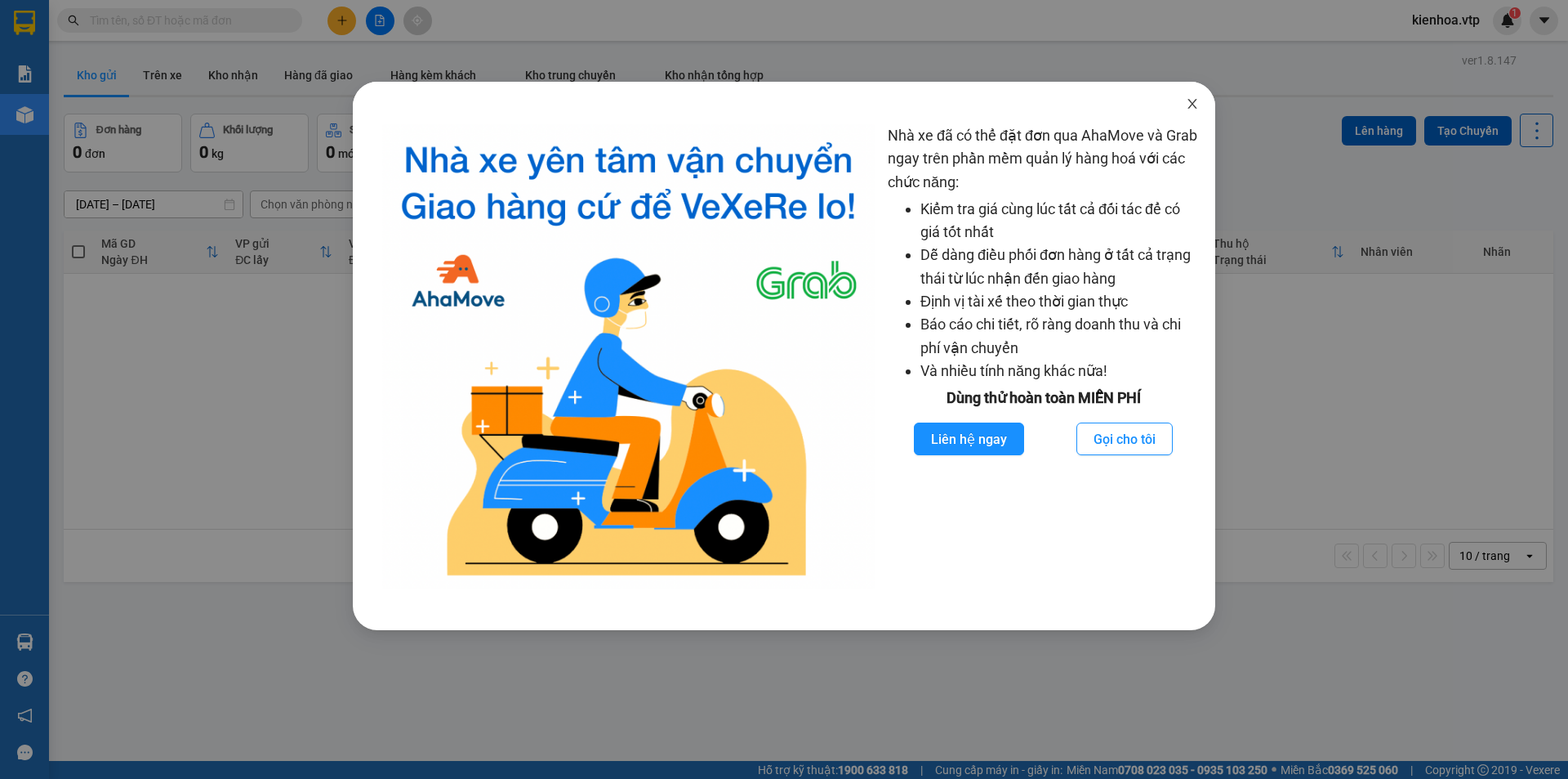
click at [1189, 100] on icon "close" at bounding box center [1193, 104] width 13 height 13
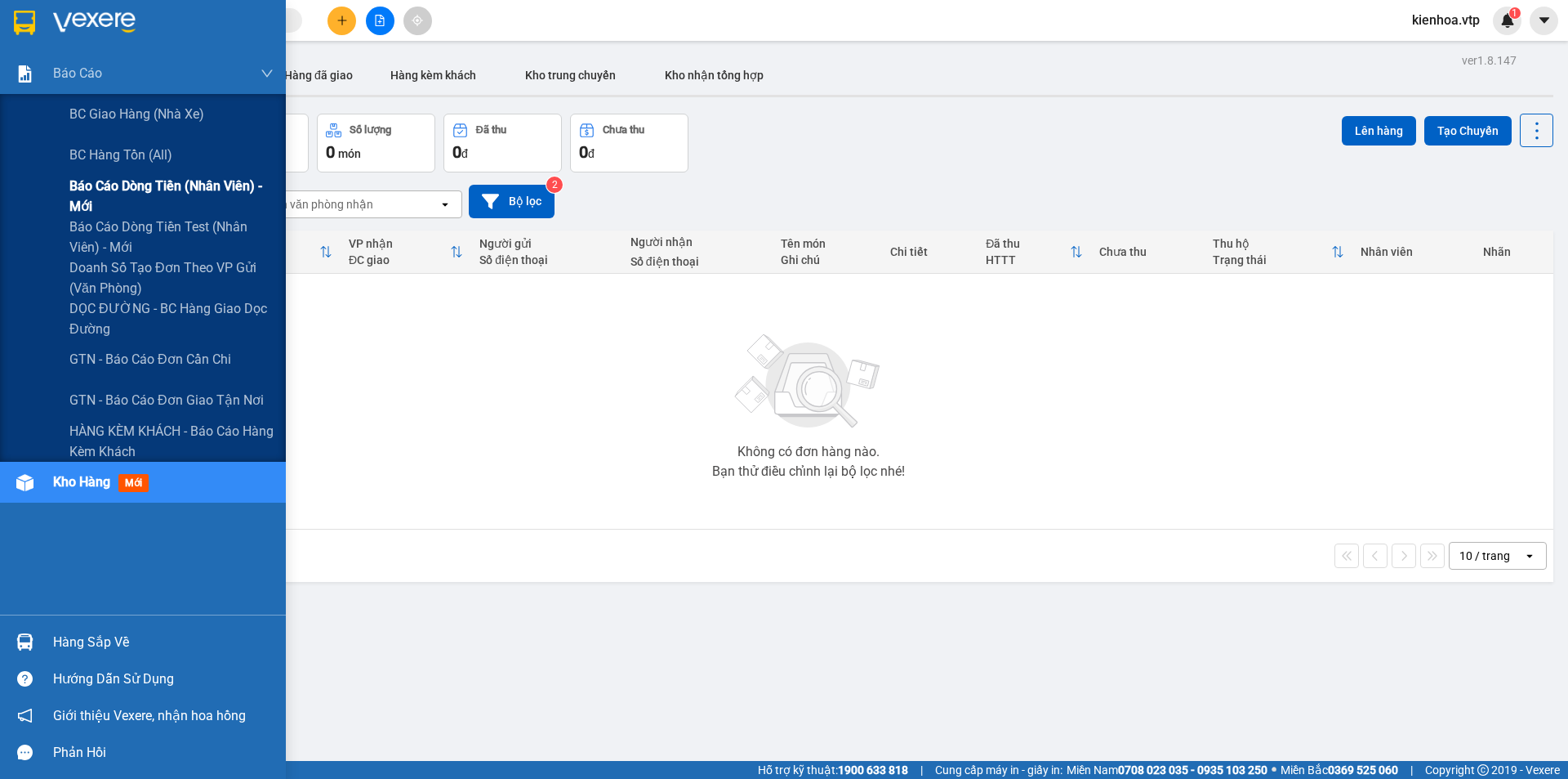
click at [95, 203] on span "Báo cáo dòng tiền (nhân viên) - mới" at bounding box center [171, 196] width 204 height 41
